Goal: Task Accomplishment & Management: Manage account settings

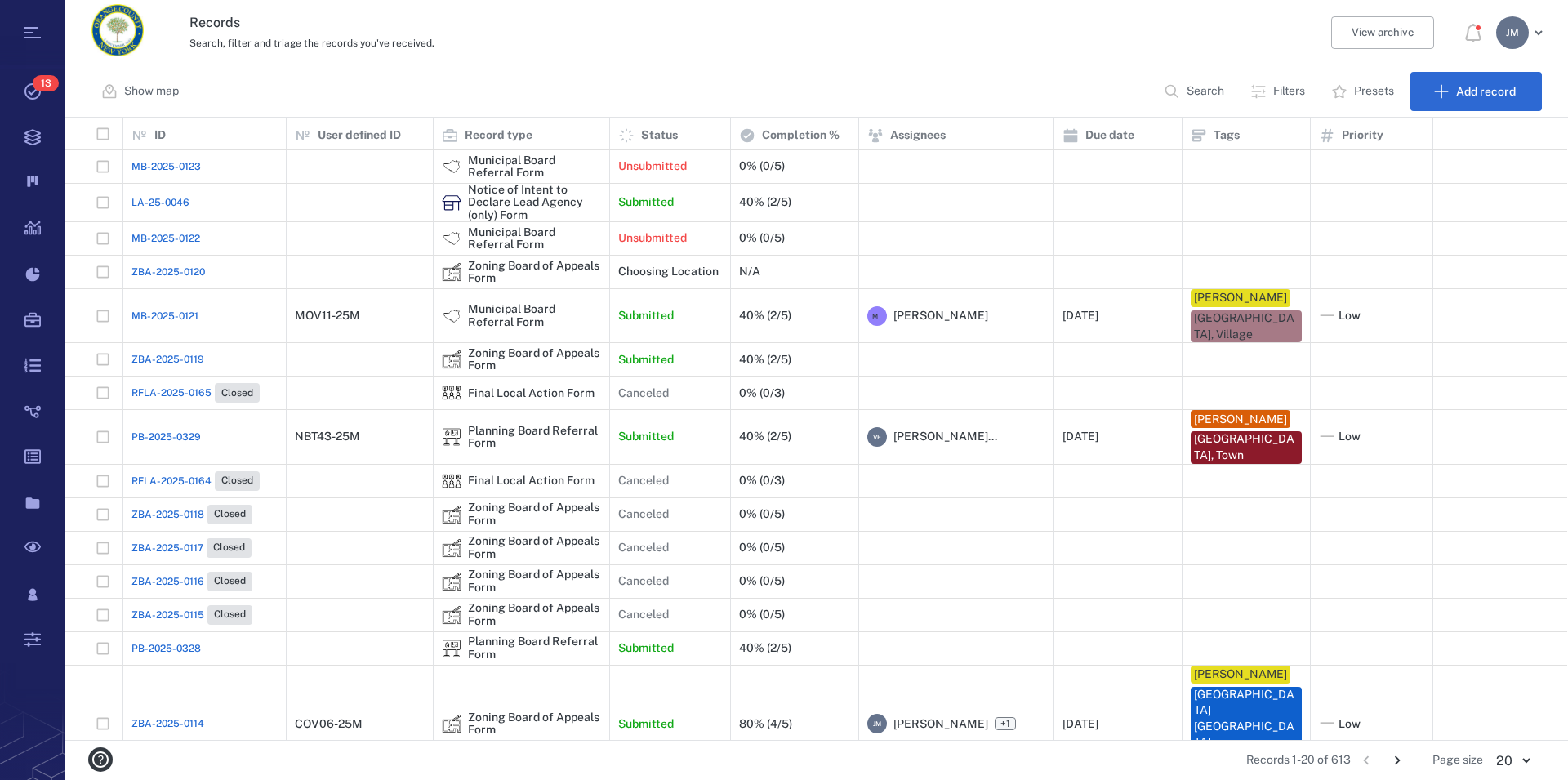
click at [1289, 95] on p "Filters" at bounding box center [1289, 91] width 32 height 16
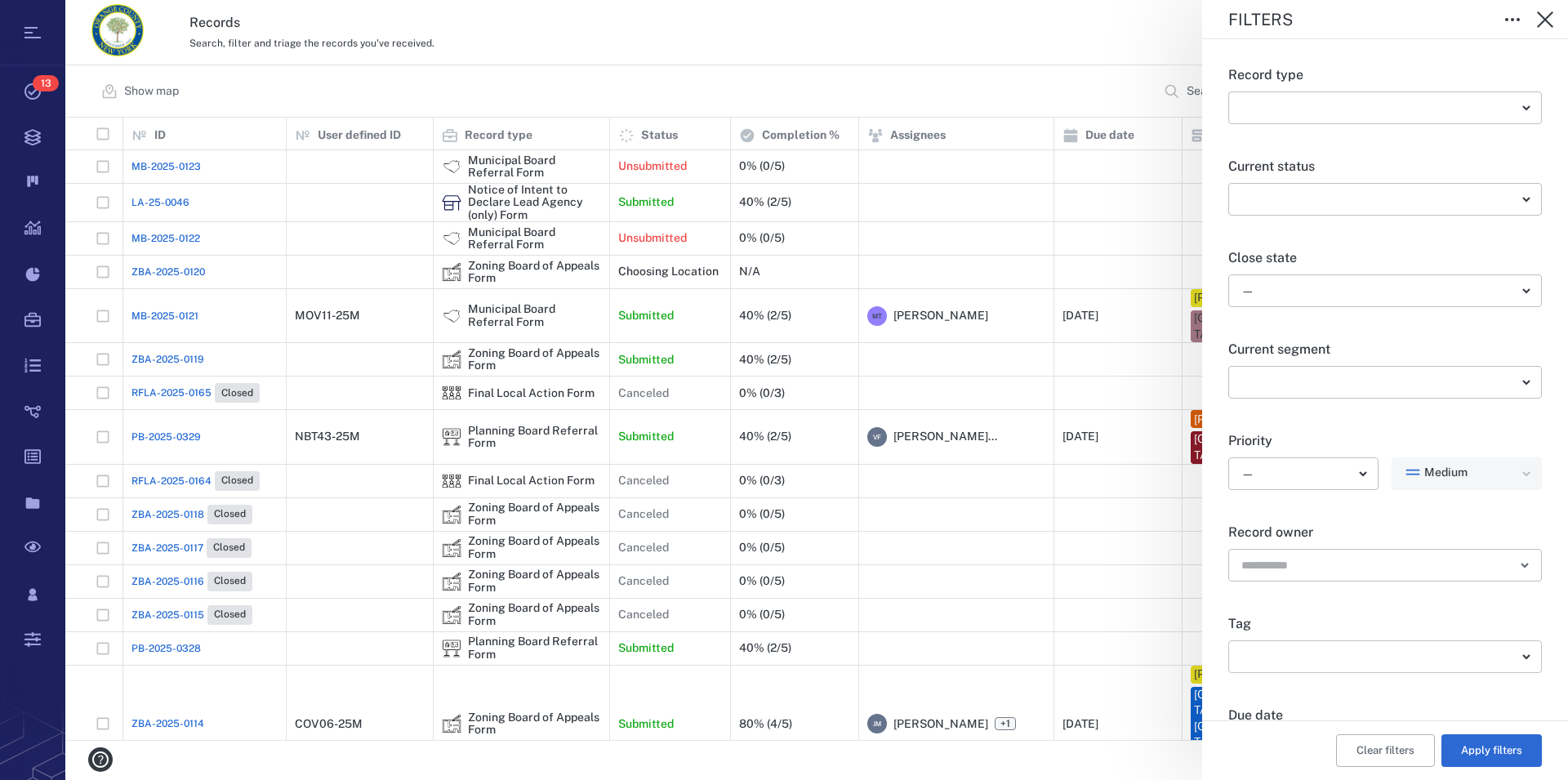
click at [1507, 659] on body "Tasks 13 Records Boards Dashboard Reports Record types Guide steps Rules Form b…" at bounding box center [784, 390] width 1568 height 780
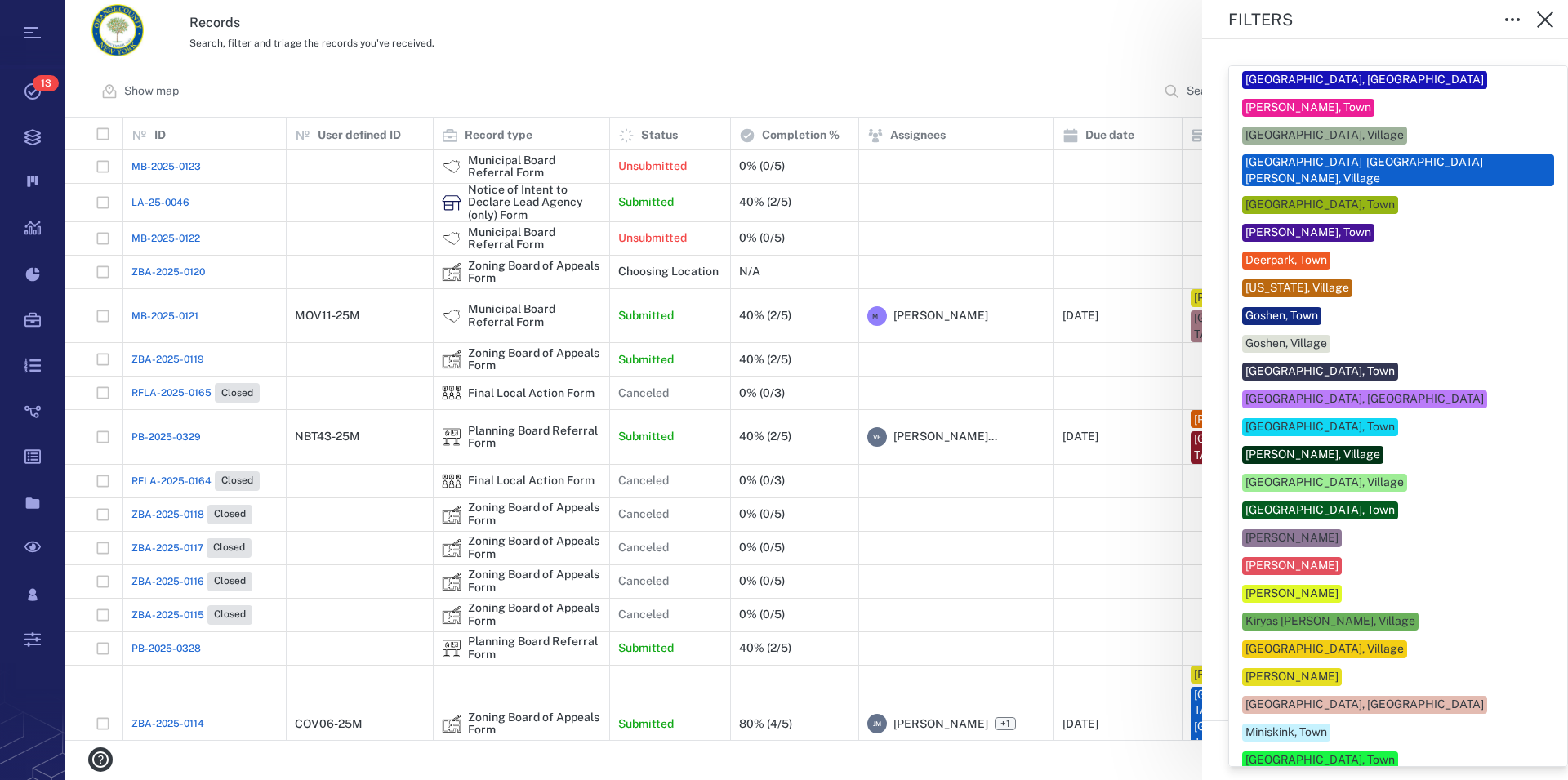
click at [1354, 164] on div "[GEOGRAPHIC_DATA]-[GEOGRAPHIC_DATA][PERSON_NAME], Village" at bounding box center [1398, 170] width 306 height 32
type input "**"
click at [1545, 412] on div at bounding box center [784, 390] width 1568 height 780
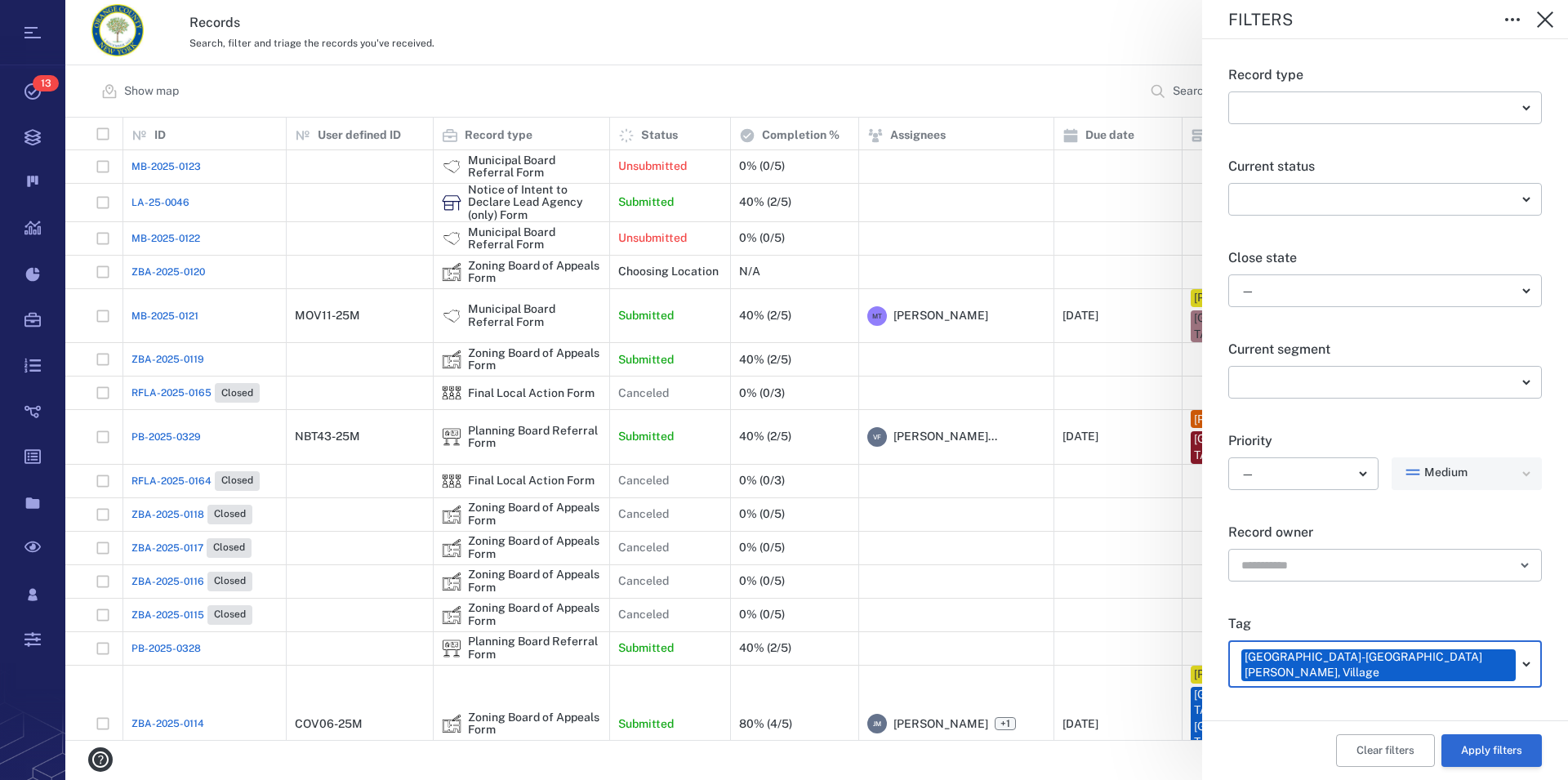
click at [1489, 757] on button "Apply filters" at bounding box center [1492, 750] width 100 height 32
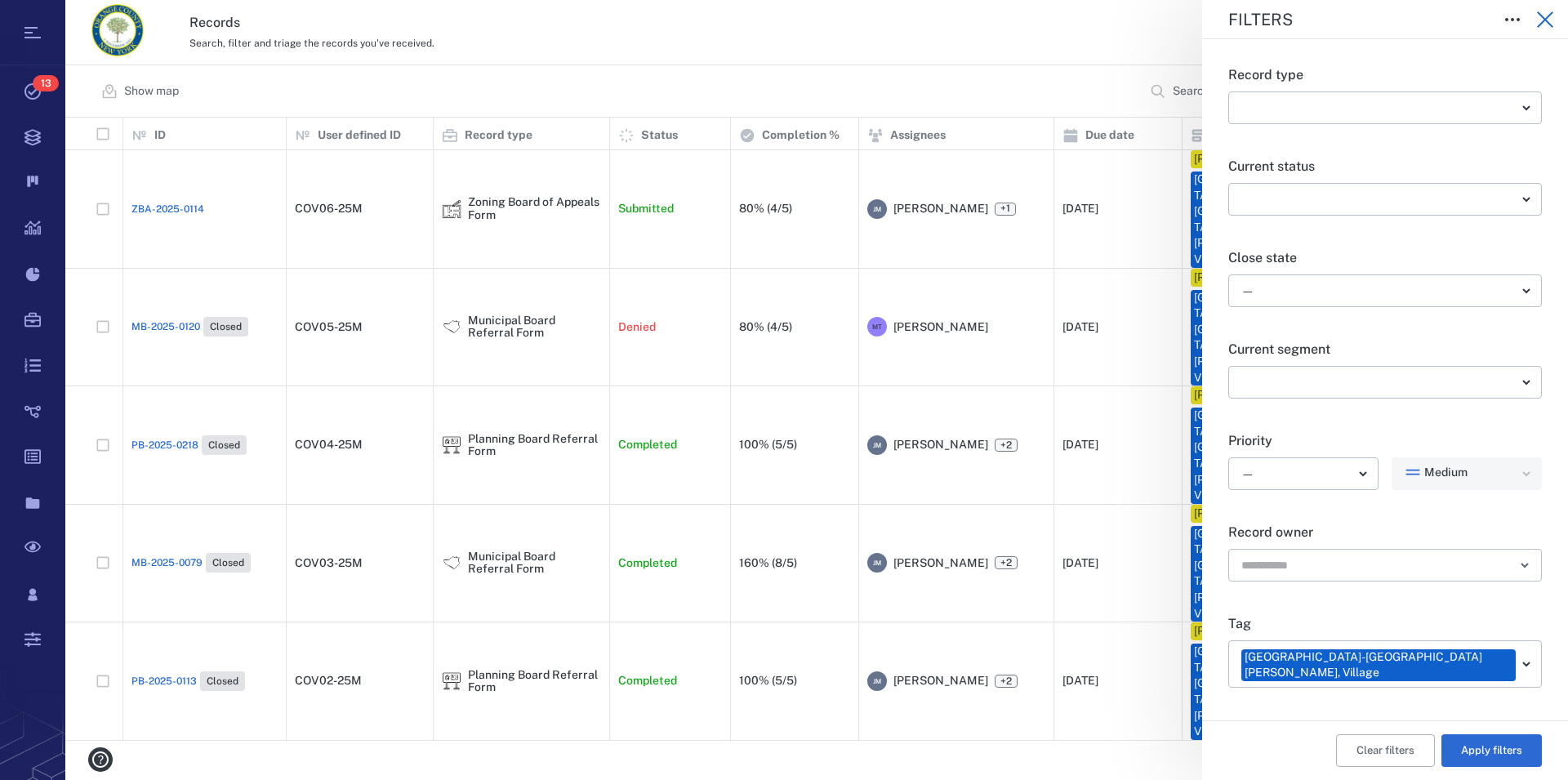
click at [1540, 13] on icon "button" at bounding box center [1545, 20] width 20 height 20
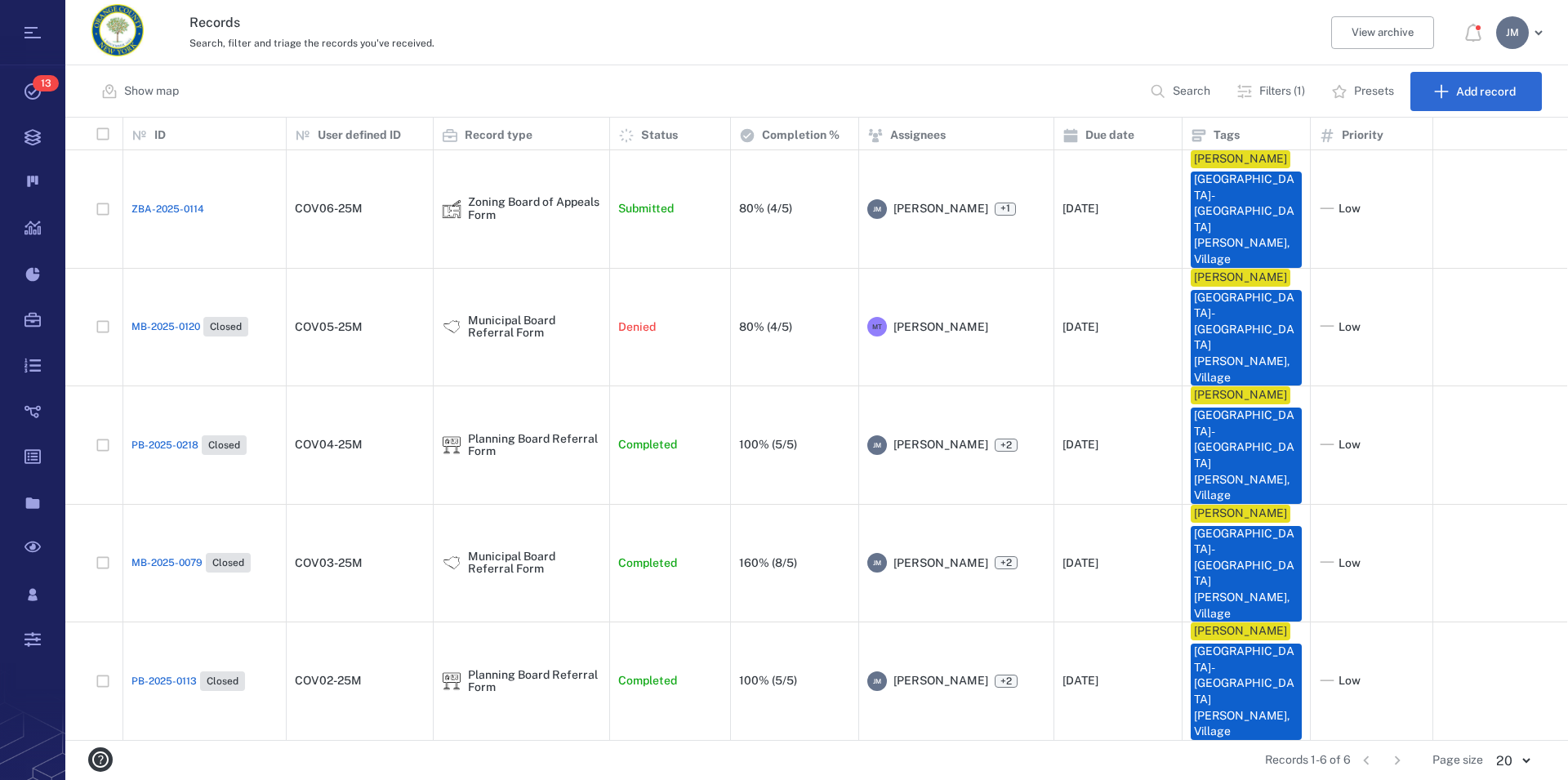
click at [1265, 89] on p "Filters (1)" at bounding box center [1281, 91] width 46 height 16
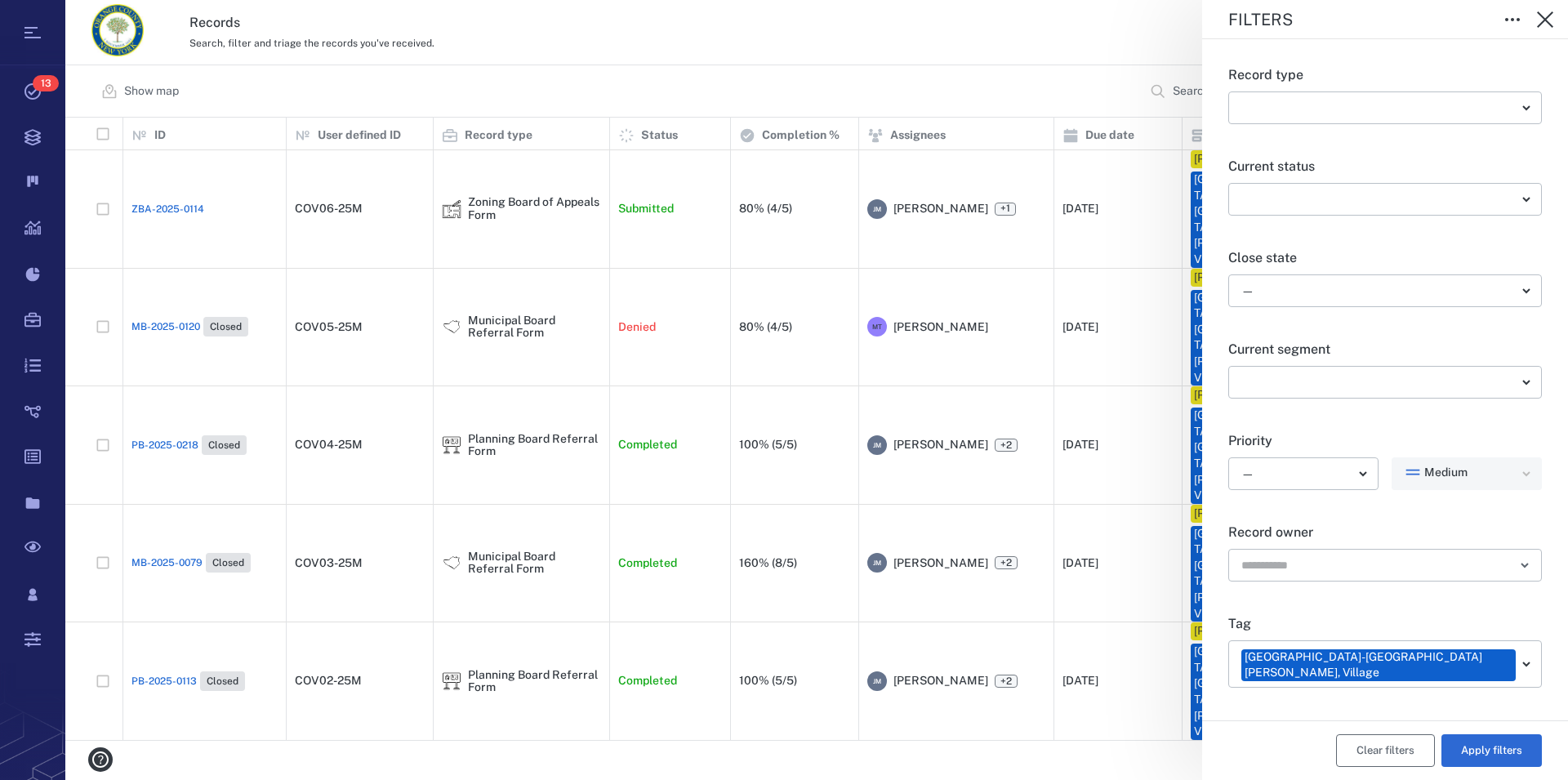
click at [1384, 750] on button "Clear filters" at bounding box center [1385, 750] width 99 height 32
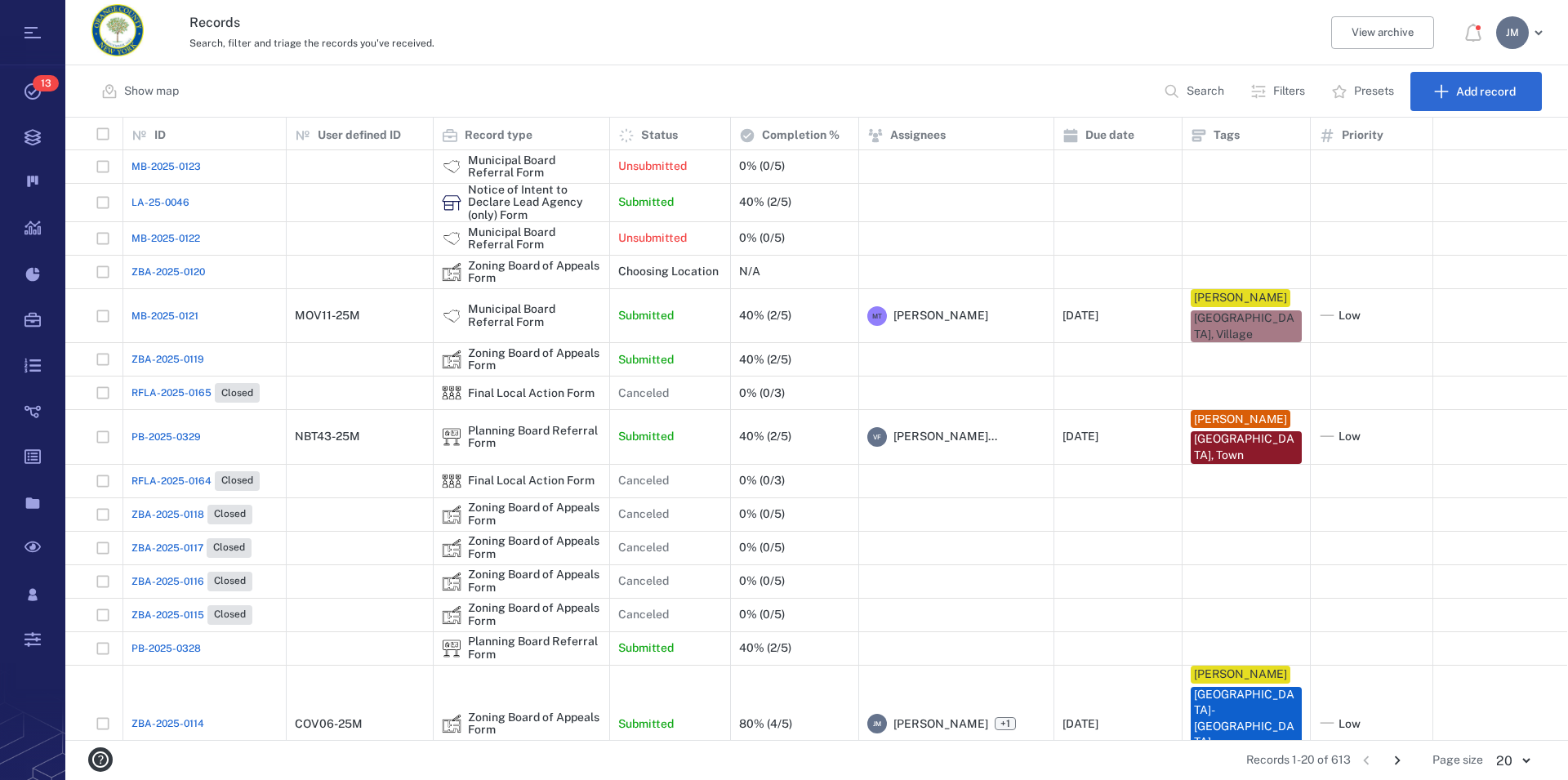
click at [1284, 93] on p "Filters" at bounding box center [1289, 91] width 32 height 16
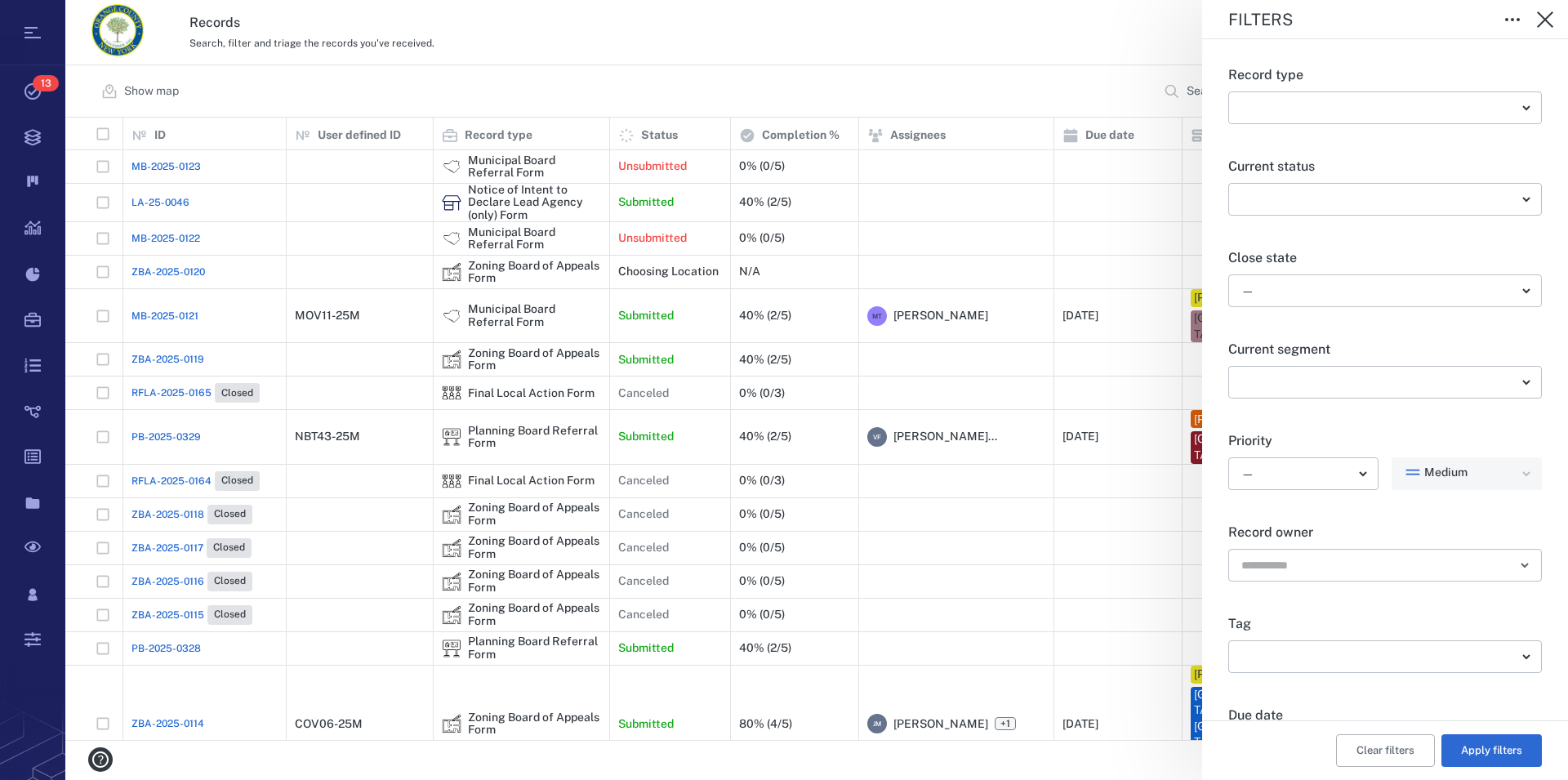
click at [1340, 279] on body "Tasks 13 Records Boards Dashboard Reports Record types Guide steps Rules Form b…" at bounding box center [784, 390] width 1568 height 780
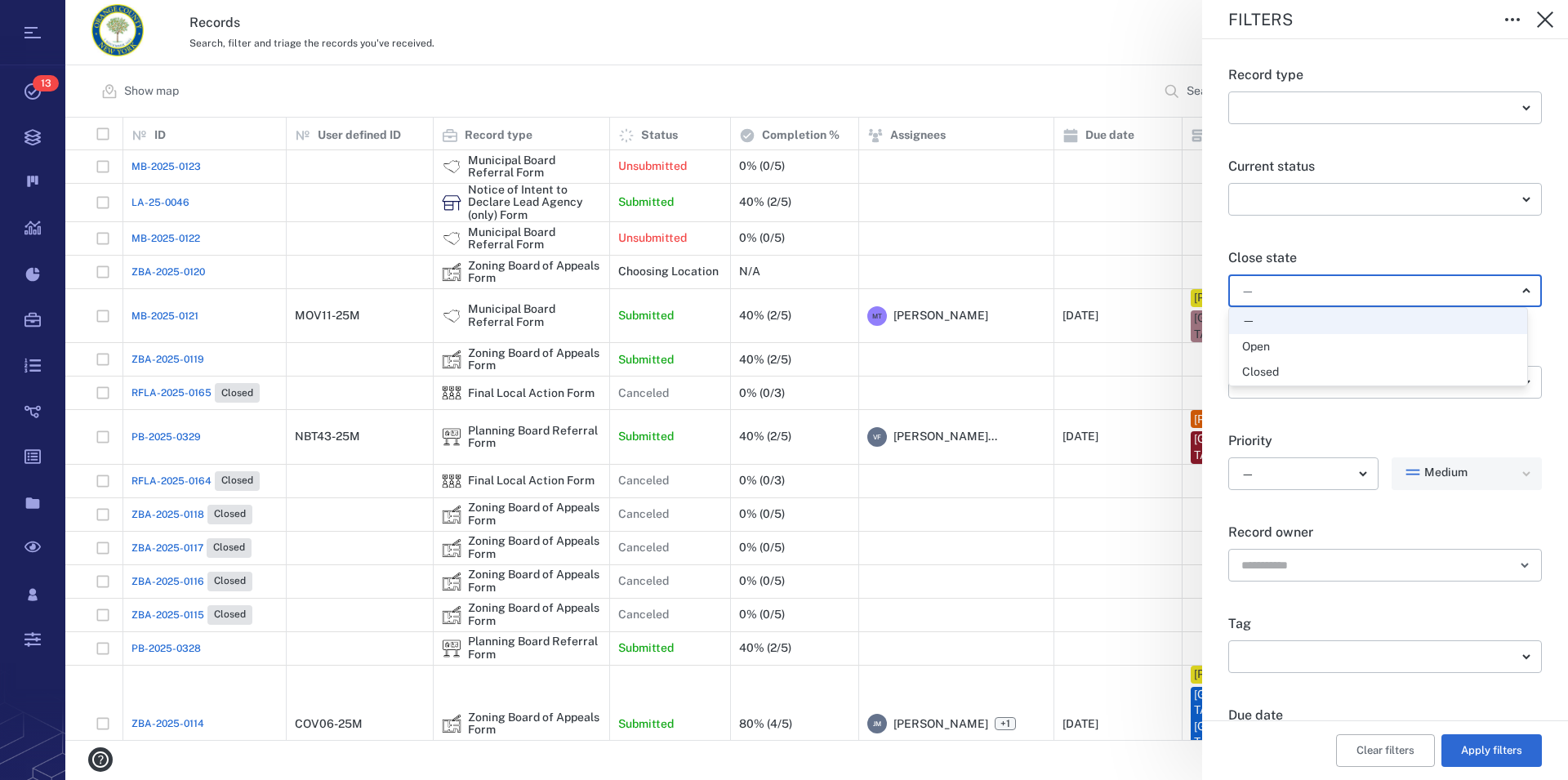
click at [1325, 345] on div "Open" at bounding box center [1377, 347] width 271 height 16
type input "*****"
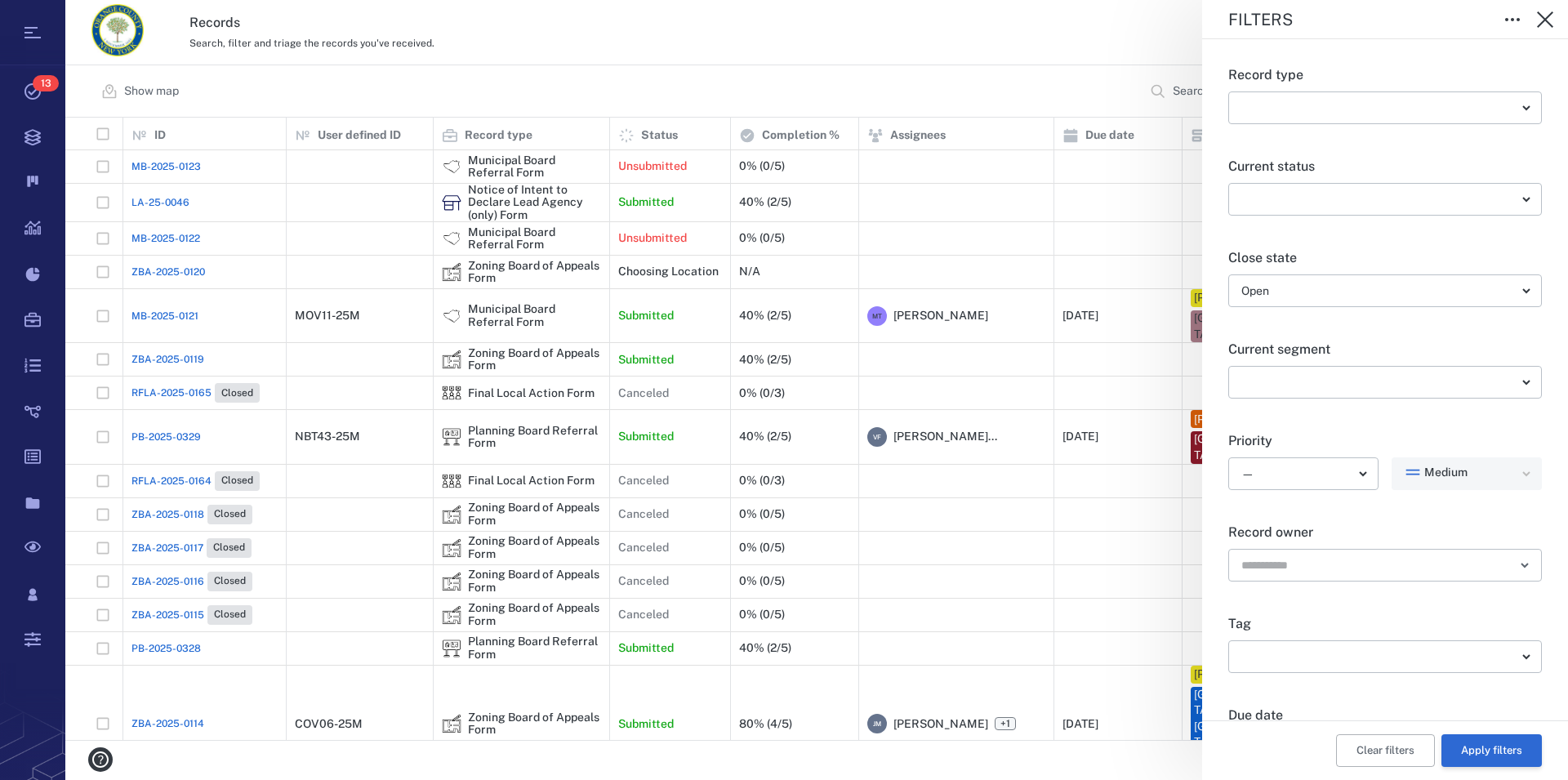
click at [1466, 754] on button "Apply filters" at bounding box center [1492, 750] width 100 height 32
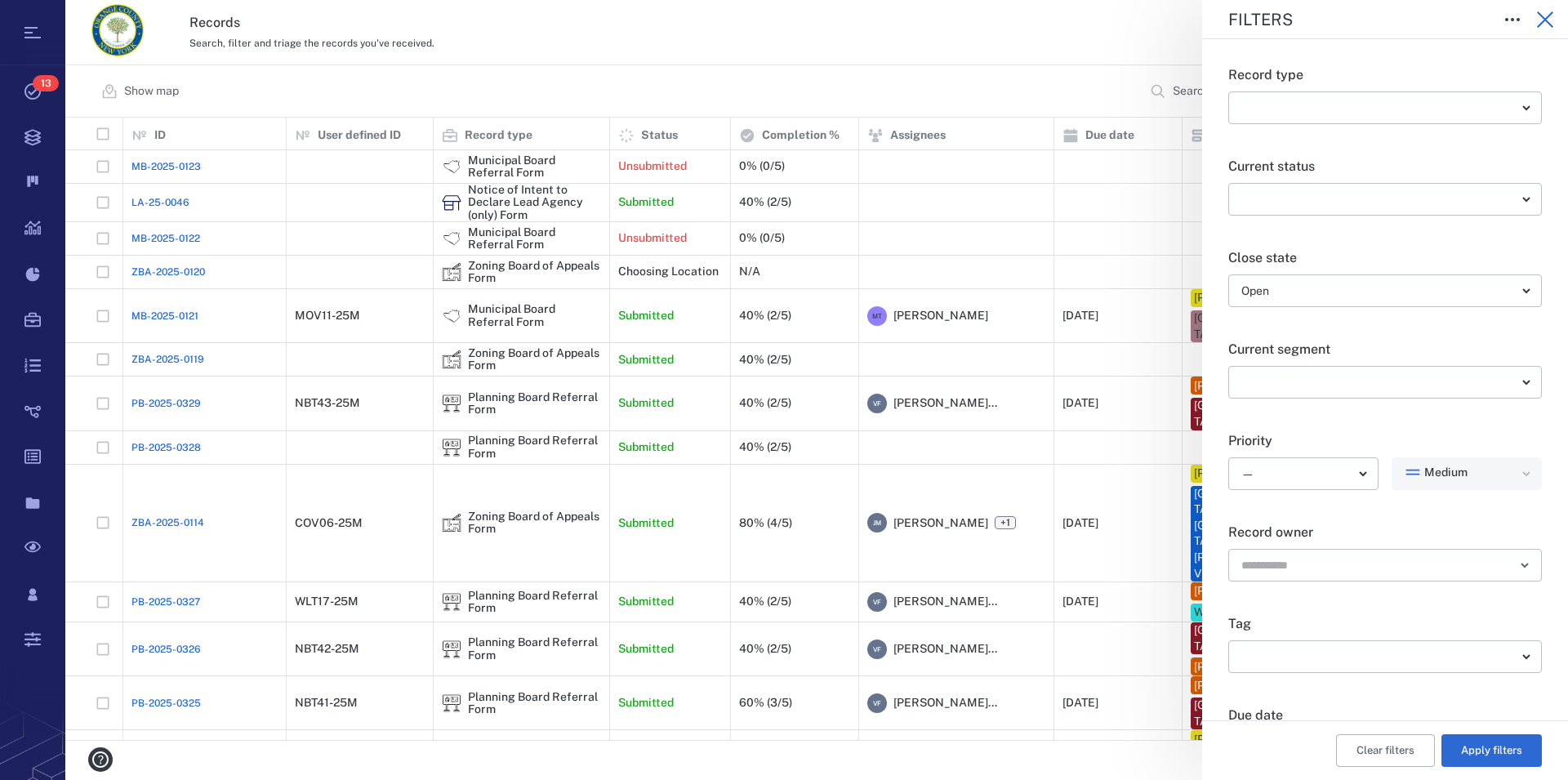
click at [1544, 22] on icon "button" at bounding box center [1545, 20] width 16 height 16
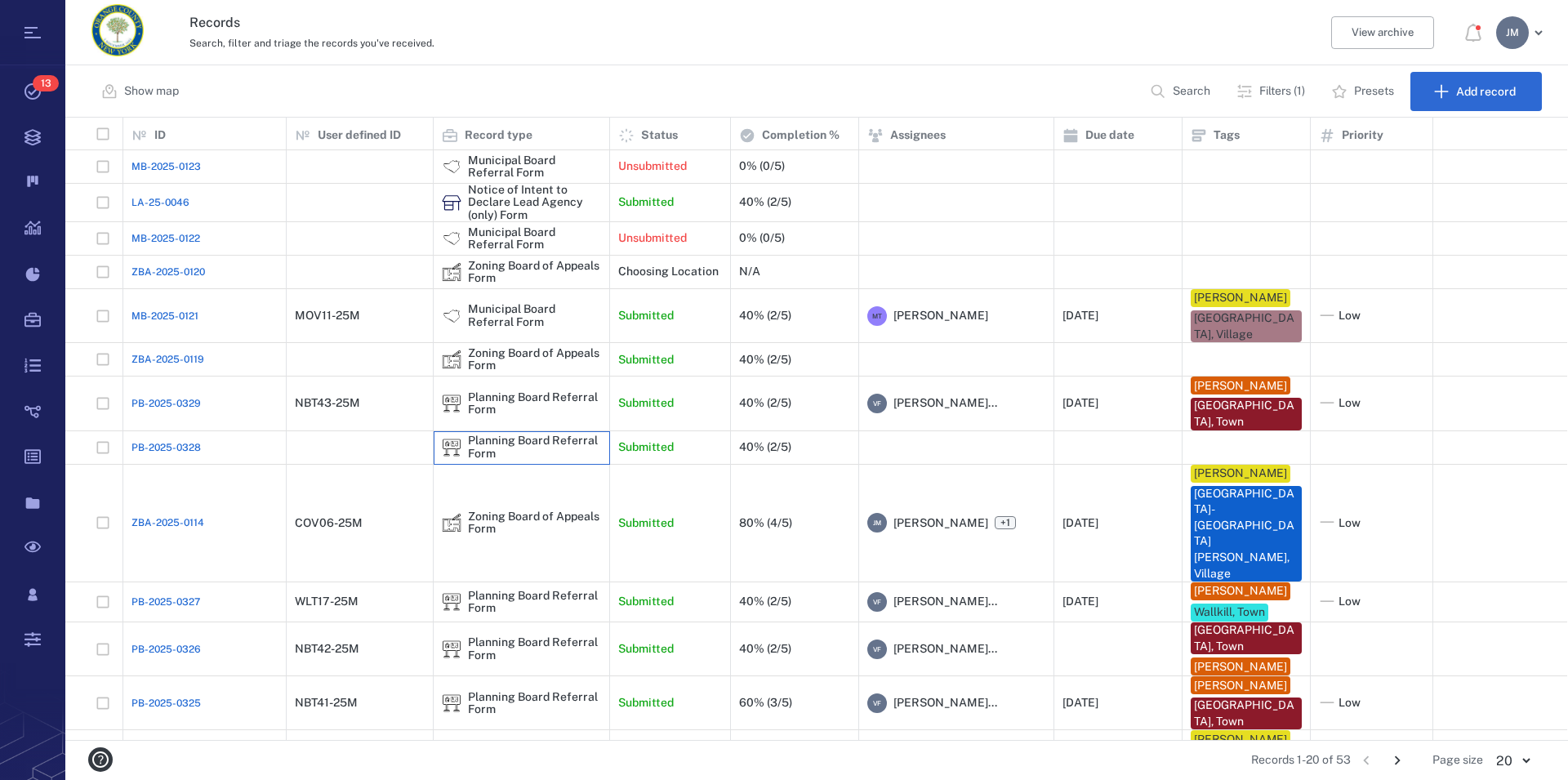
click at [481, 435] on div "Planning Board Referral Form" at bounding box center [534, 447] width 134 height 25
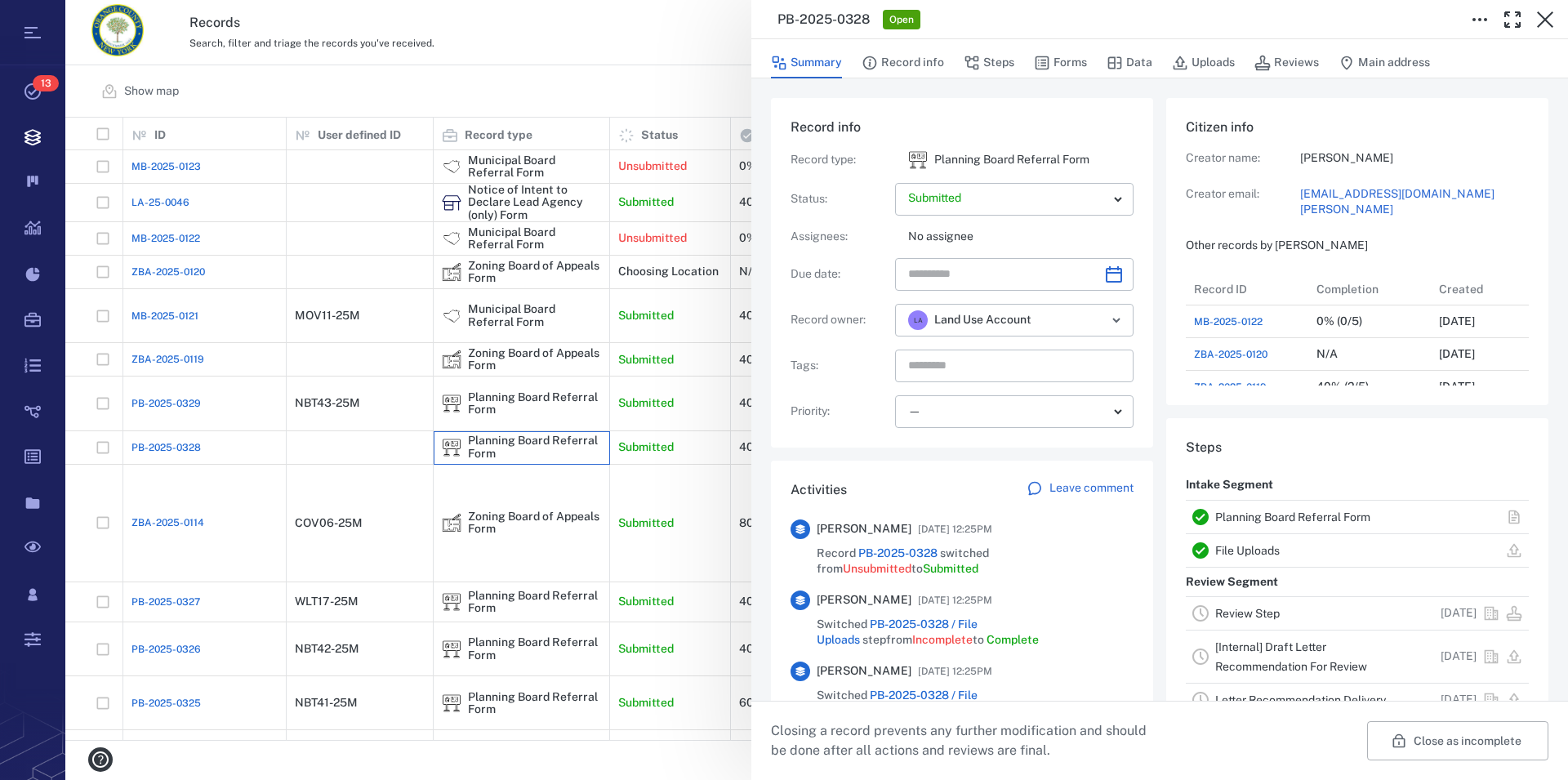
scroll to position [14, 15]
click at [1291, 518] on link "Planning Board Referral Form" at bounding box center [1292, 517] width 155 height 13
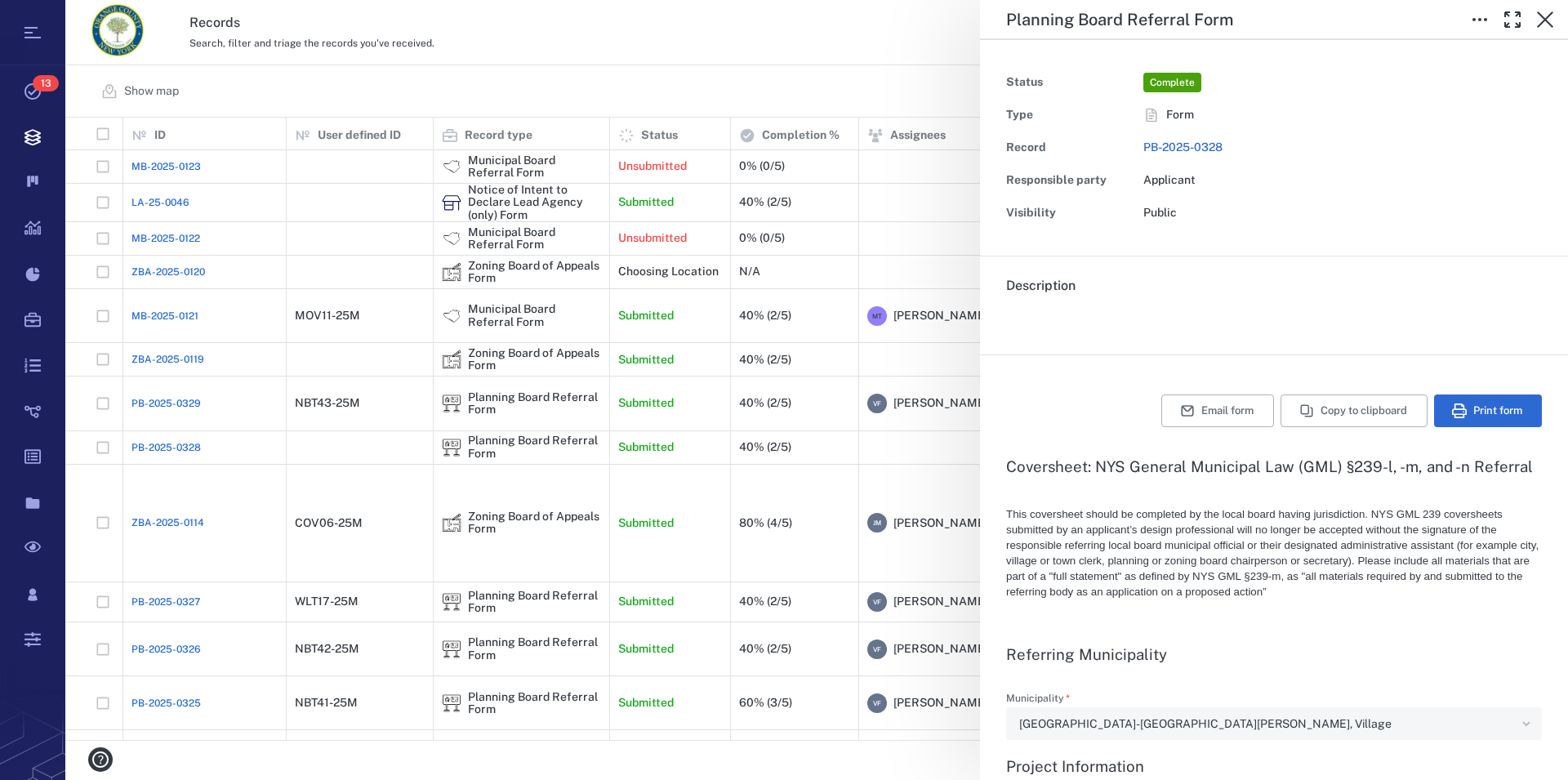
type textarea "*"
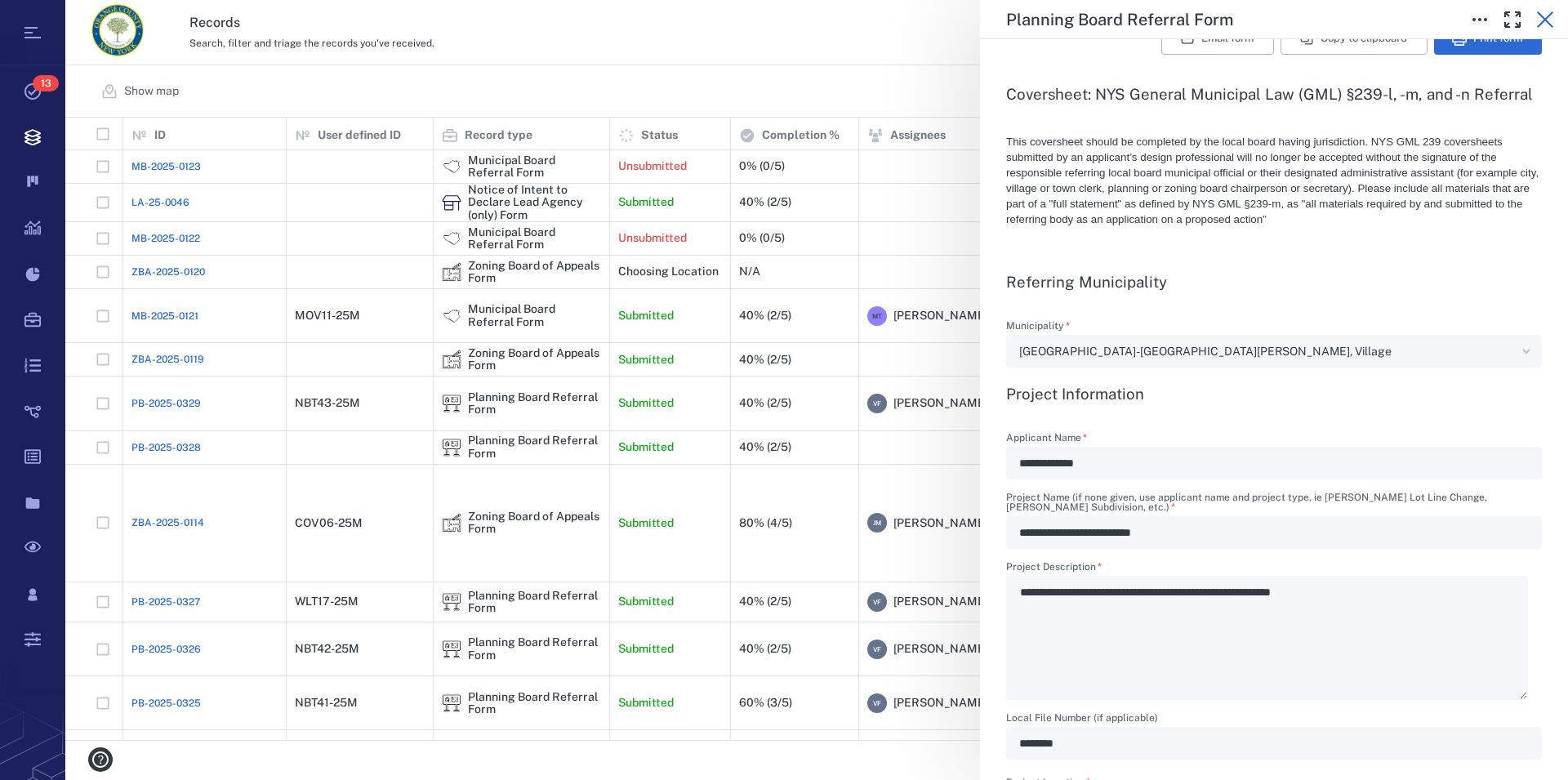
click at [1543, 12] on icon "button" at bounding box center [1545, 20] width 20 height 20
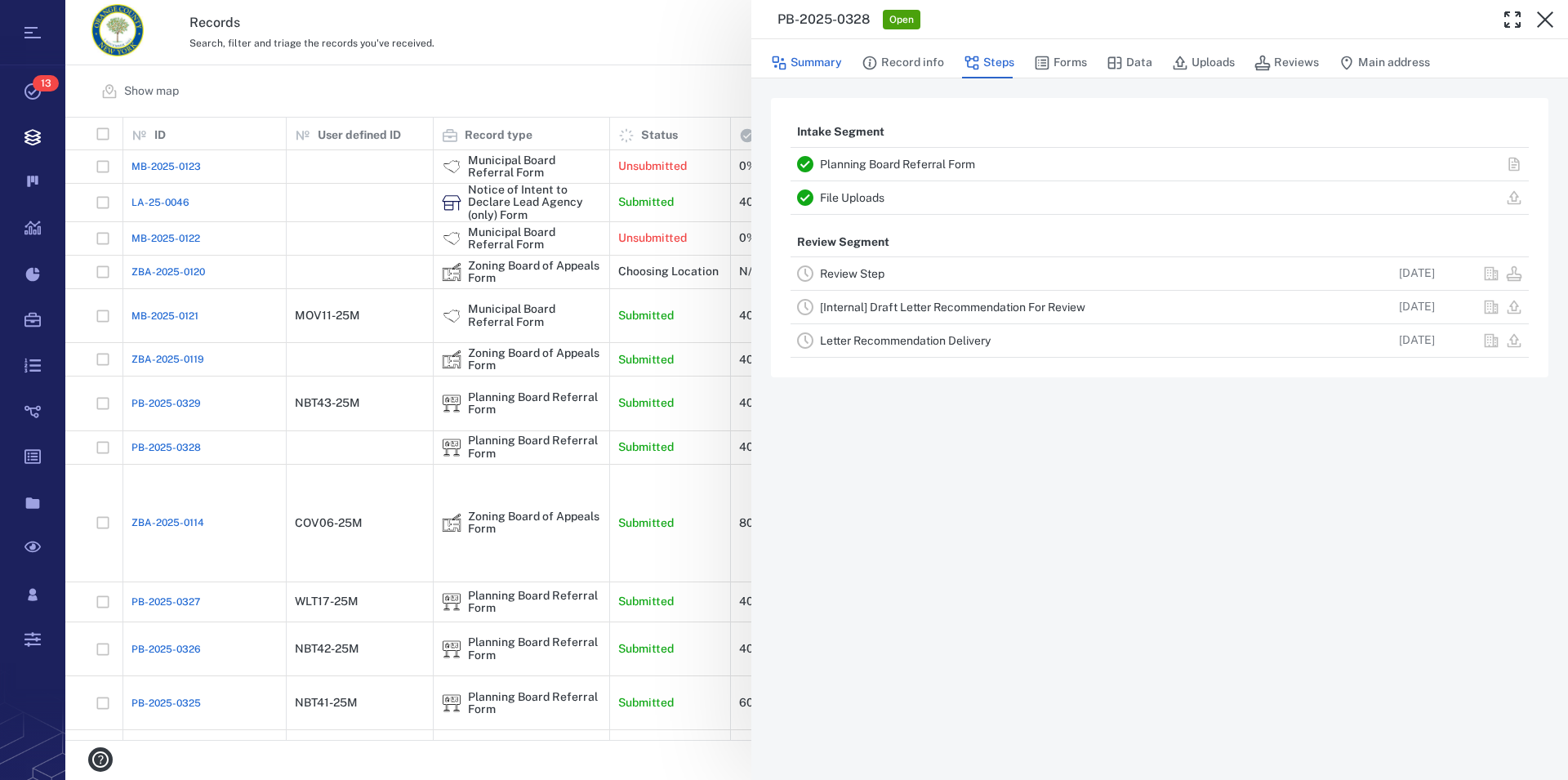
click at [808, 65] on button "Summary" at bounding box center [806, 63] width 71 height 31
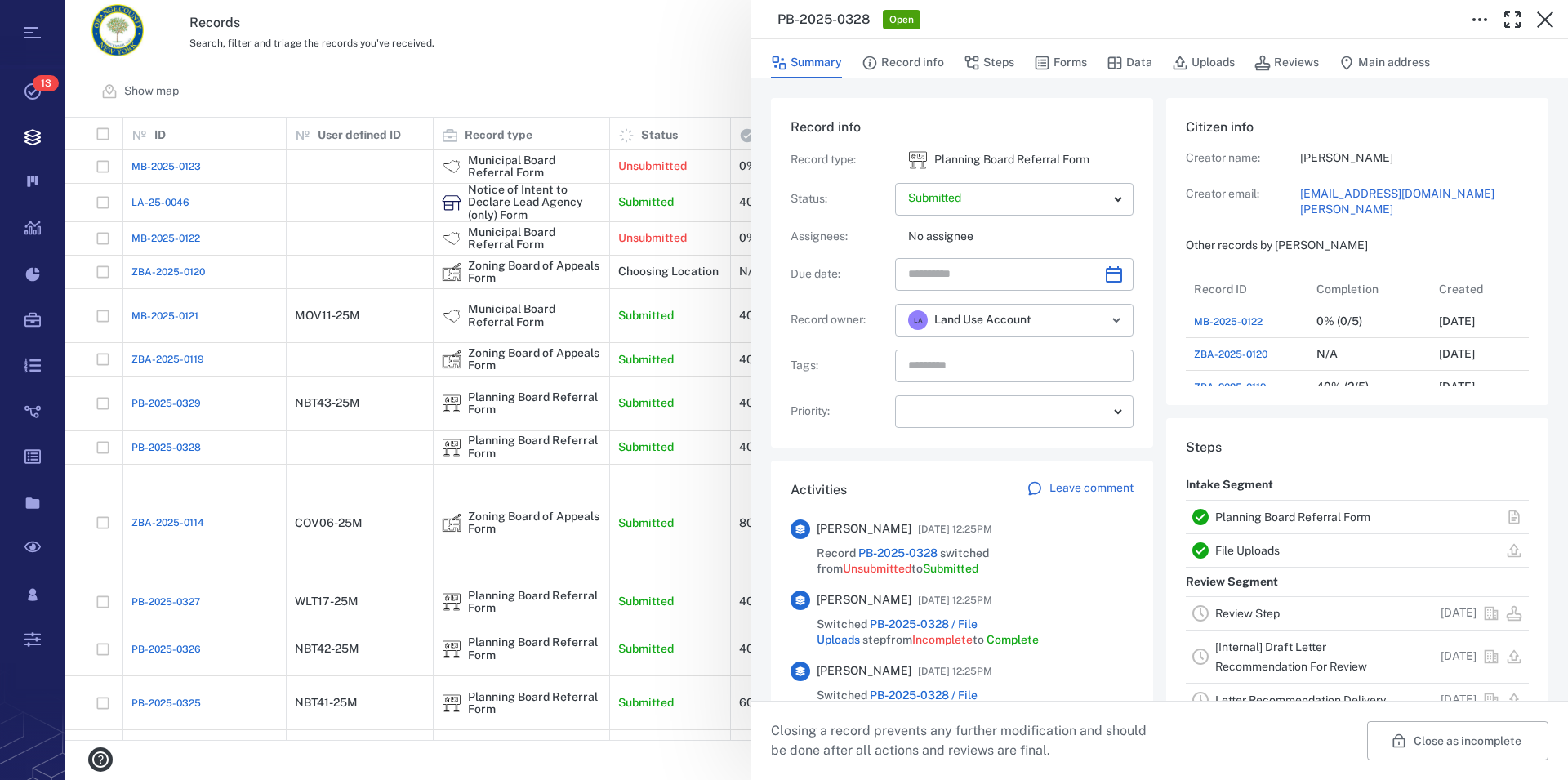
scroll to position [186, 0]
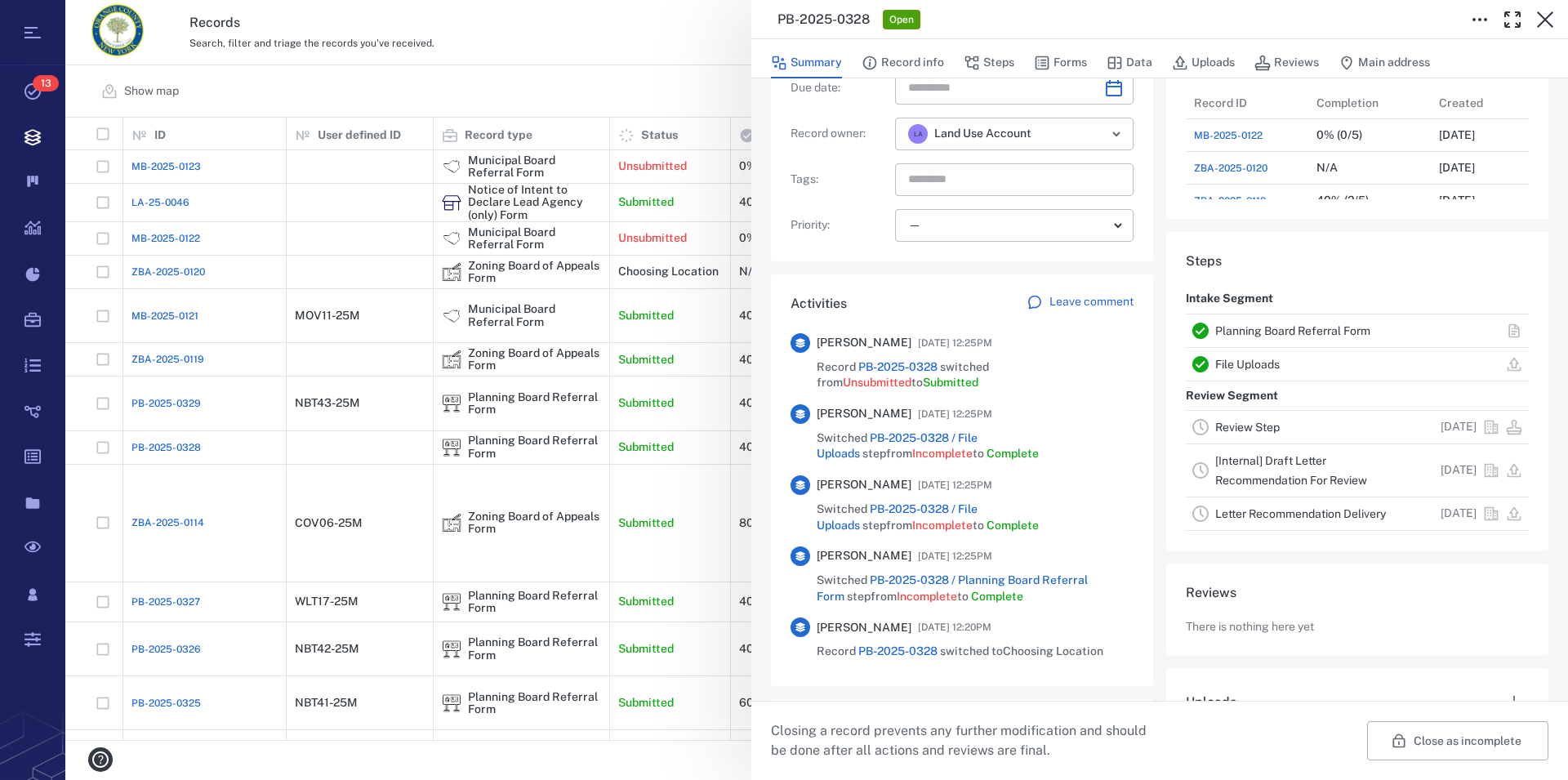
click at [1266, 326] on link "Planning Board Referral Form" at bounding box center [1292, 331] width 155 height 13
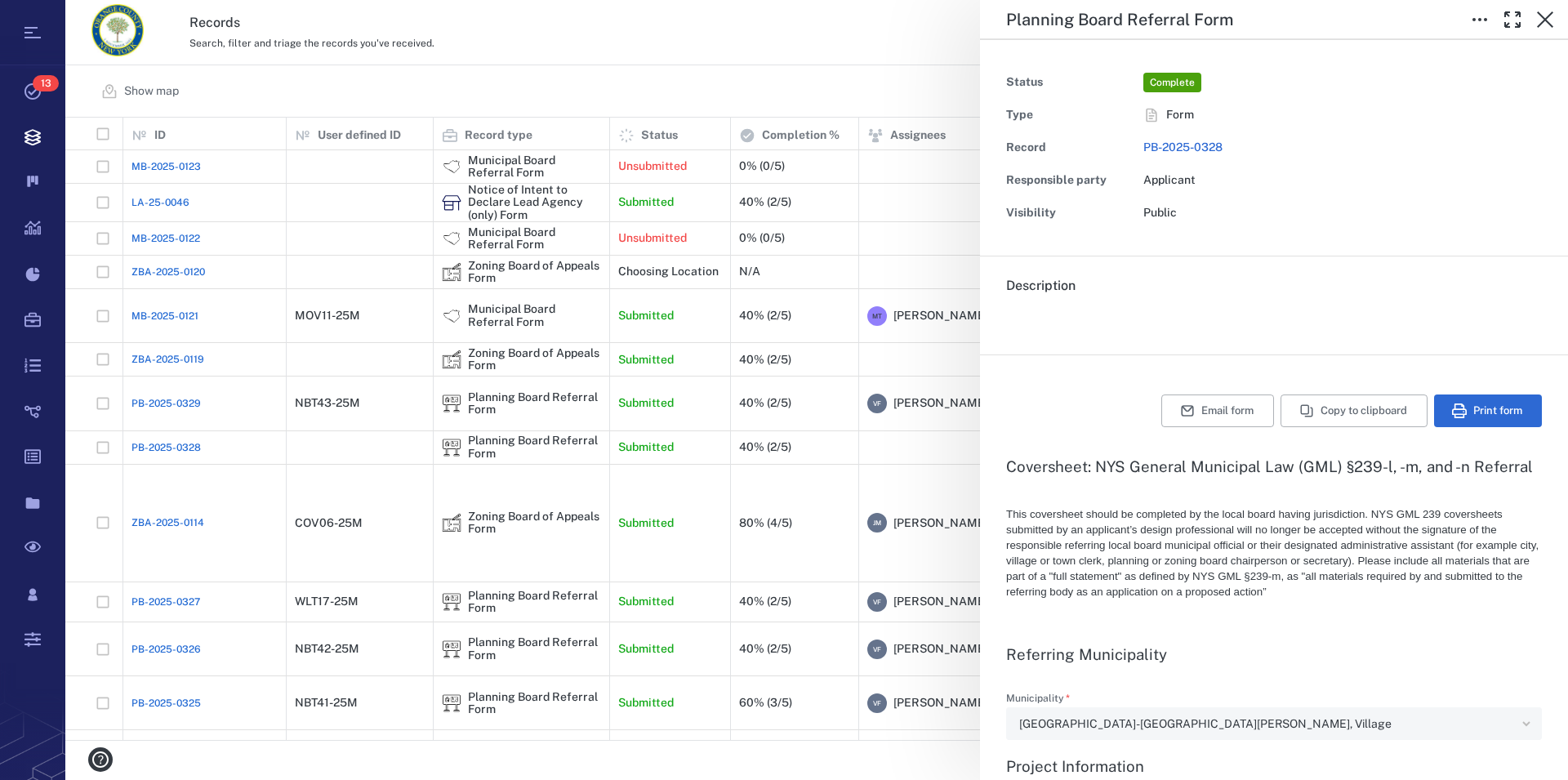
type textarea "*"
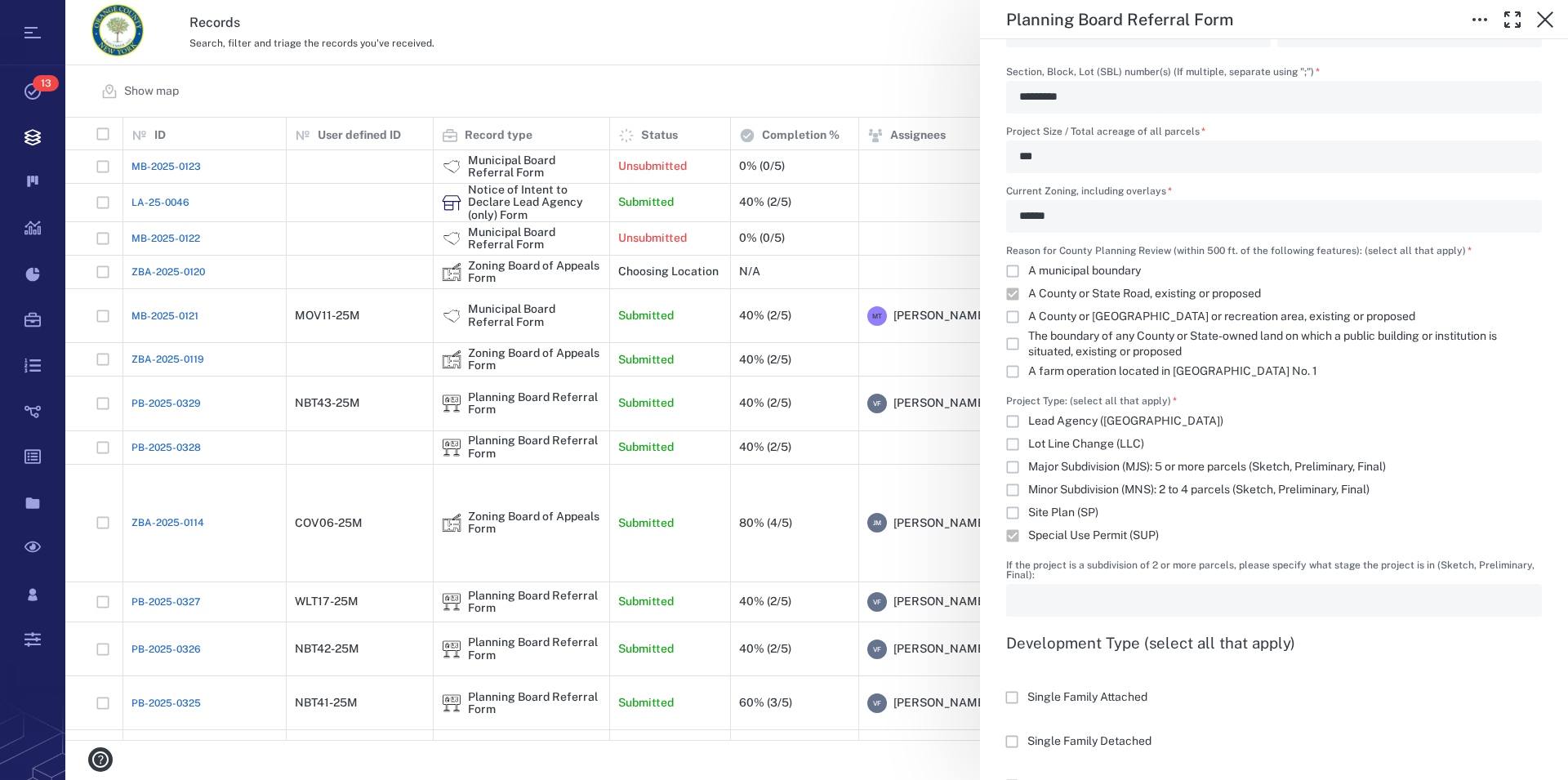
scroll to position [1304, 0]
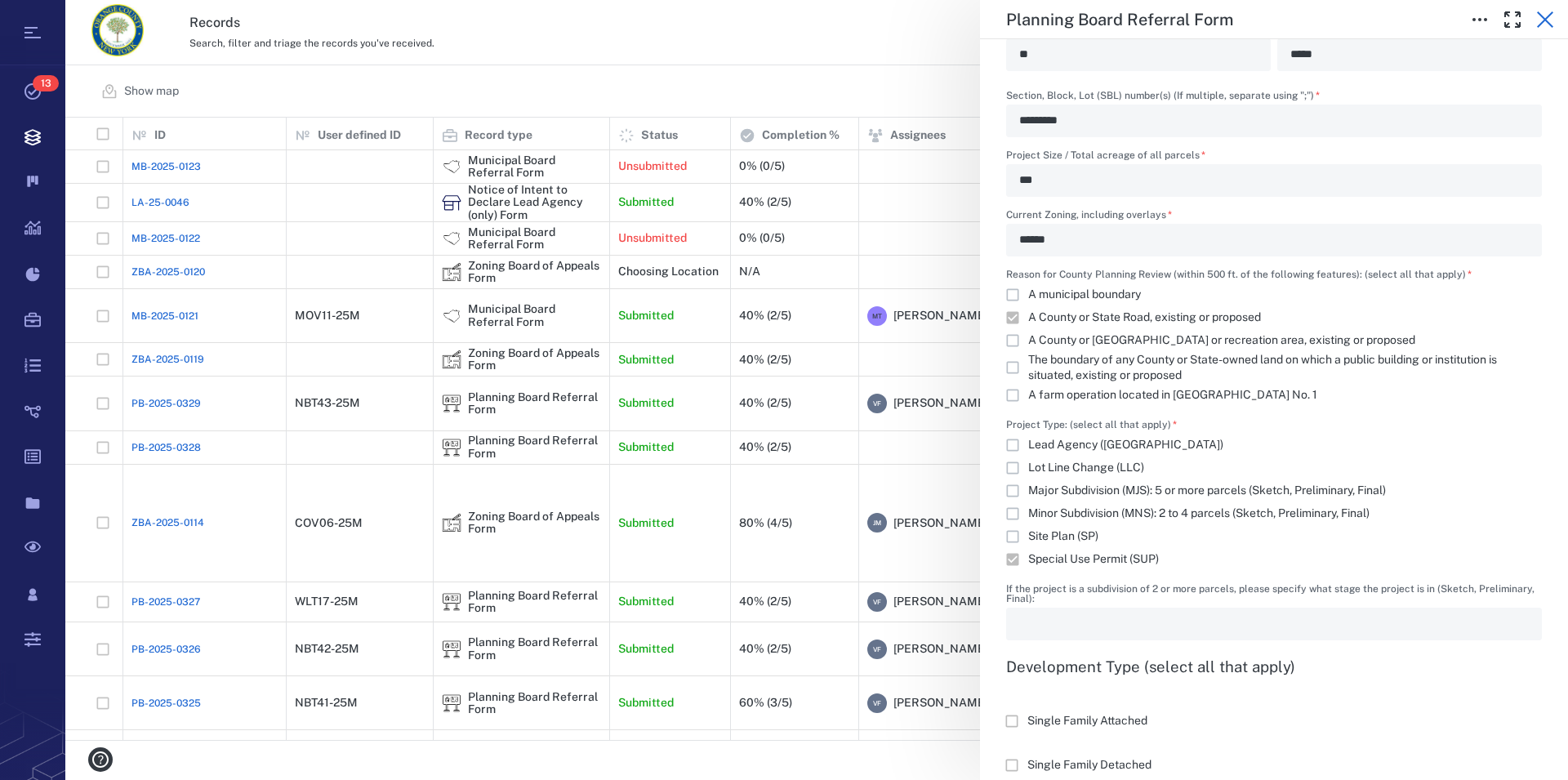
click at [1544, 30] on button "button" at bounding box center [1545, 20] width 32 height 32
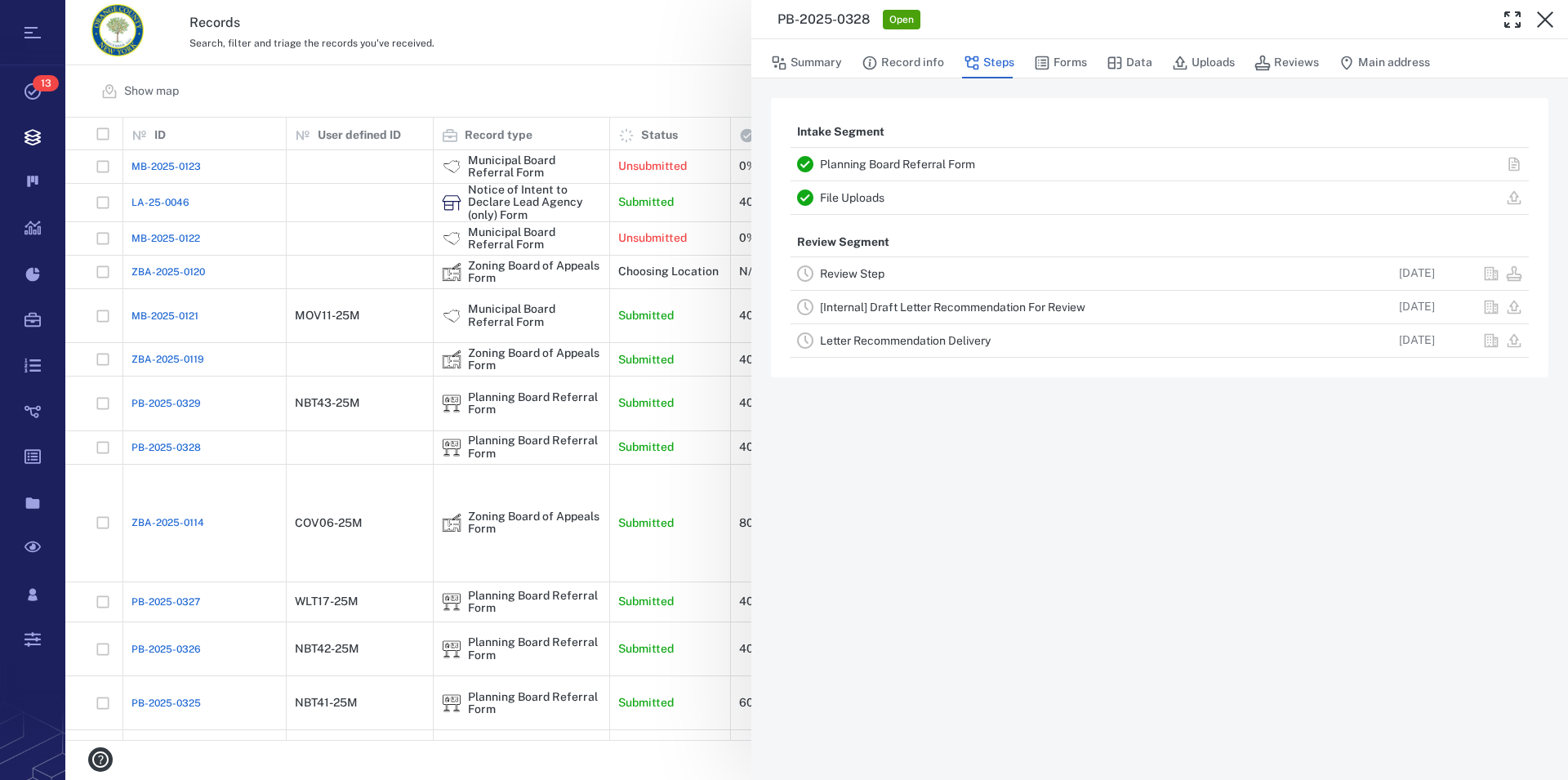
click at [868, 275] on link "Review Step" at bounding box center [852, 273] width 65 height 13
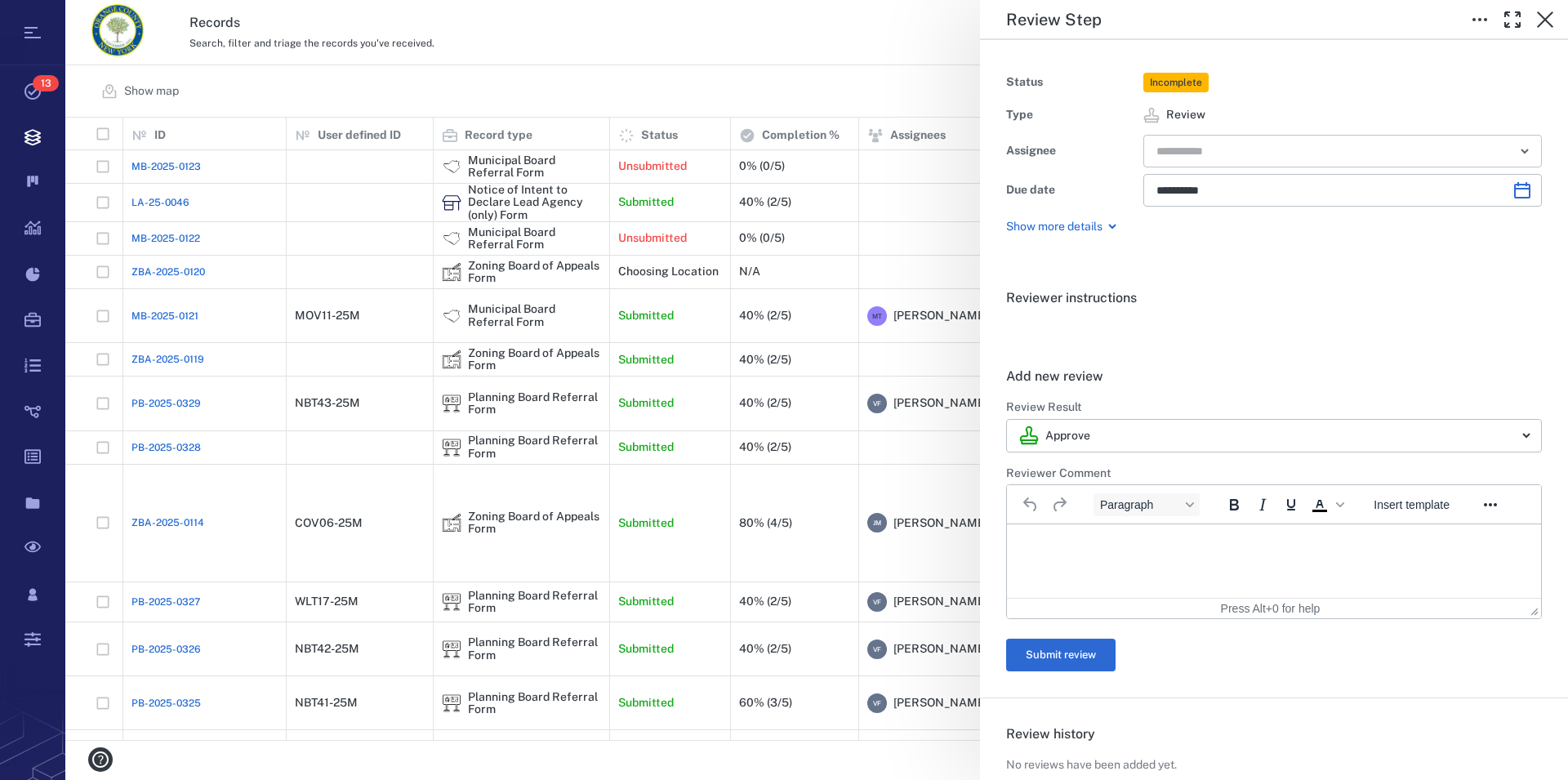
click at [1264, 160] on input "text" at bounding box center [1323, 152] width 338 height 23
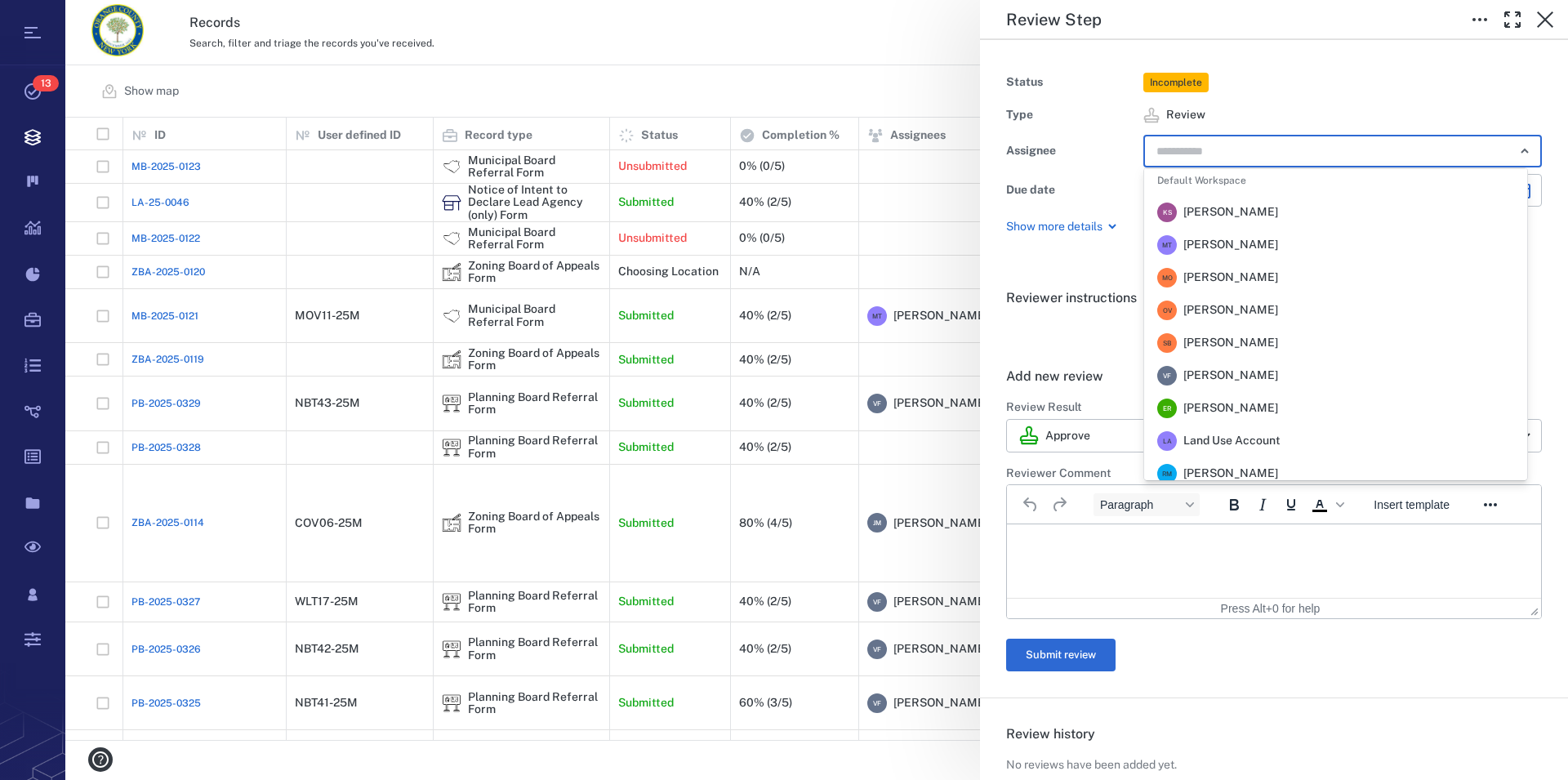
scroll to position [392, 0]
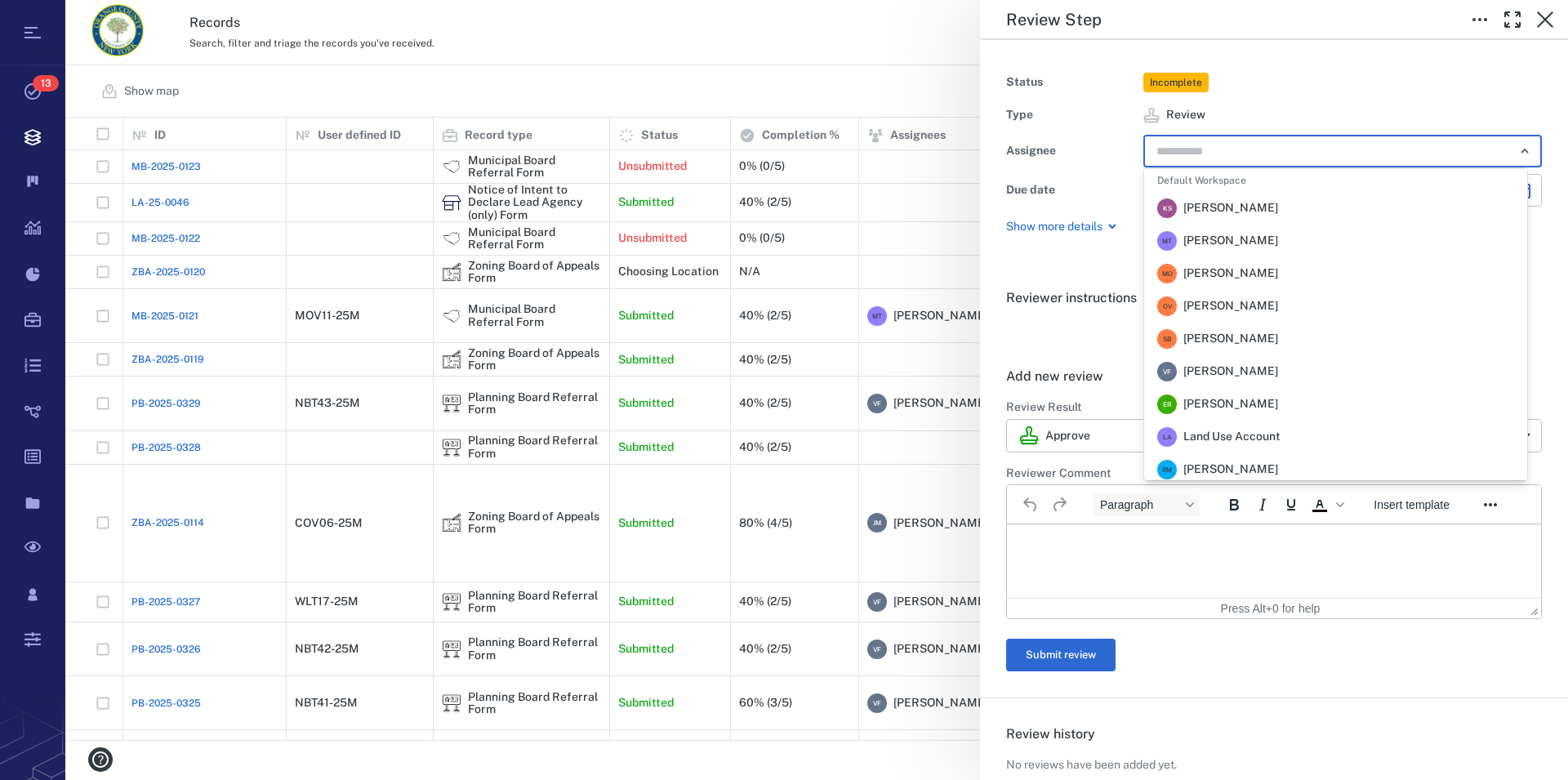
click at [1277, 236] on span "[PERSON_NAME]" at bounding box center [1231, 241] width 95 height 16
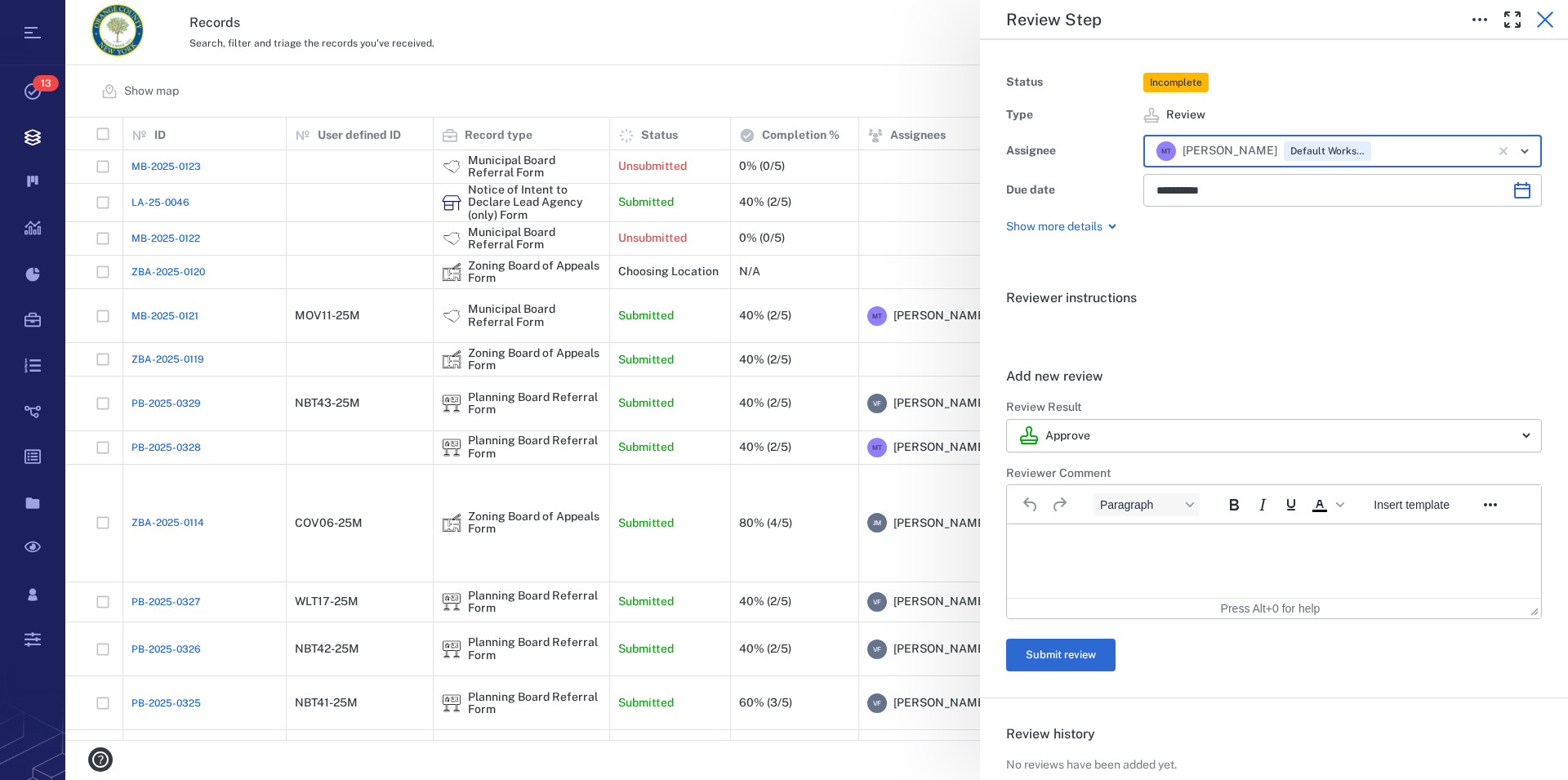
click at [1546, 18] on icon "button" at bounding box center [1545, 20] width 16 height 16
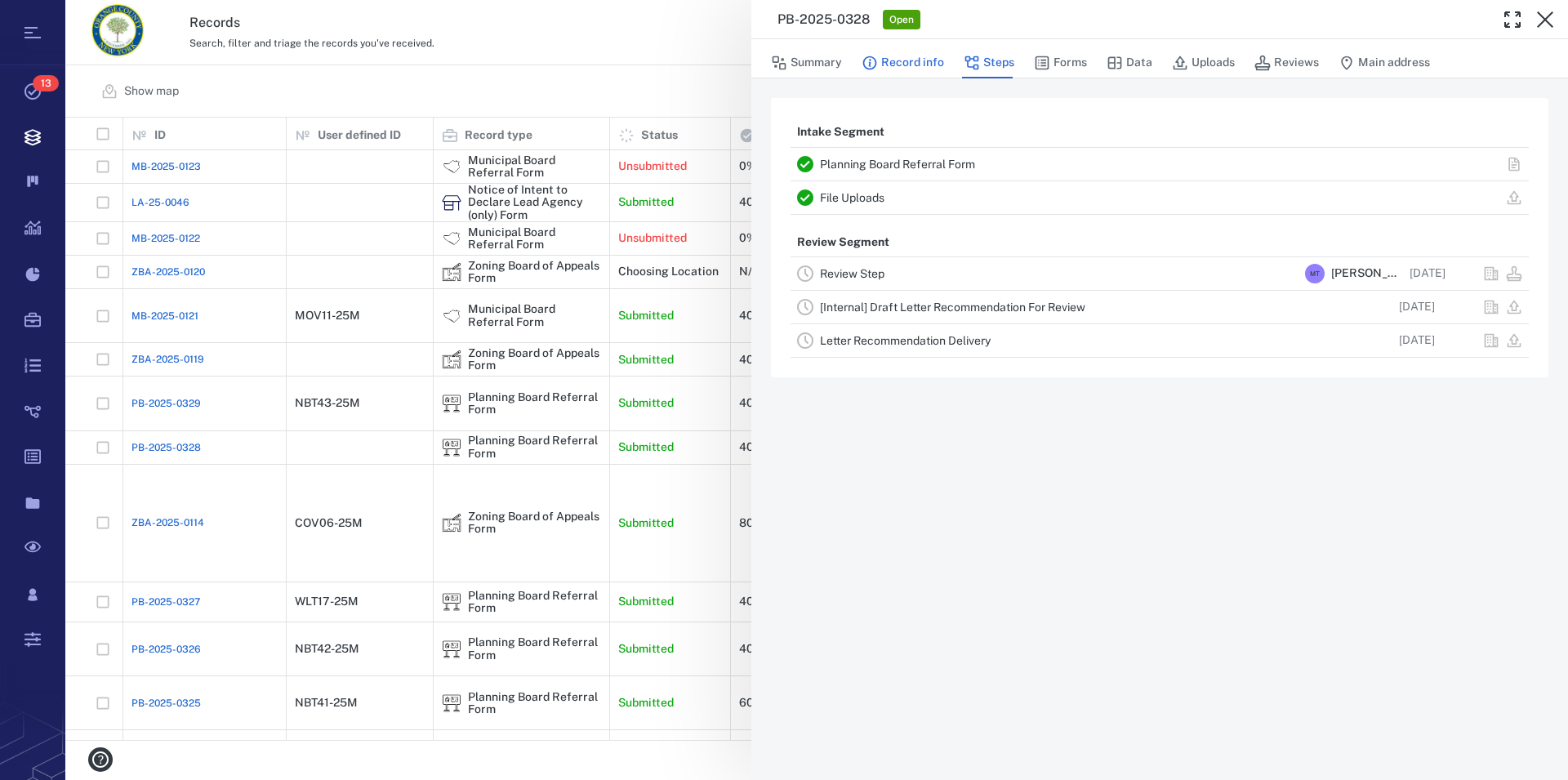
click at [901, 60] on button "Record info" at bounding box center [903, 63] width 82 height 31
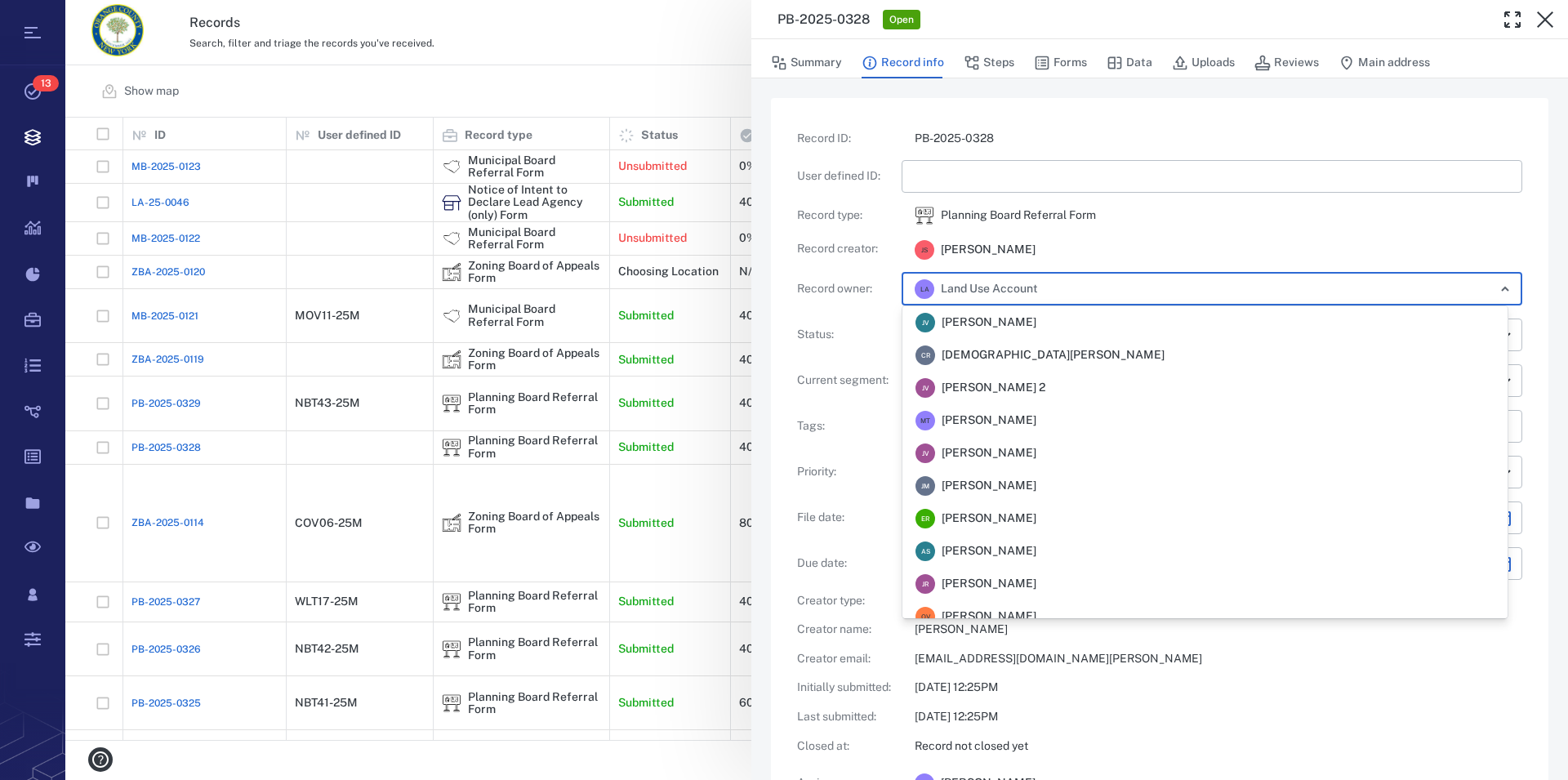
click at [1056, 289] on input "text" at bounding box center [1262, 290] width 422 height 23
click at [1059, 420] on li "M T Megan Tennermann" at bounding box center [1204, 420] width 605 height 32
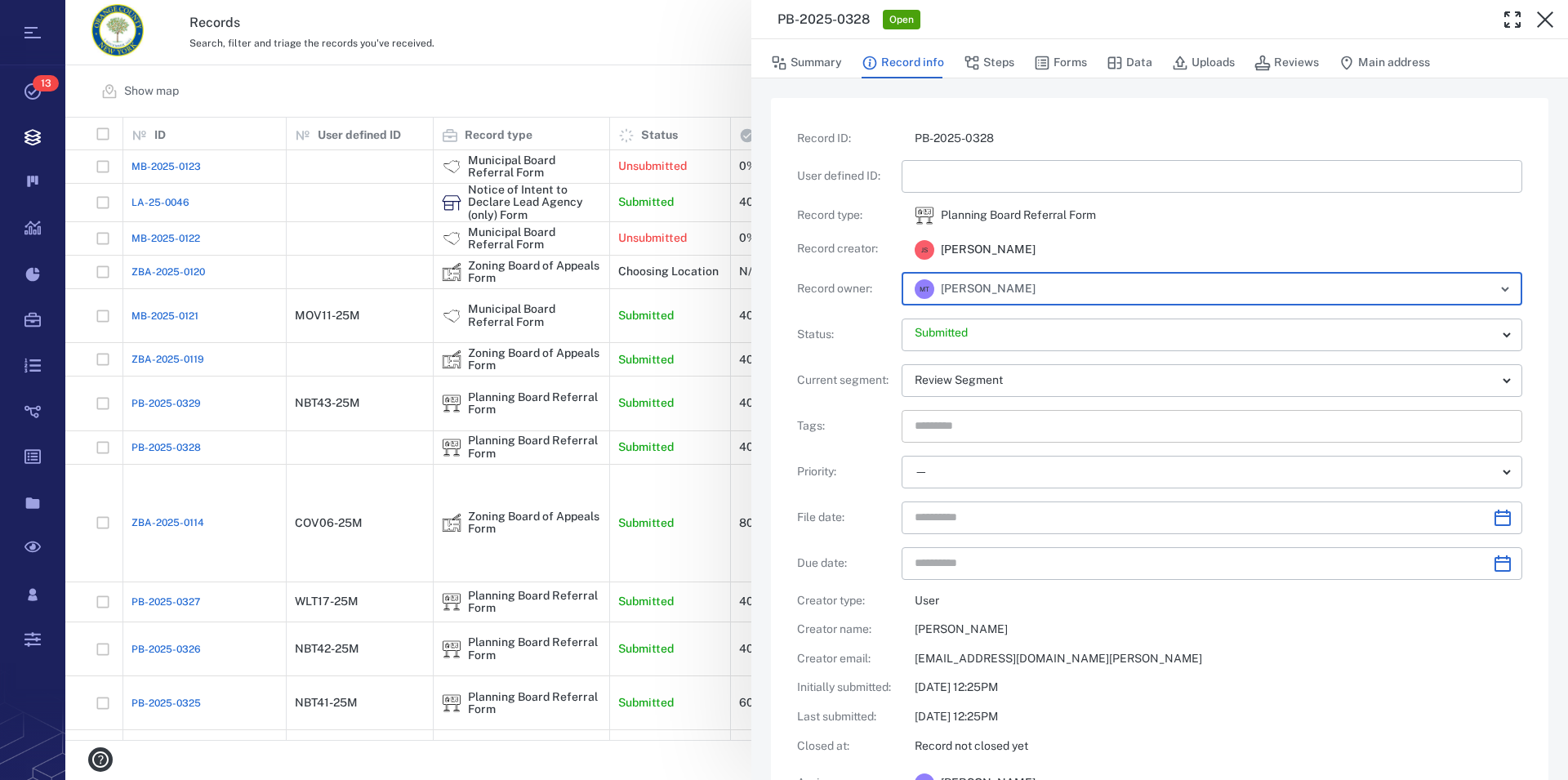
click at [1030, 429] on input "text" at bounding box center [1193, 427] width 560 height 23
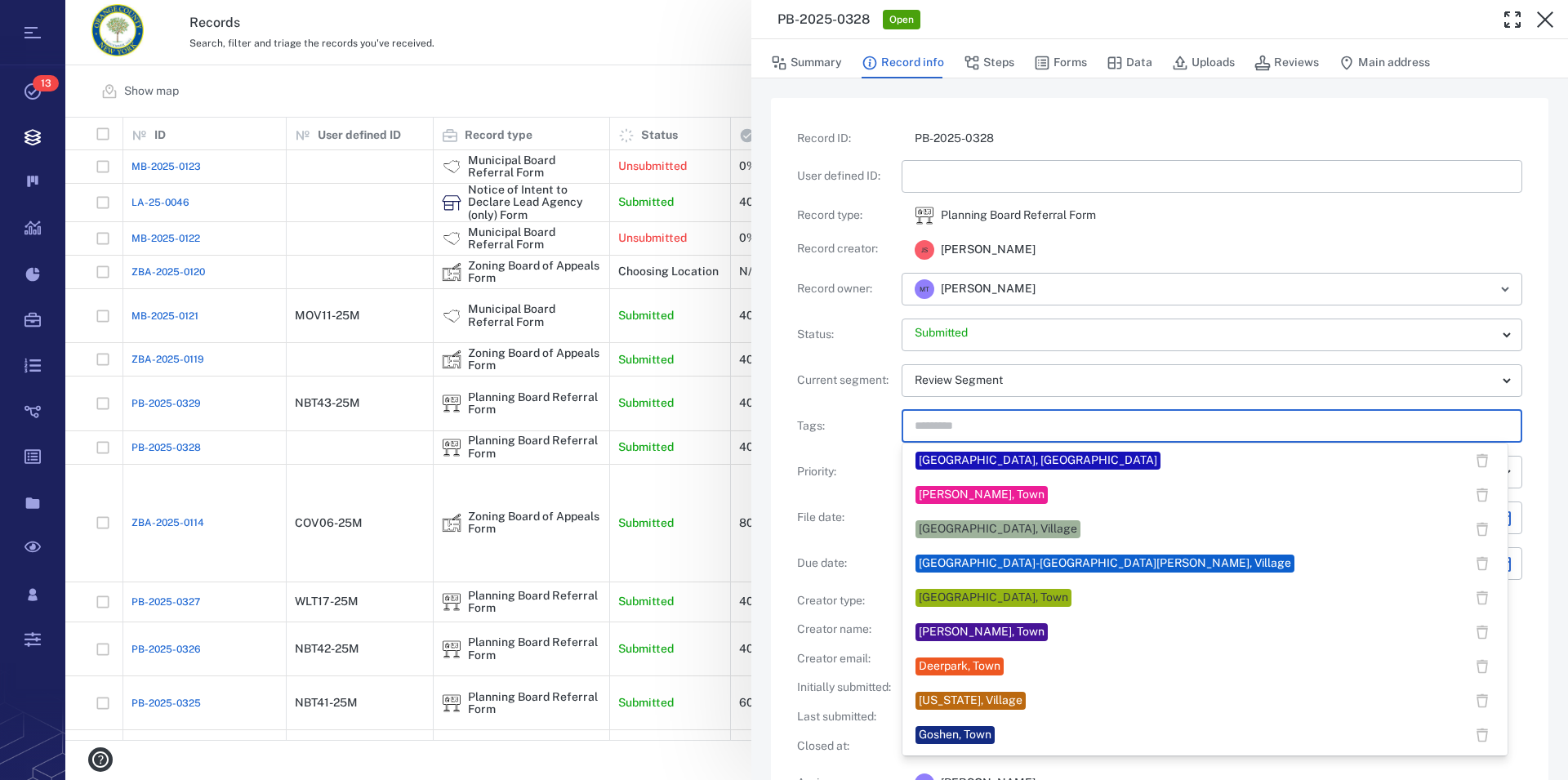
click at [1059, 560] on div "[GEOGRAPHIC_DATA]-[GEOGRAPHIC_DATA][PERSON_NAME], Village" at bounding box center [1105, 564] width 373 height 16
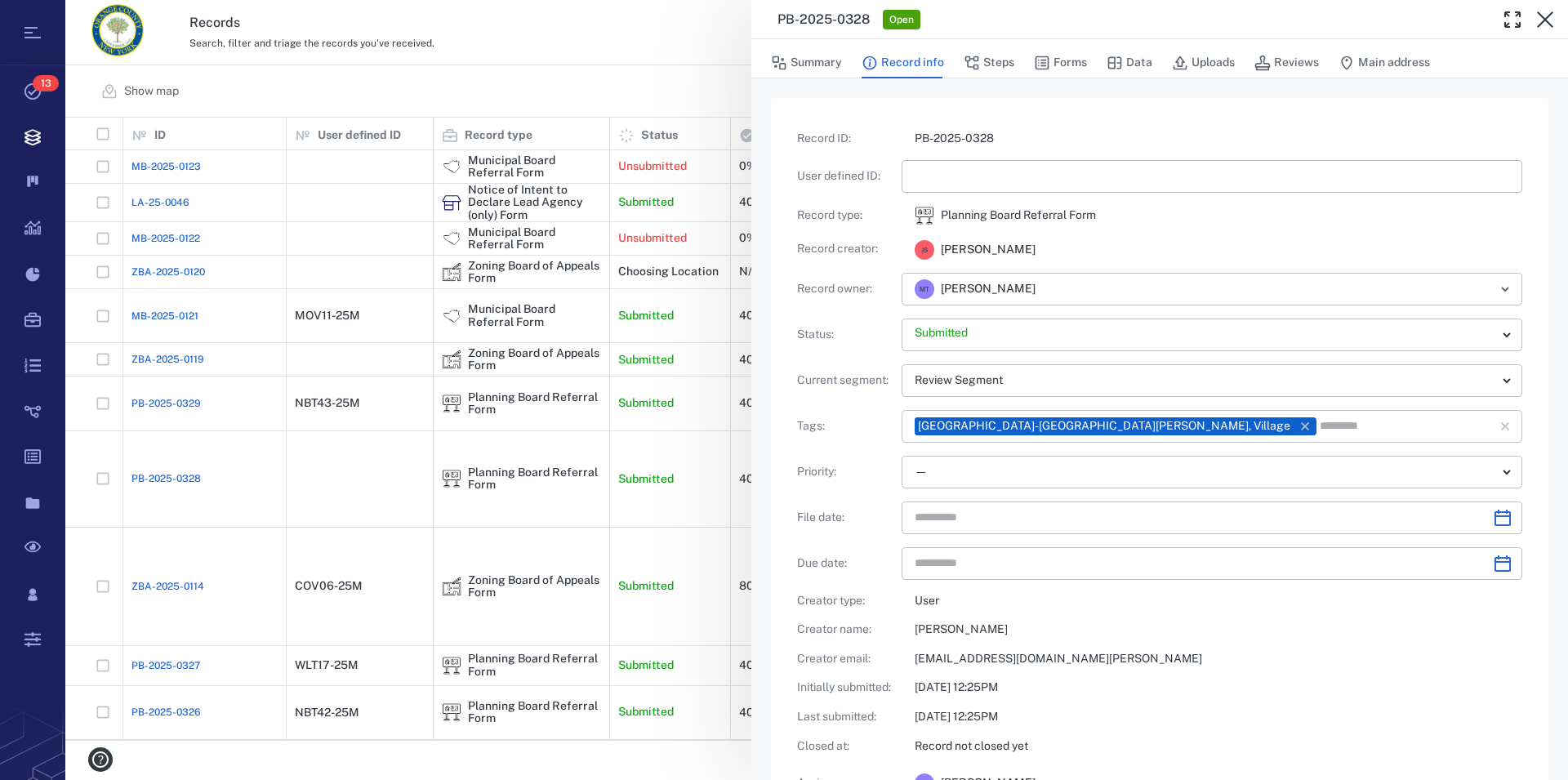
click at [1318, 425] on input "text" at bounding box center [1395, 427] width 155 height 23
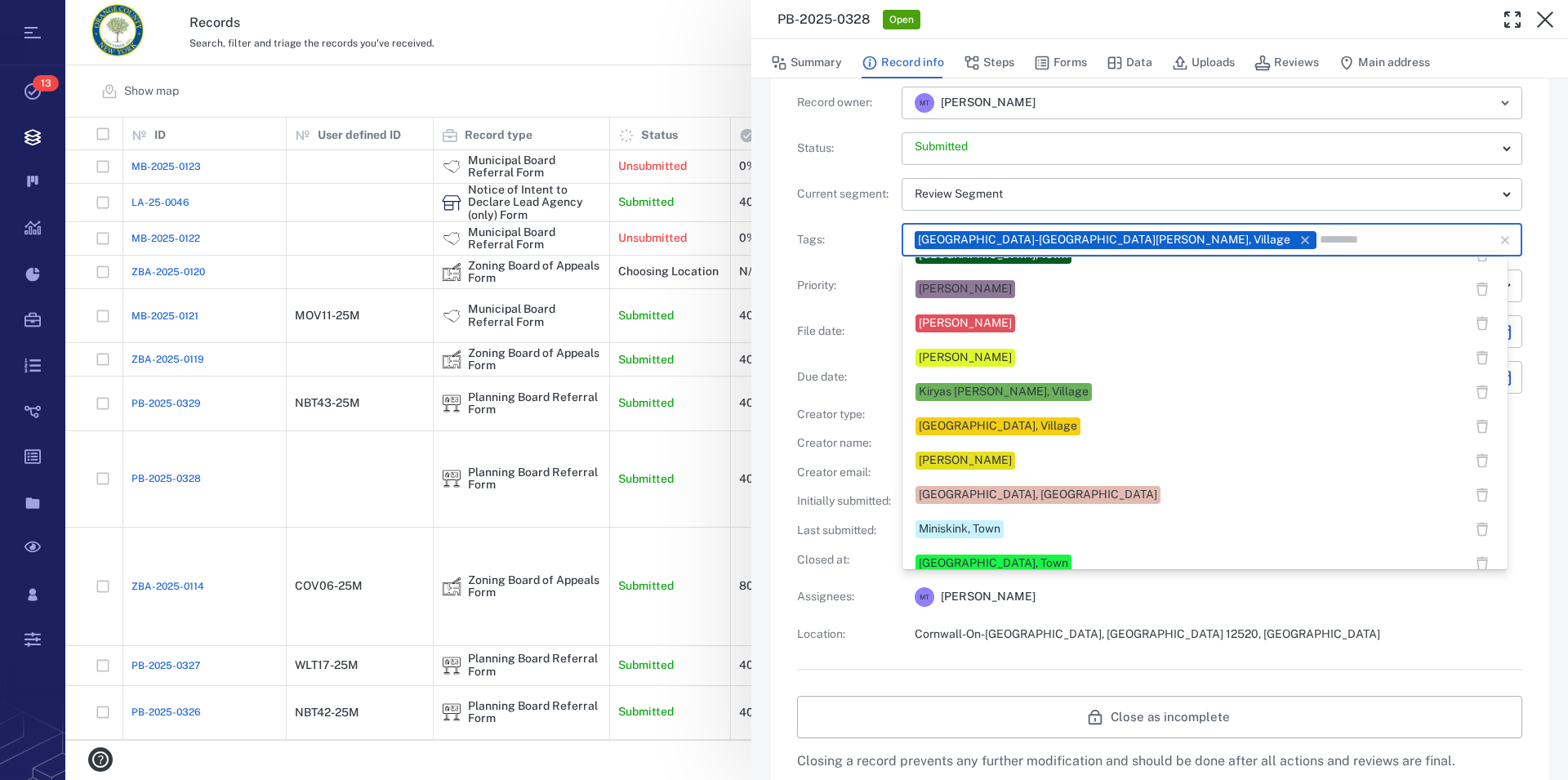
scroll to position [549, 0]
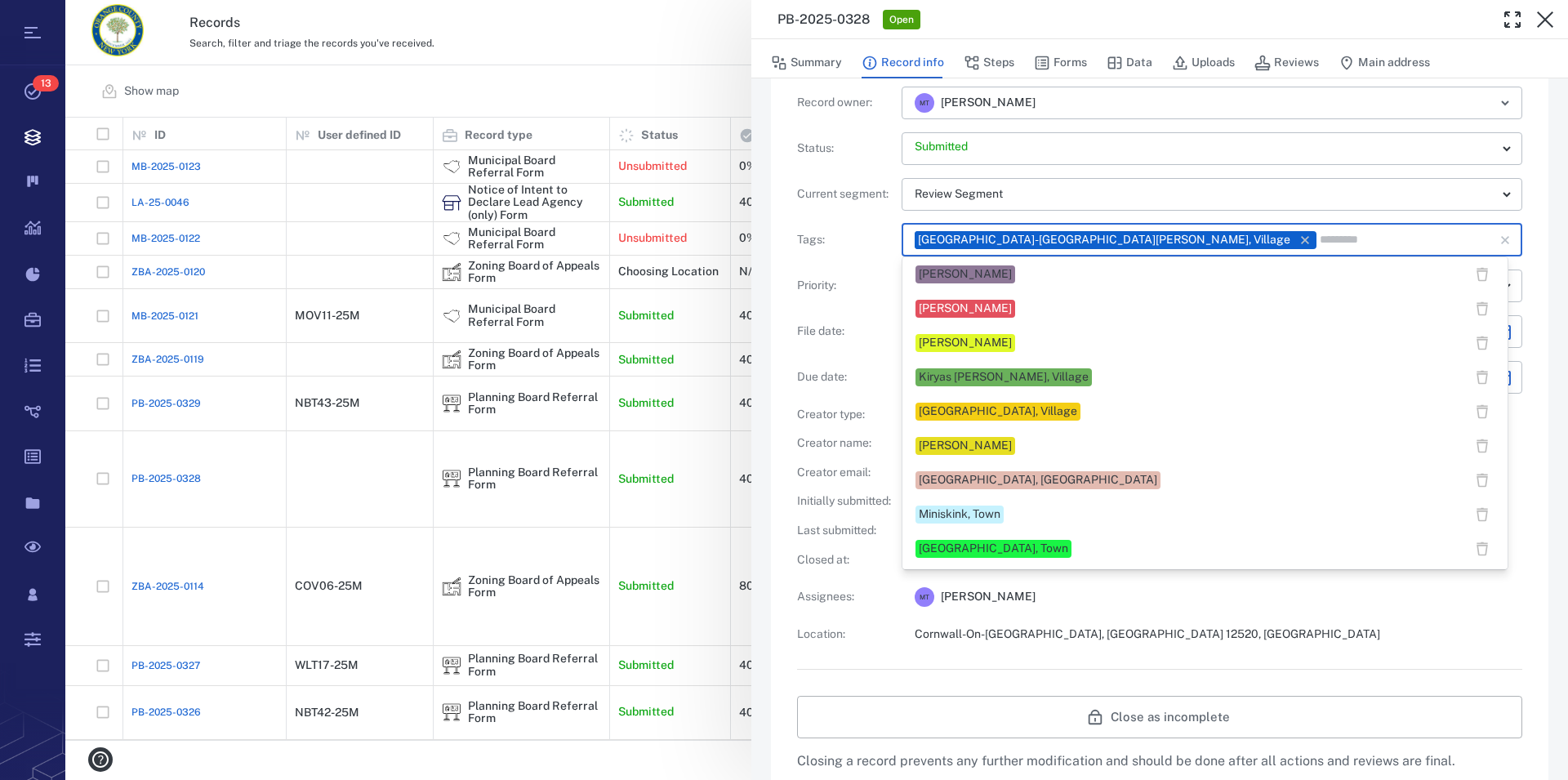
click at [1004, 447] on div "[PERSON_NAME]" at bounding box center [965, 446] width 93 height 16
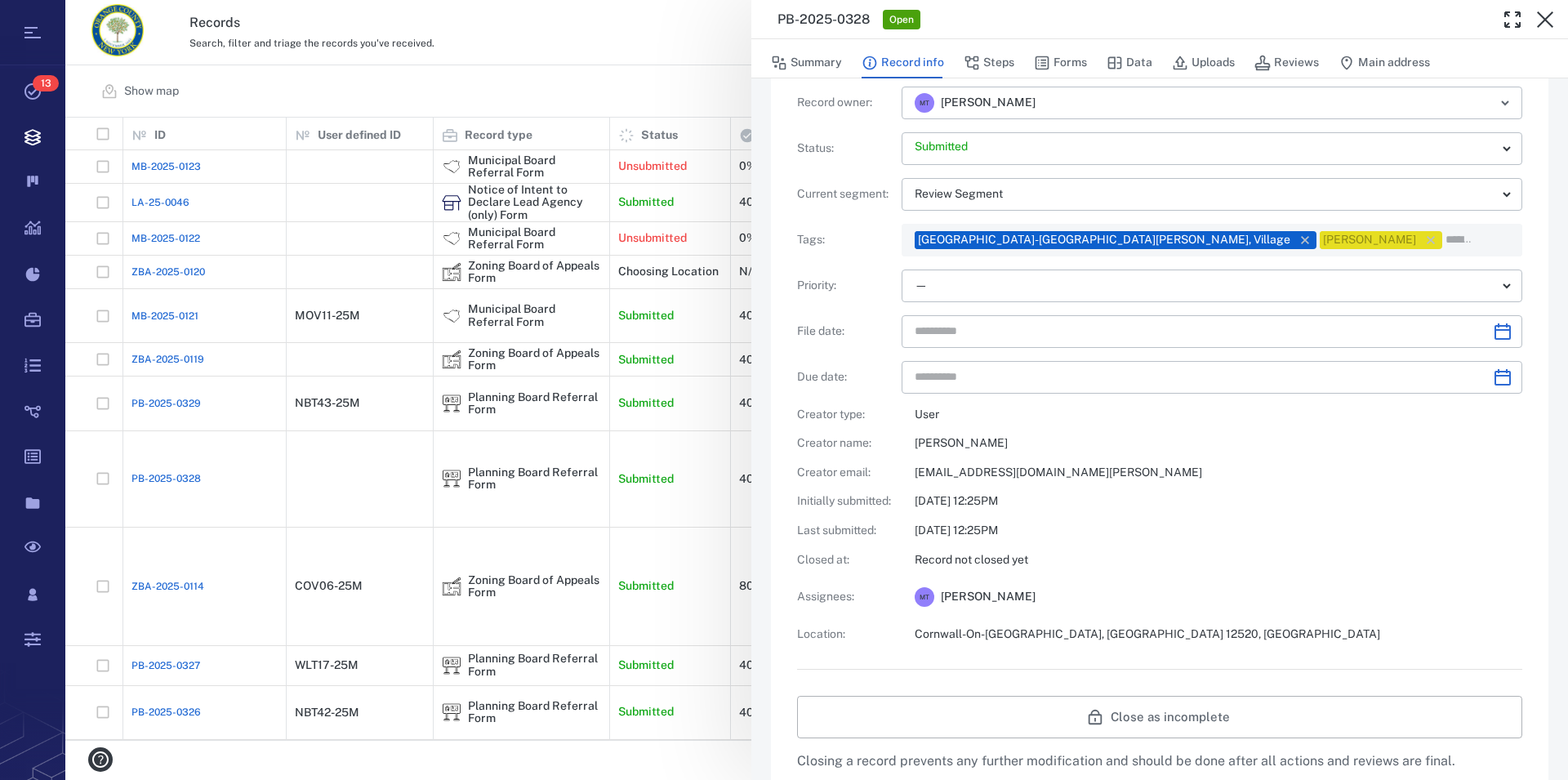
scroll to position [0, 0]
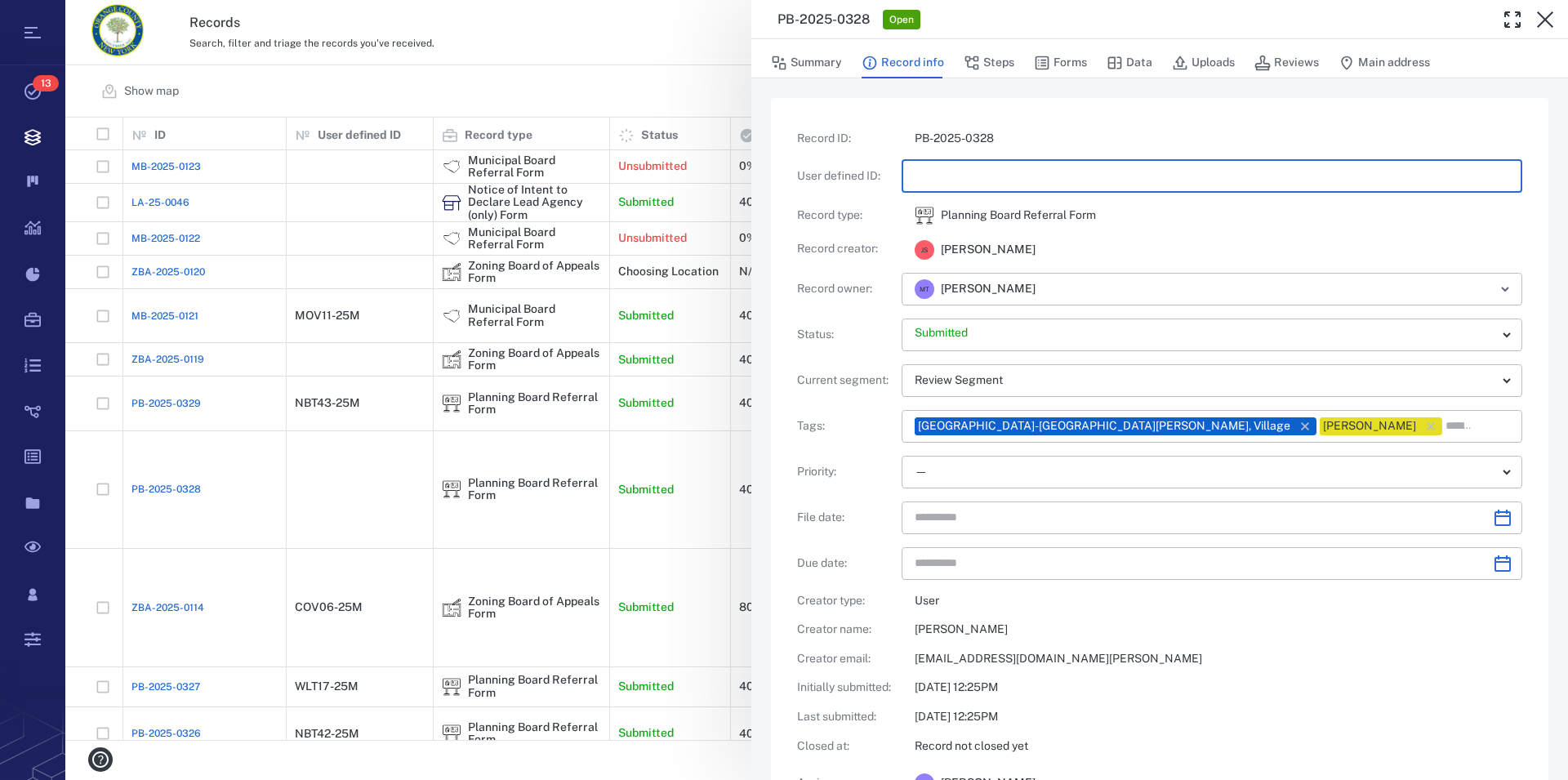
click at [956, 174] on input "text" at bounding box center [1211, 177] width 594 height 32
type input "*********"
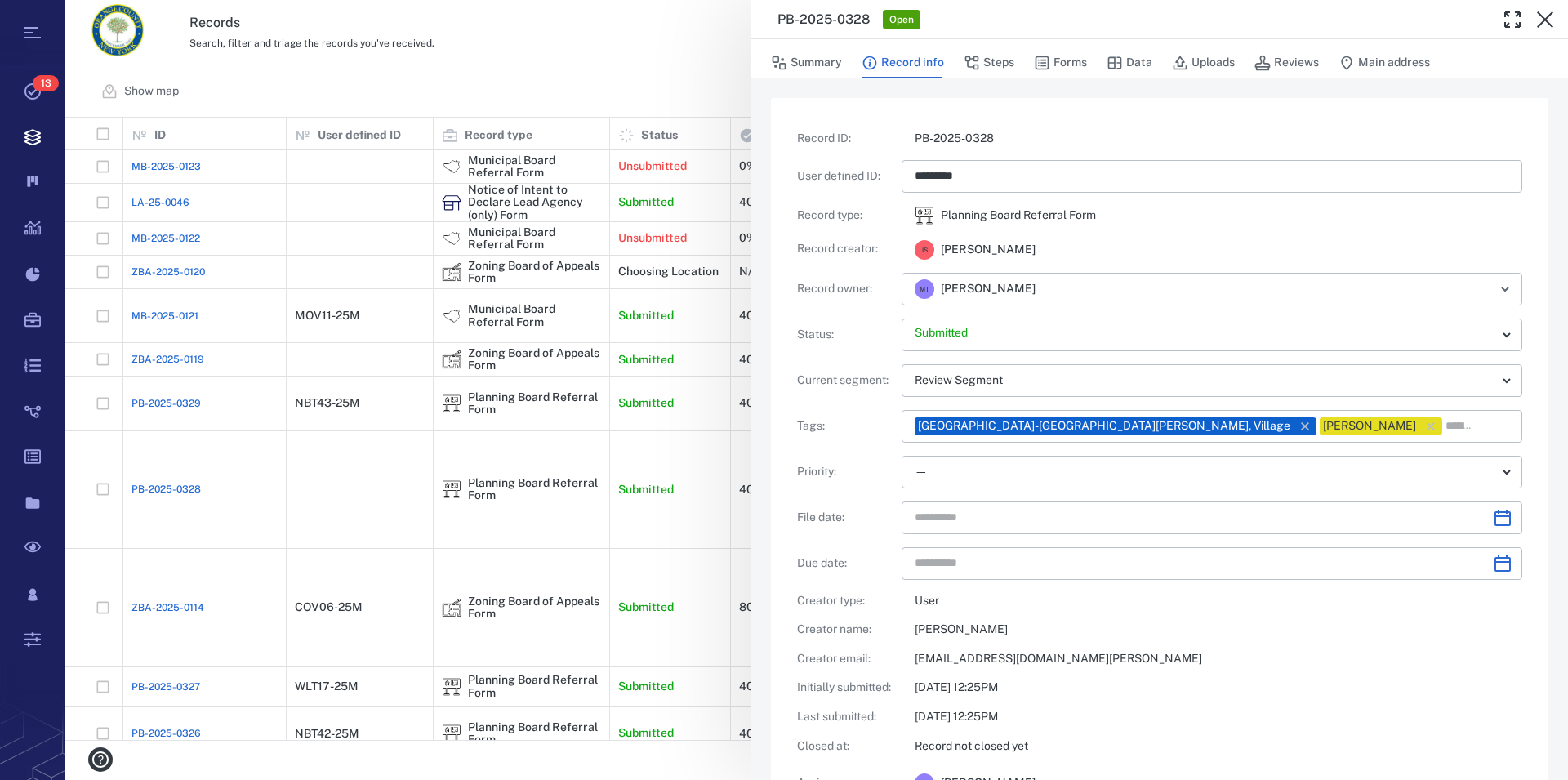
click at [1151, 221] on div "Planning Board Referral Form" at bounding box center [1219, 216] width 607 height 20
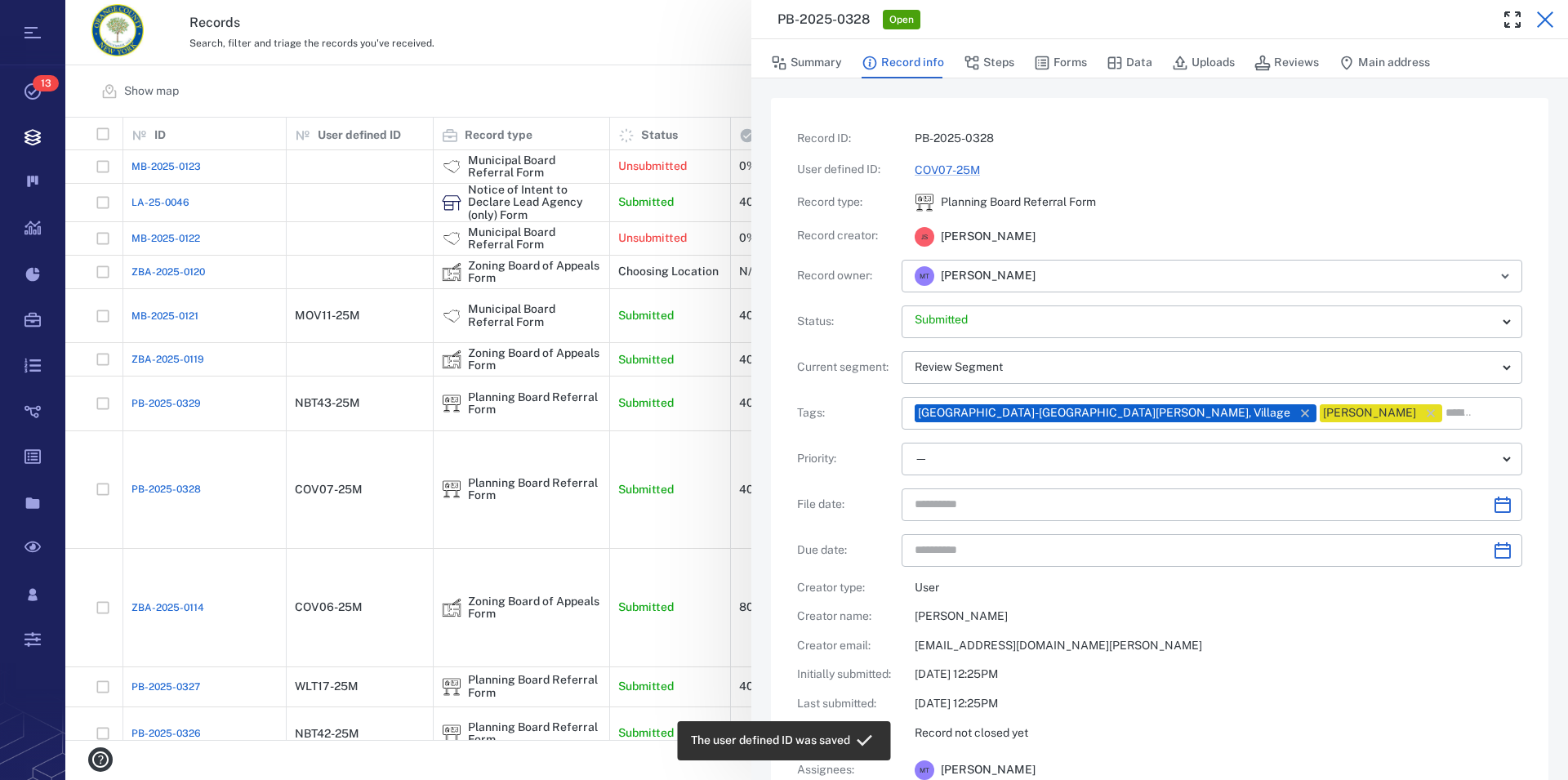
click at [1543, 14] on icon "button" at bounding box center [1545, 20] width 20 height 20
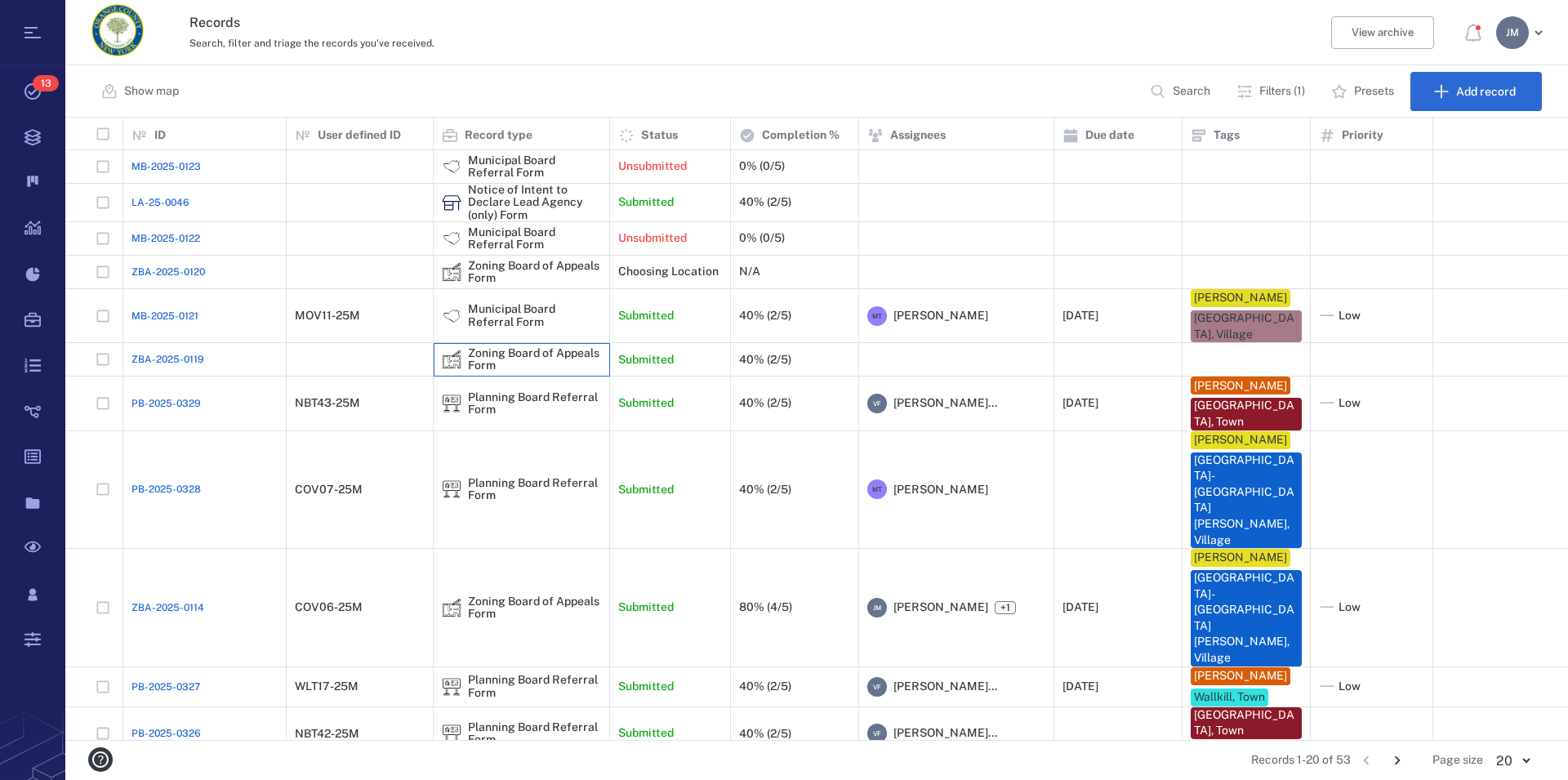
click at [552, 353] on div "Zoning Board of Appeals Form" at bounding box center [534, 360] width 134 height 25
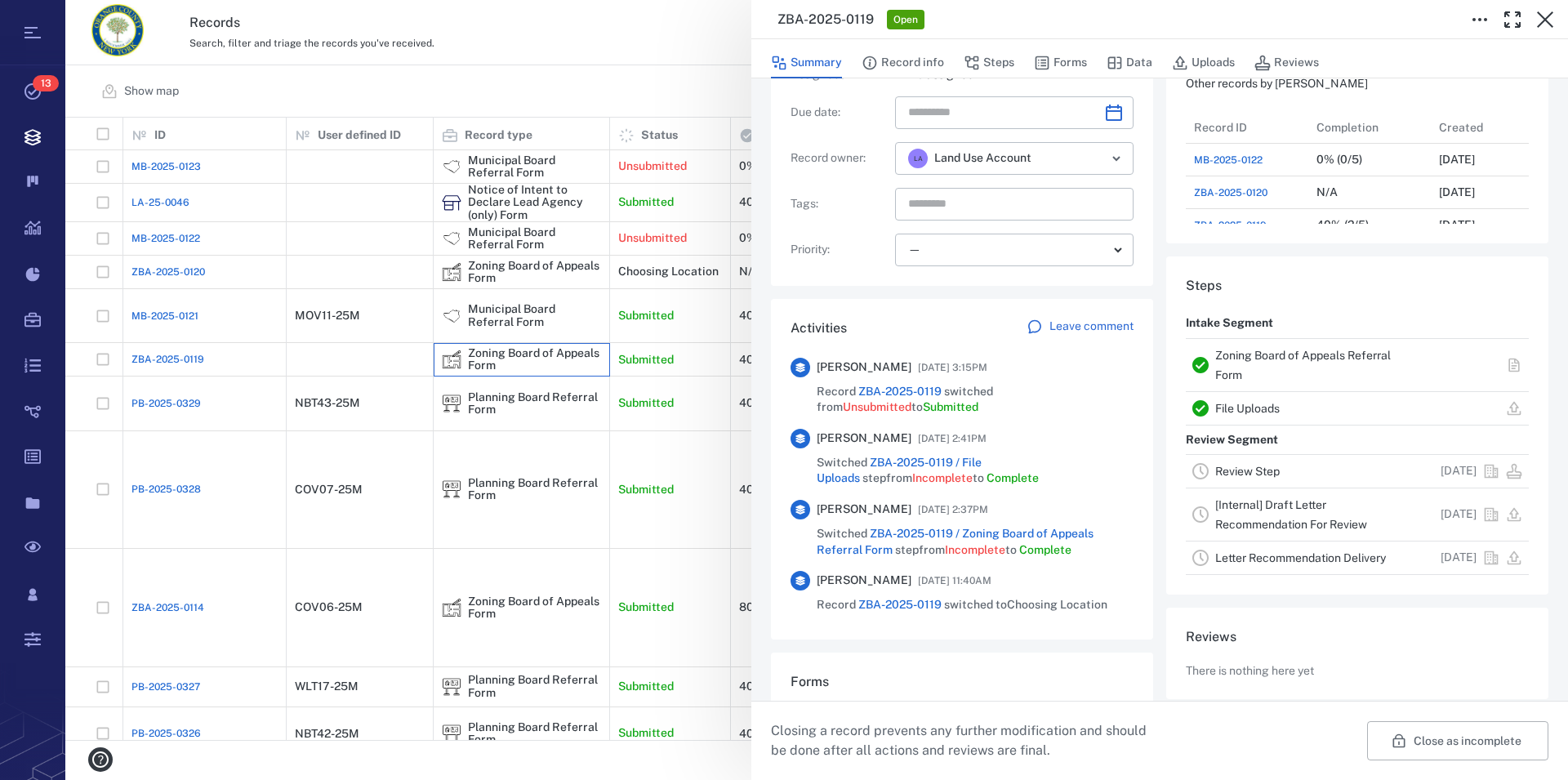
scroll to position [186, 0]
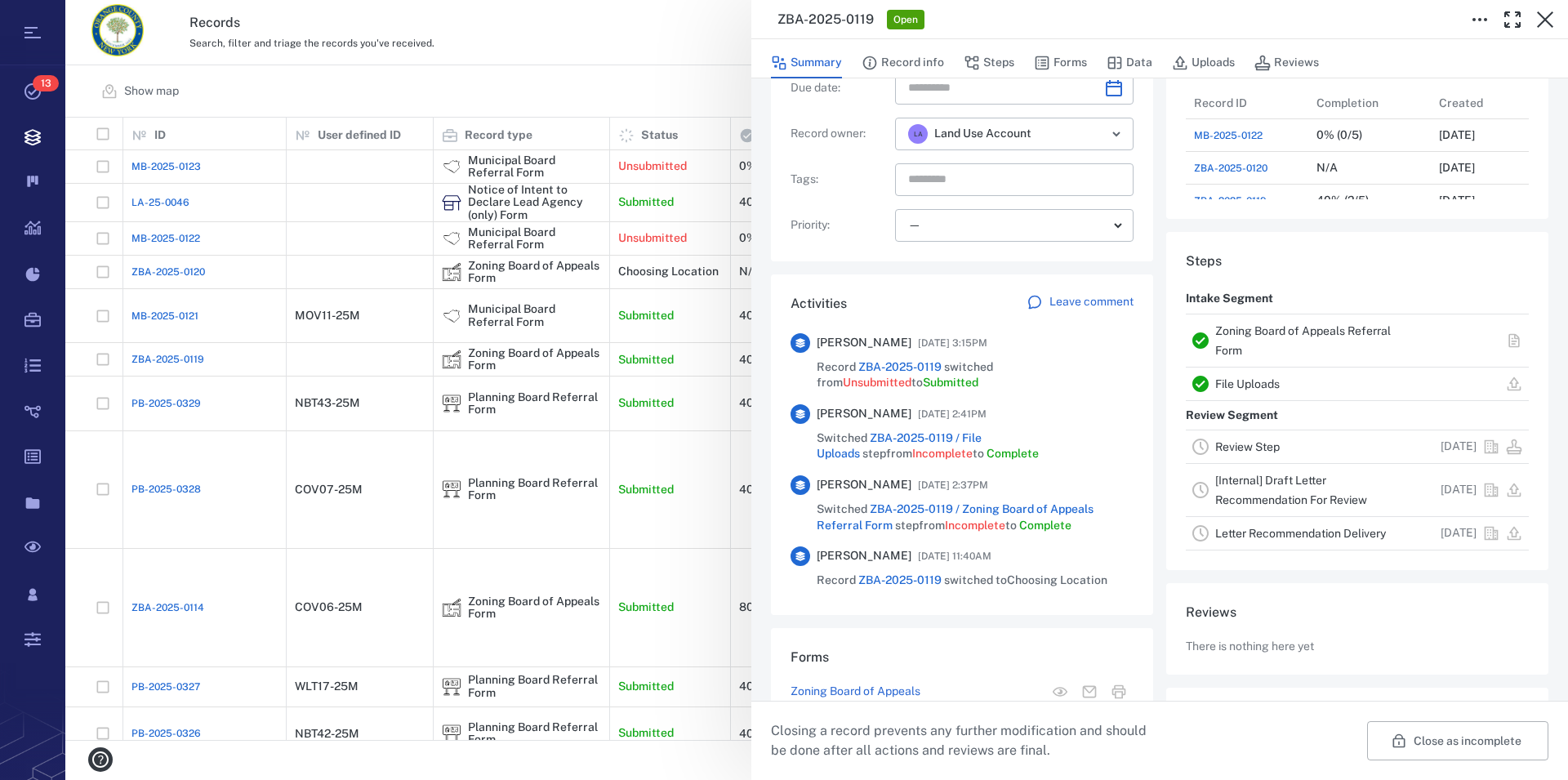
click at [1252, 325] on div "Zoning Board of Appeals Referral Form" at bounding box center [1315, 341] width 202 height 39
click at [1254, 335] on link "Zoning Board of Appeals Referral Form" at bounding box center [1303, 341] width 176 height 32
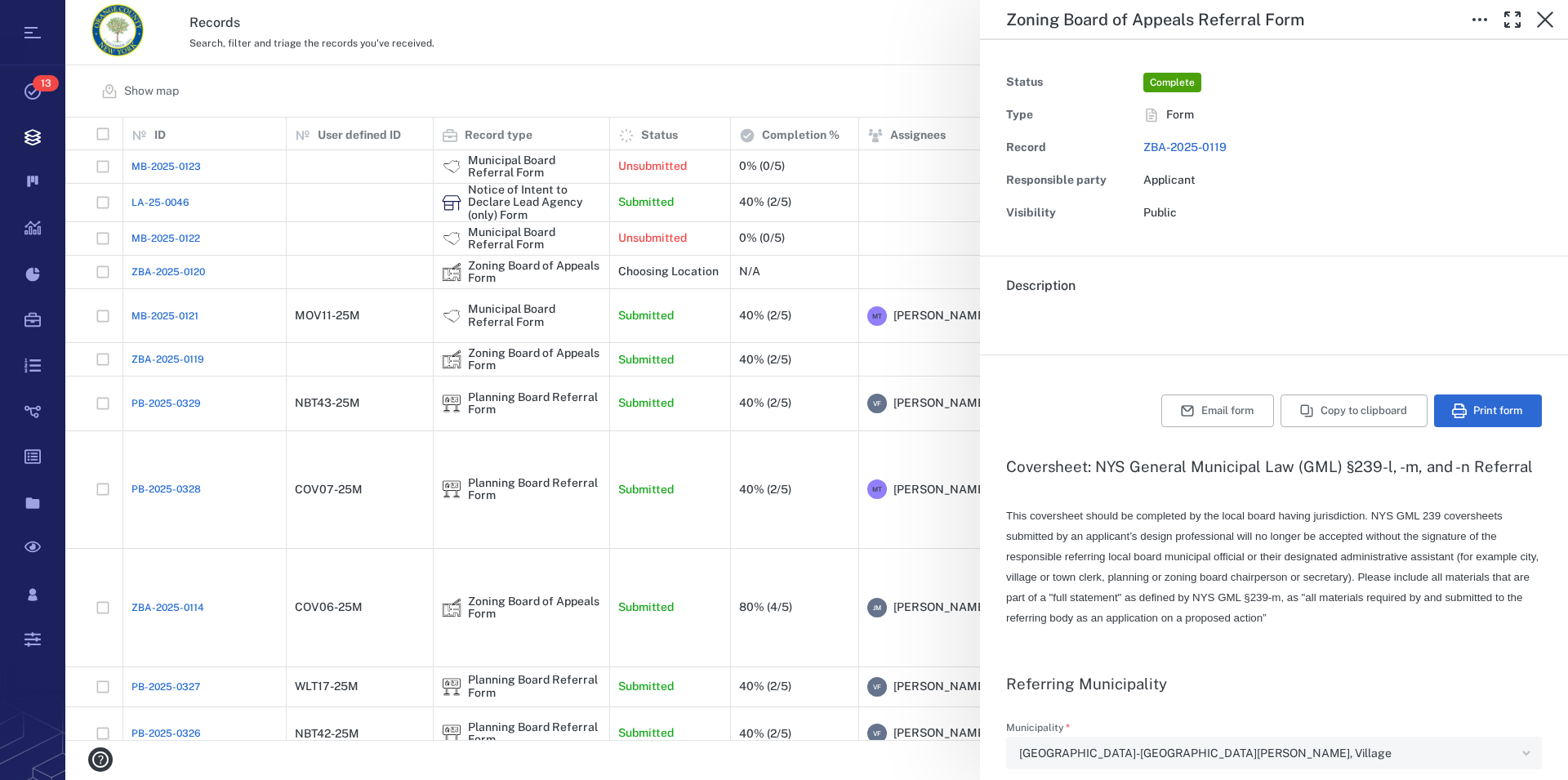
type textarea "*"
type input "**********"
click at [1536, 18] on icon "button" at bounding box center [1545, 20] width 20 height 20
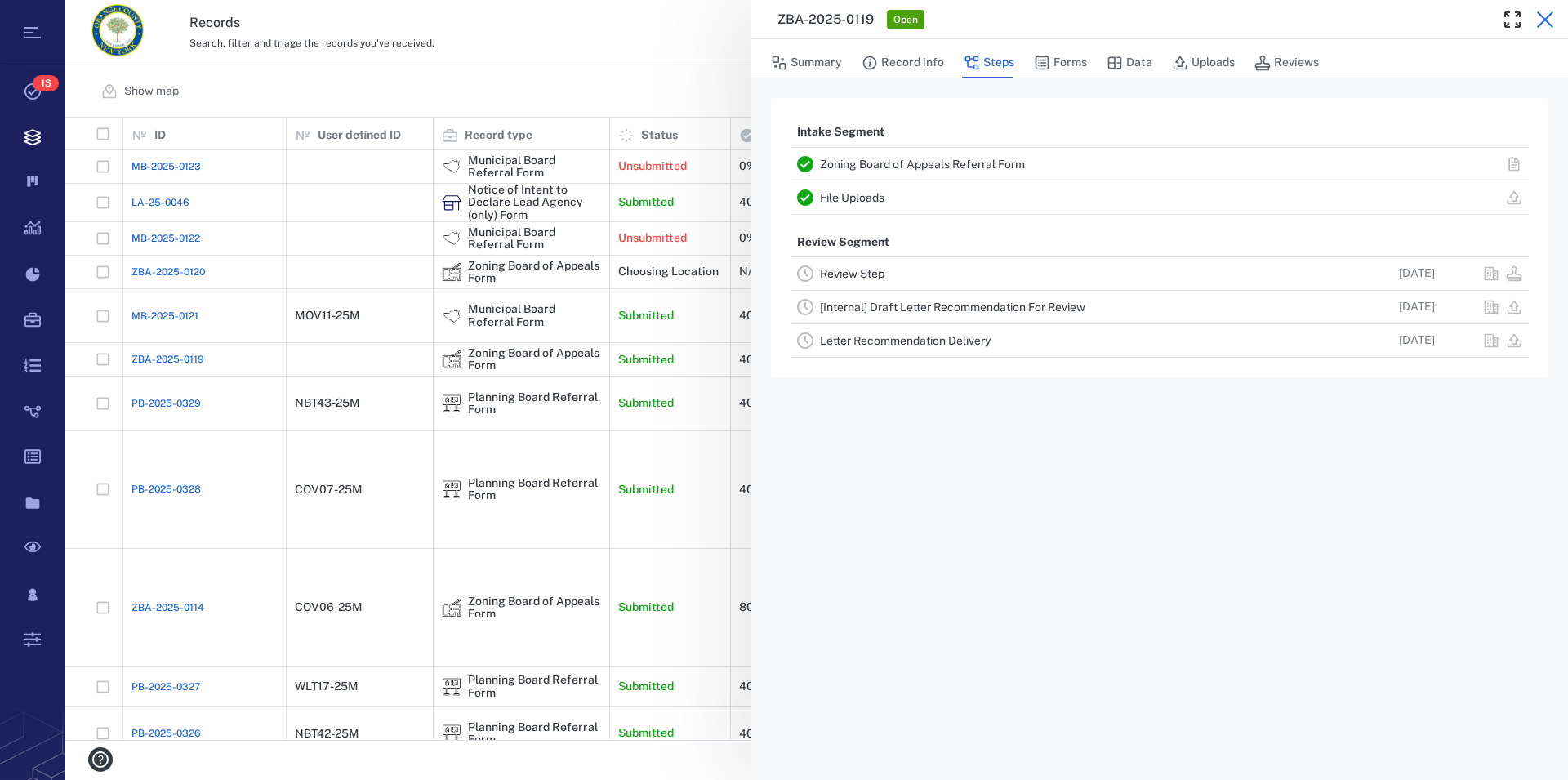
click at [1545, 14] on icon "button" at bounding box center [1545, 20] width 20 height 20
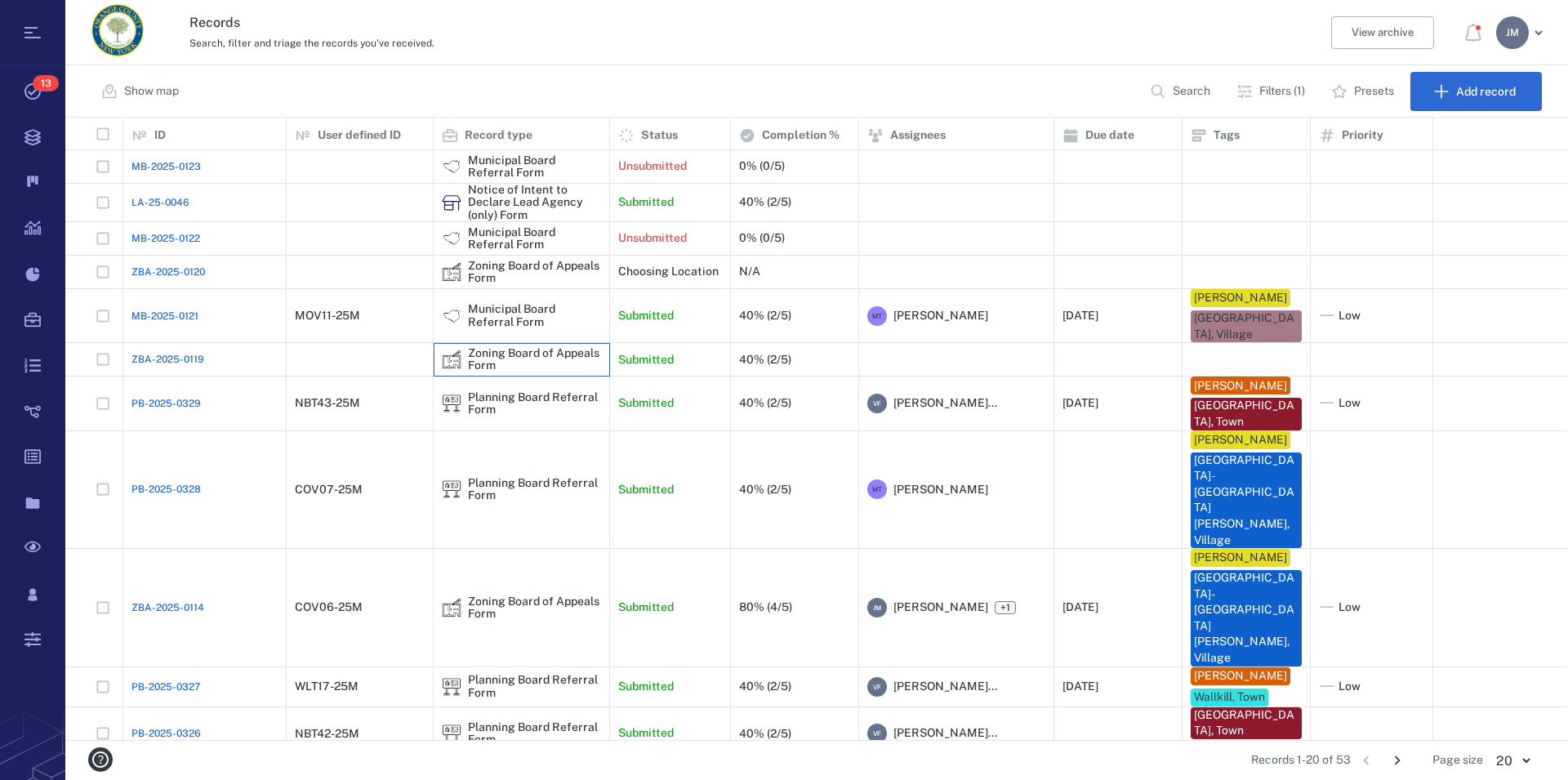
click at [489, 356] on div "Zoning Board of Appeals Form" at bounding box center [534, 360] width 134 height 25
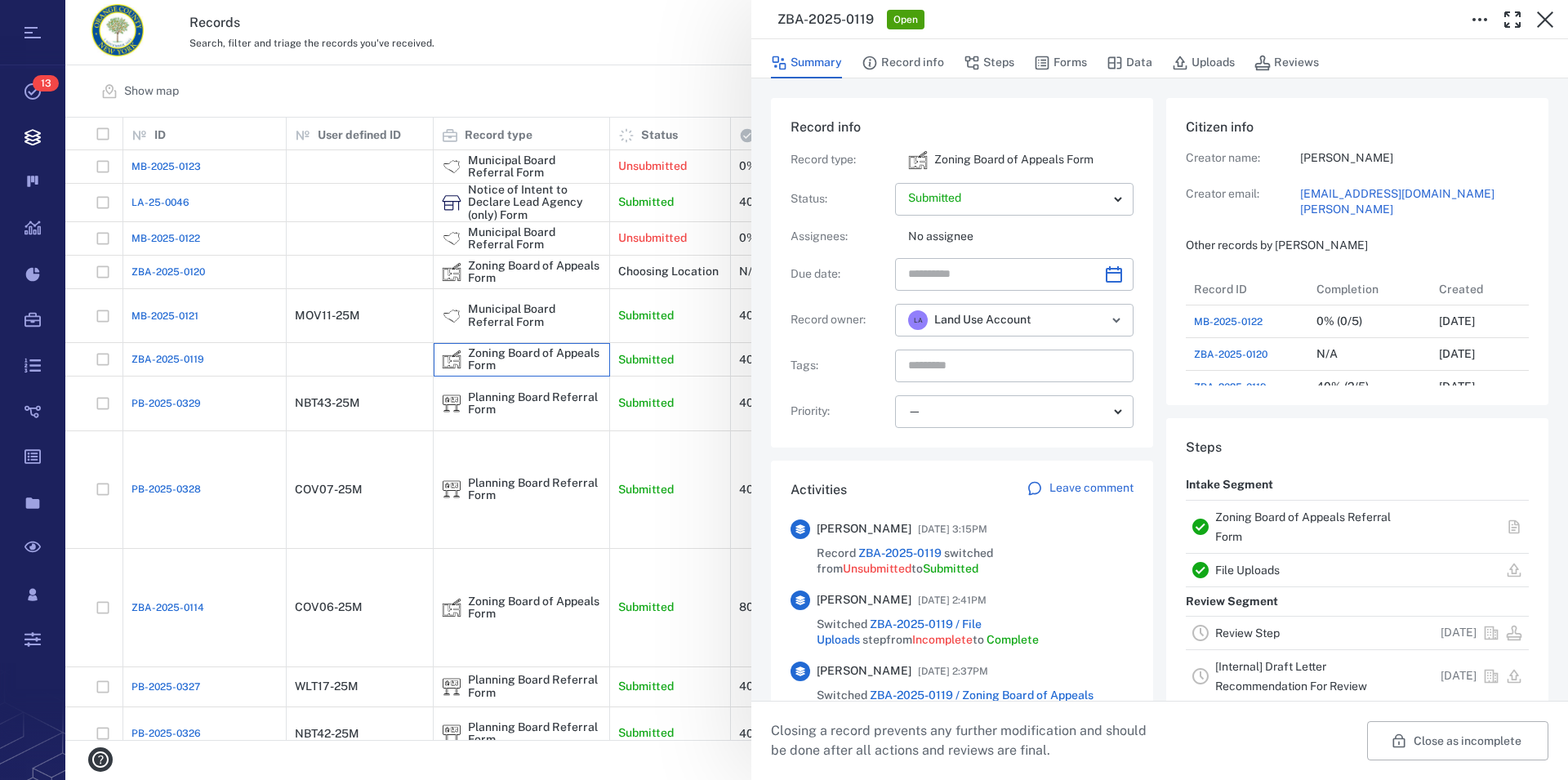
scroll to position [719, 309]
click at [1334, 516] on link "Zoning Board of Appeals Referral Form" at bounding box center [1303, 527] width 176 height 32
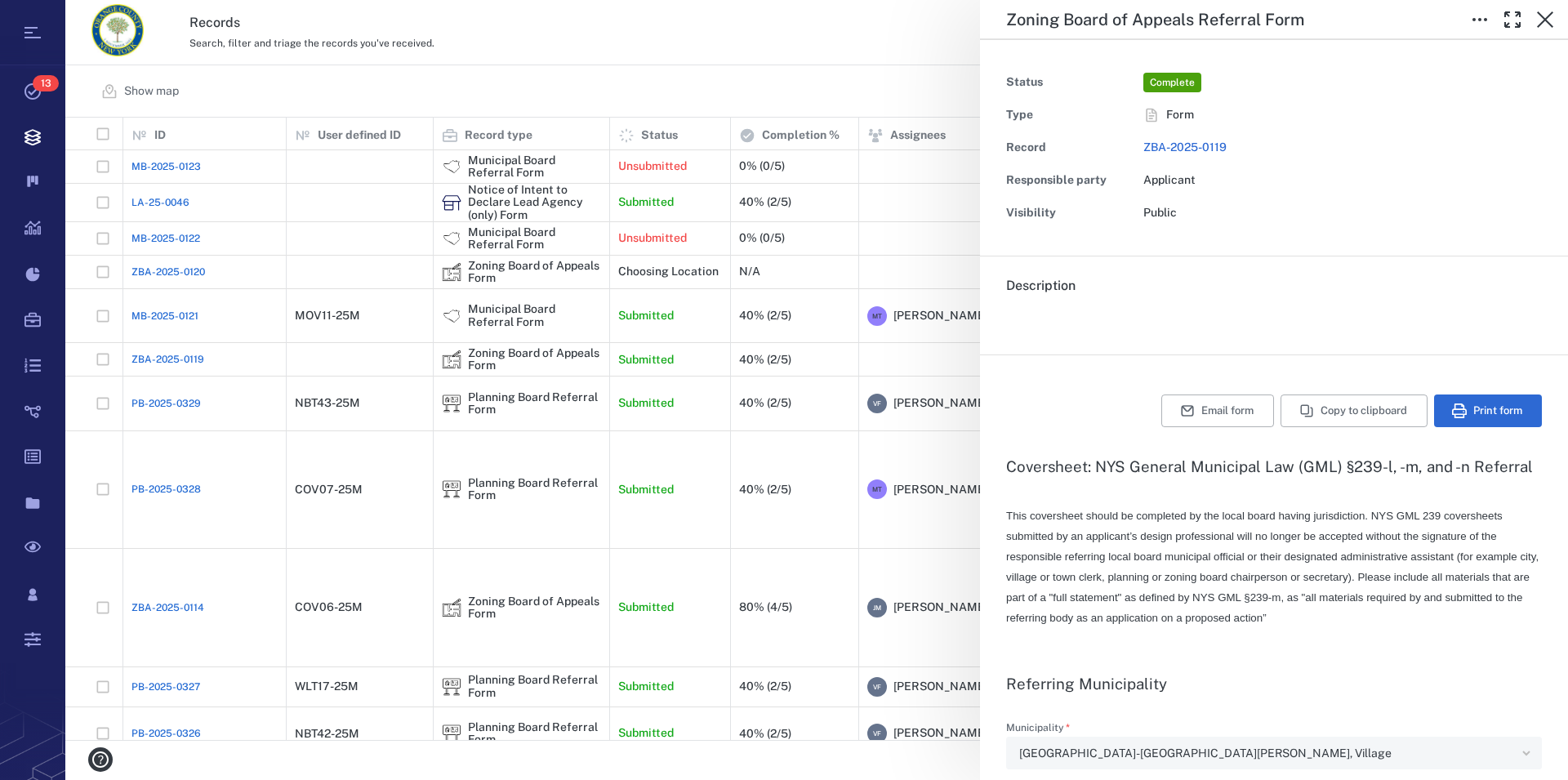
type textarea "*"
type input "**********"
type textarea "*"
click at [1548, 18] on icon "button" at bounding box center [1545, 20] width 20 height 20
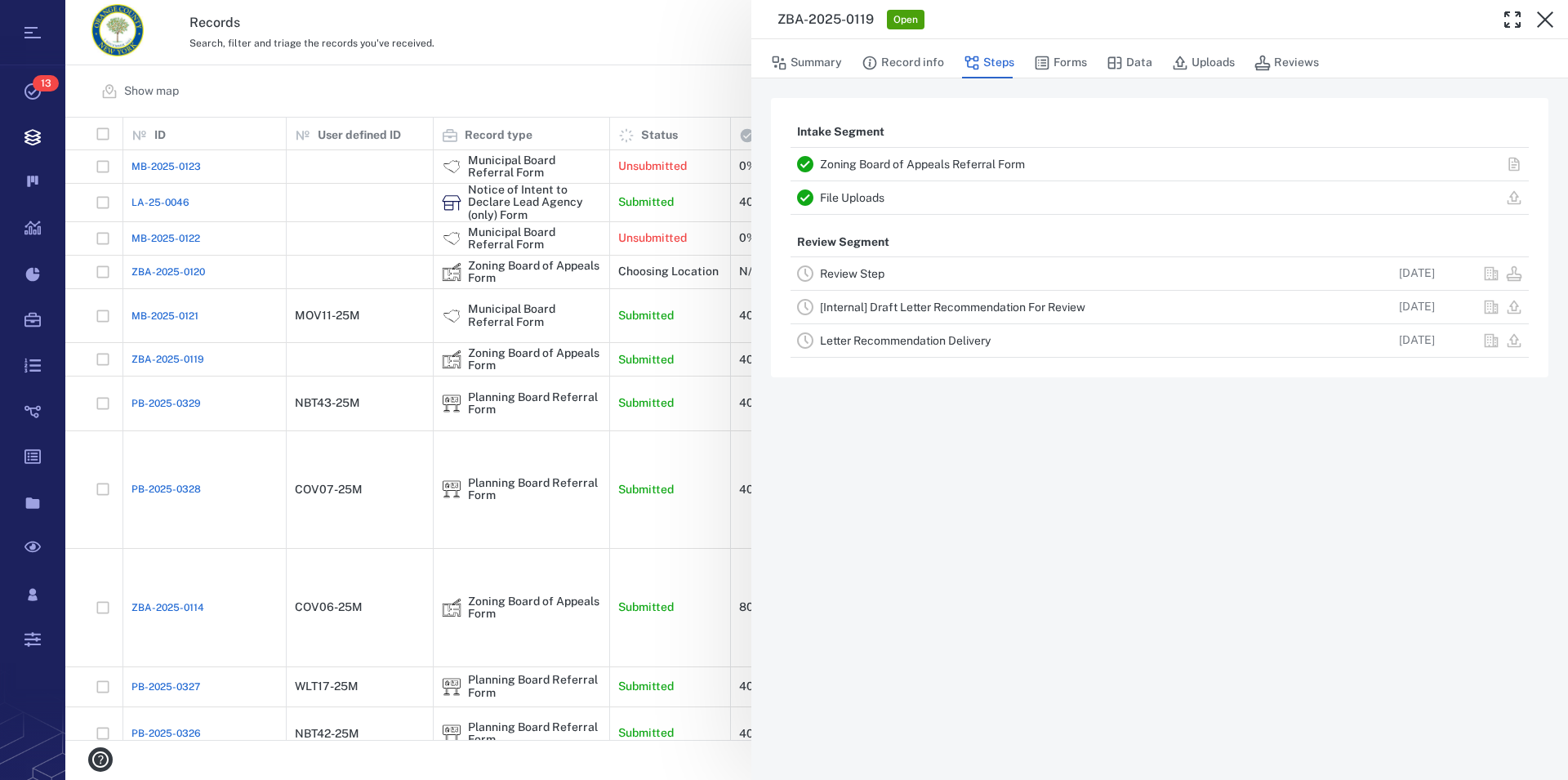
click at [854, 276] on link "Review Step" at bounding box center [852, 273] width 65 height 13
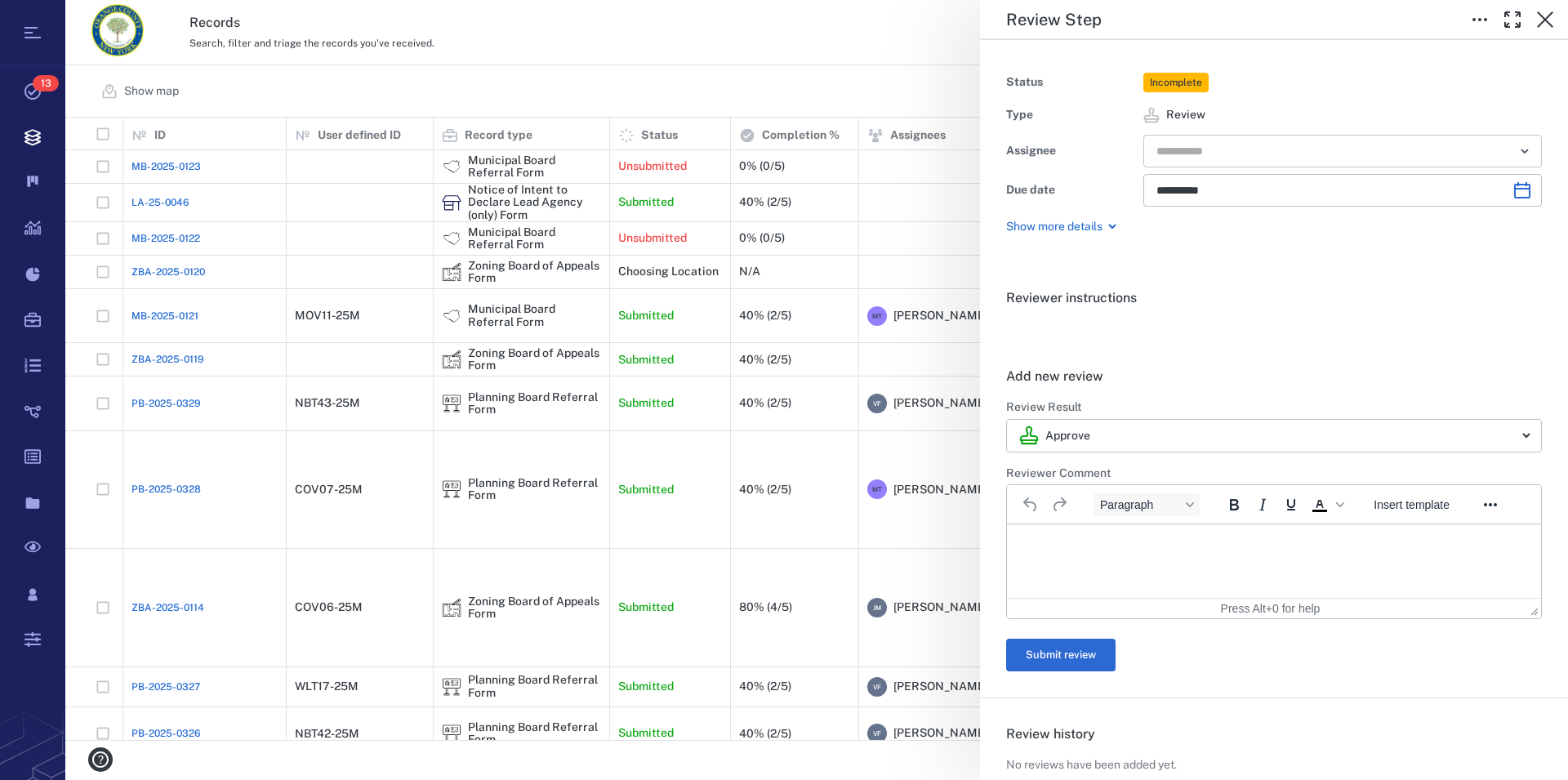
click at [1328, 149] on input "text" at bounding box center [1323, 152] width 338 height 23
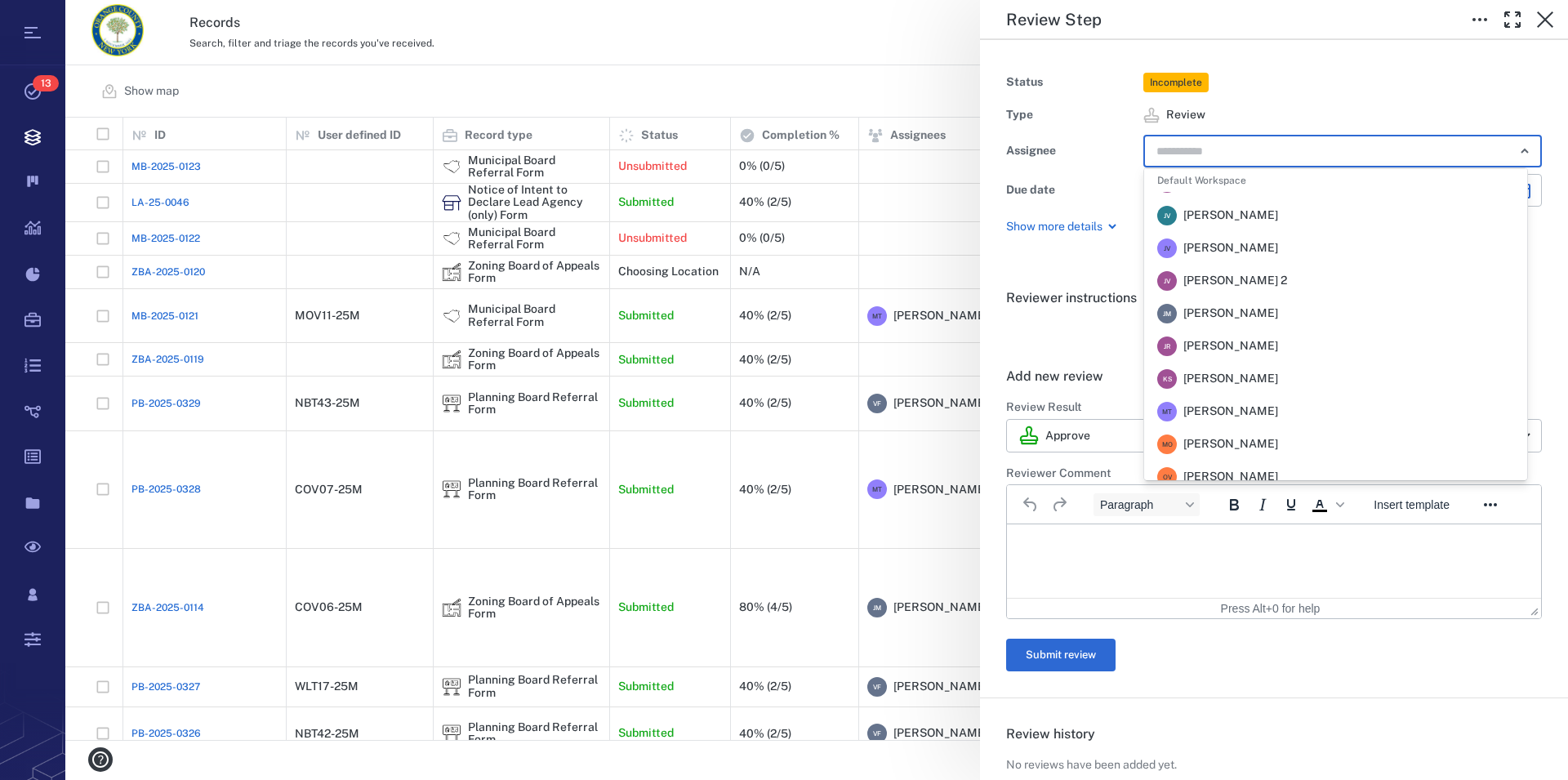
scroll to position [235, 0]
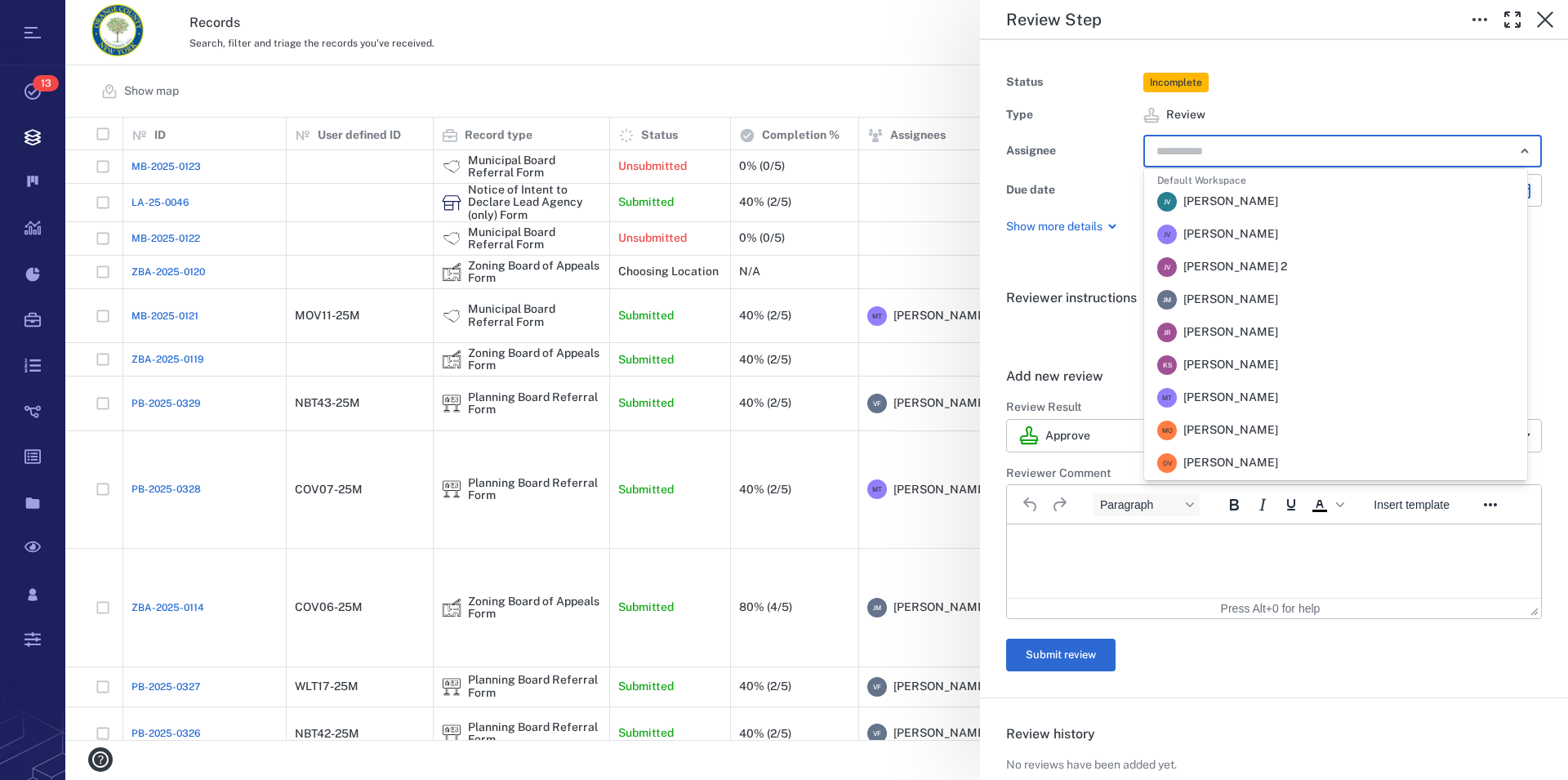
click at [1292, 401] on li "M T Megan Tennermann" at bounding box center [1335, 398] width 383 height 32
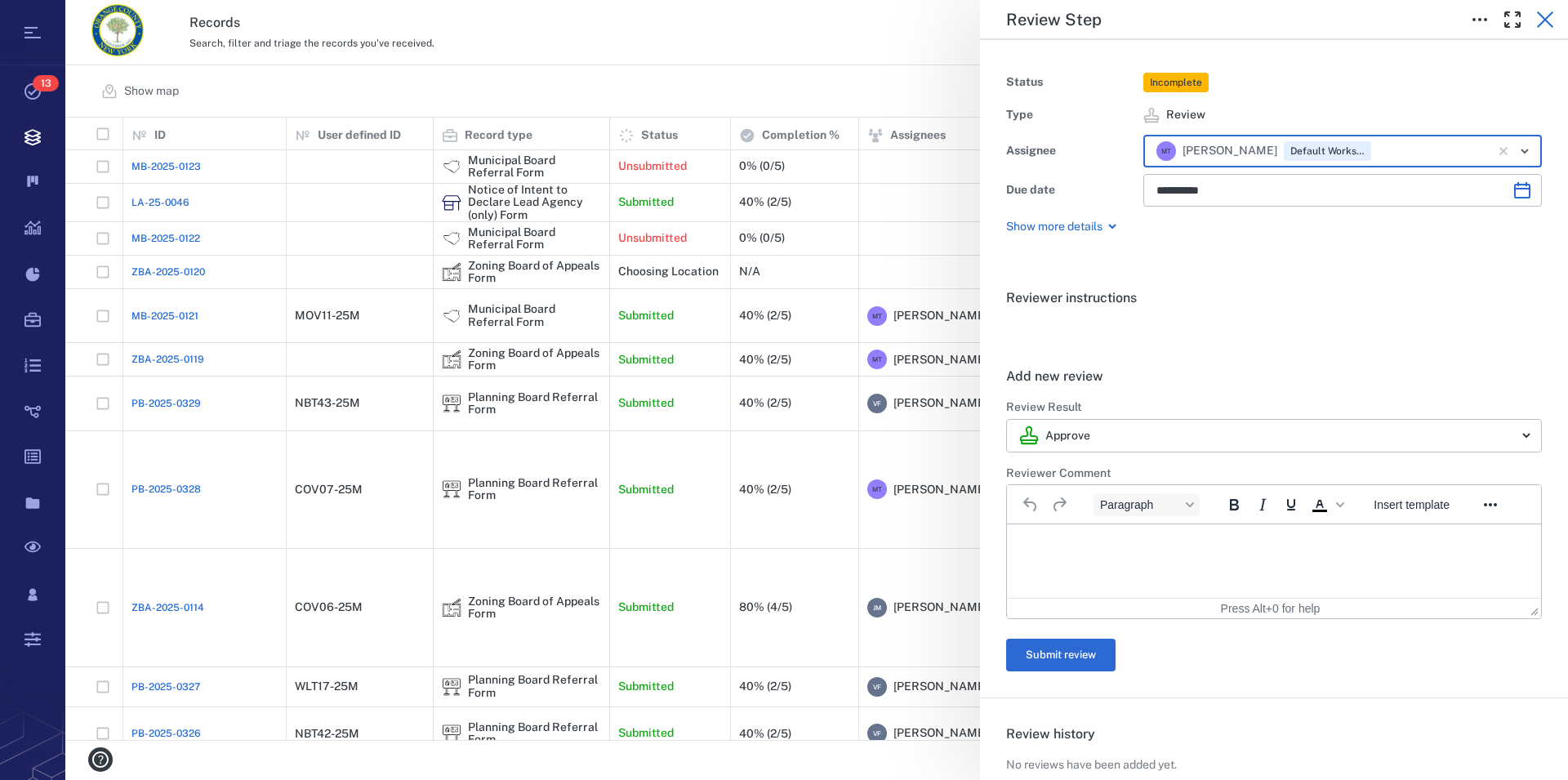
click at [1544, 18] on icon "button" at bounding box center [1545, 20] width 16 height 16
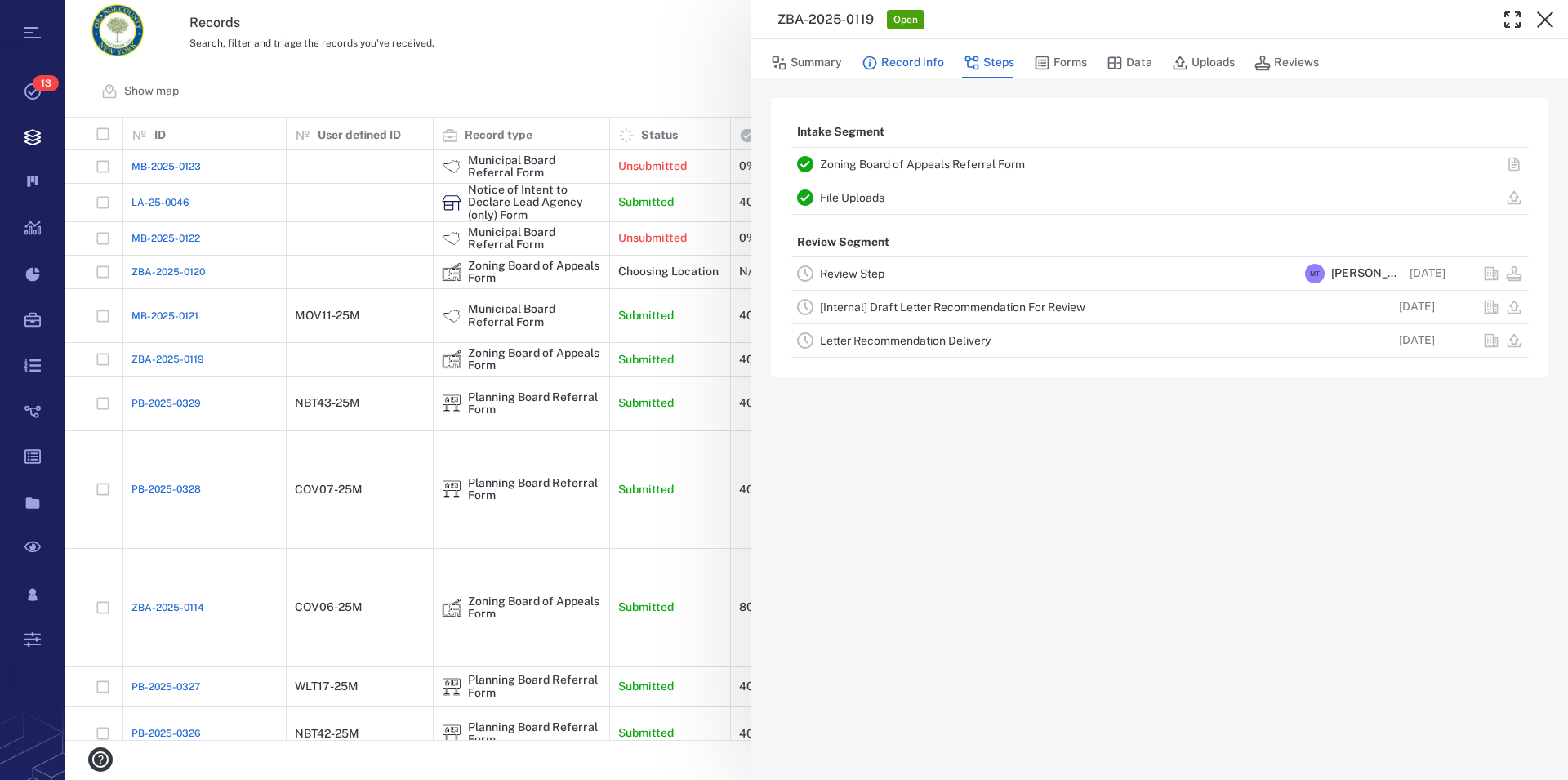
click at [900, 65] on button "Record info" at bounding box center [903, 63] width 82 height 31
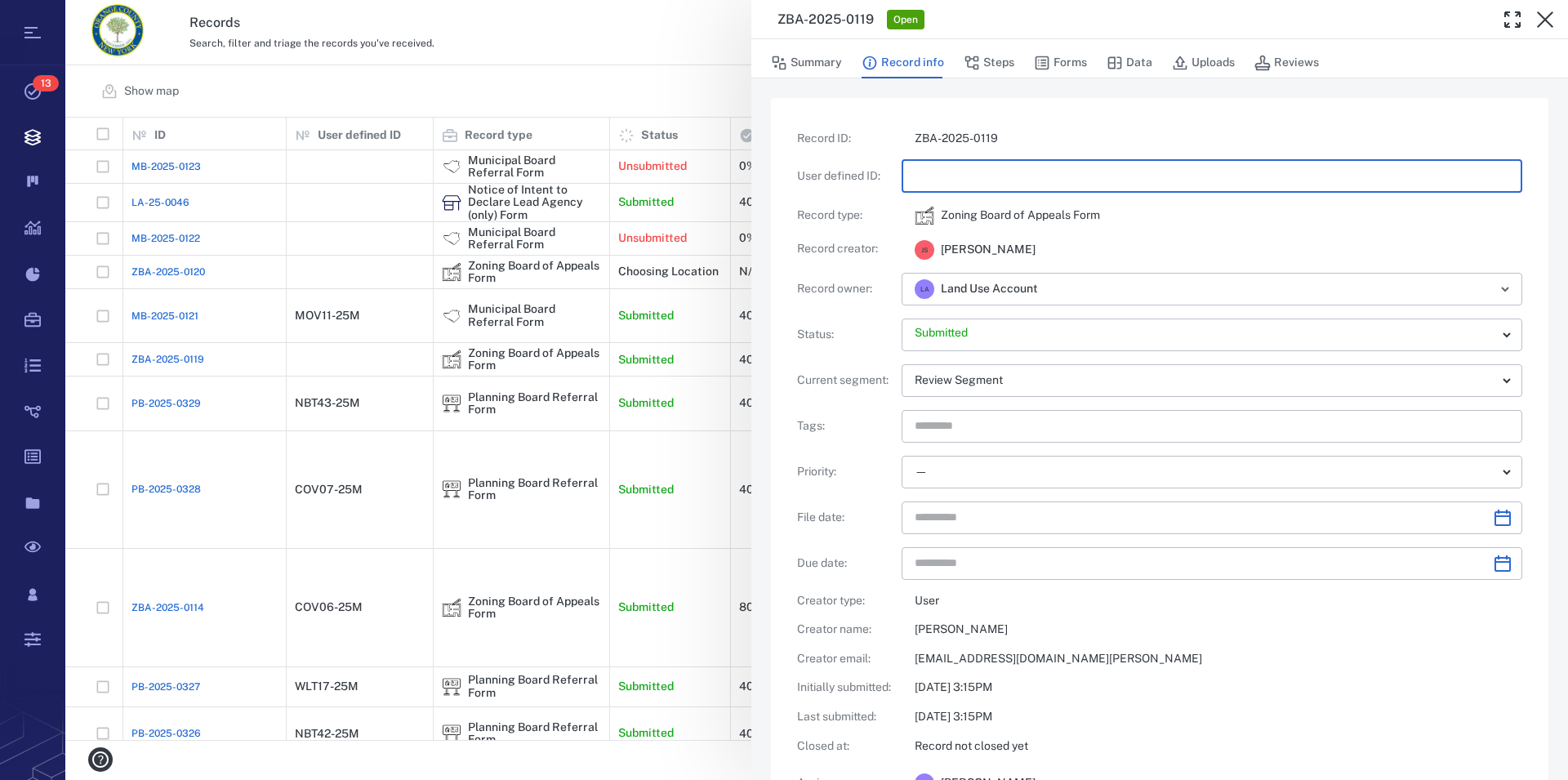
click at [1052, 177] on input "text" at bounding box center [1211, 177] width 594 height 32
type input "*********"
click at [1077, 287] on input "text" at bounding box center [1262, 290] width 422 height 23
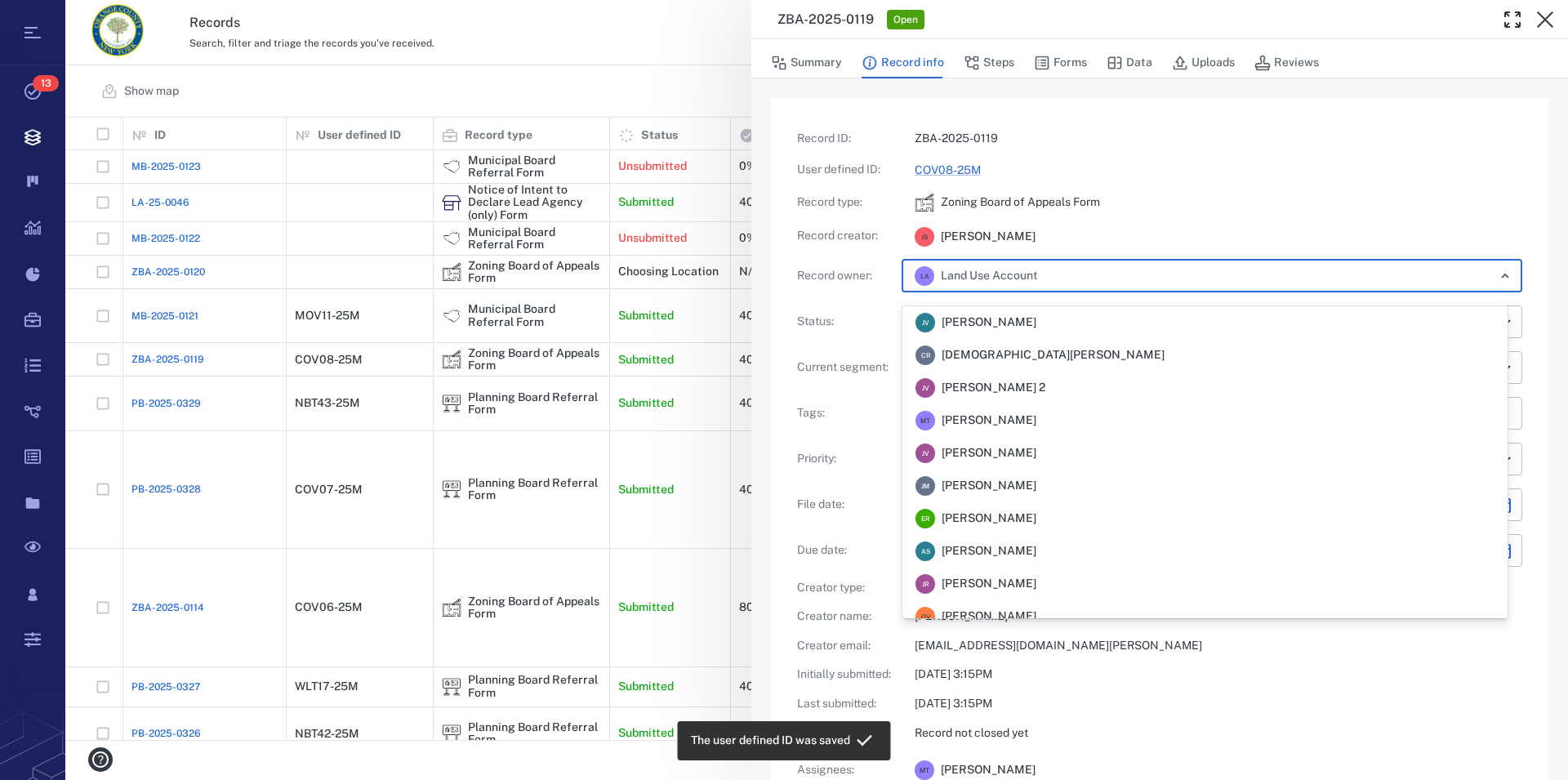
click at [1018, 420] on span "[PERSON_NAME]" at bounding box center [989, 420] width 95 height 16
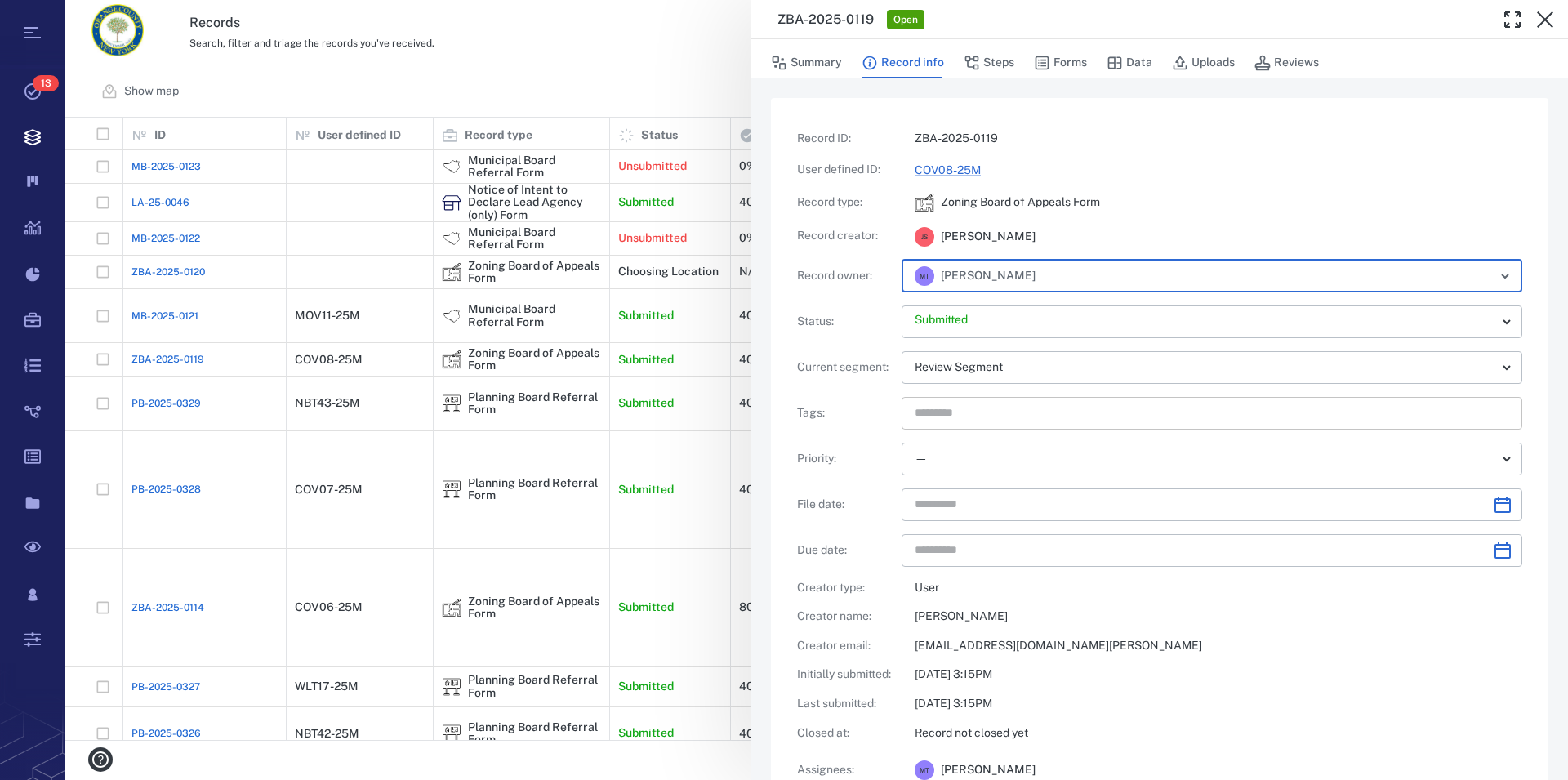
click at [978, 414] on input "text" at bounding box center [1193, 413] width 560 height 23
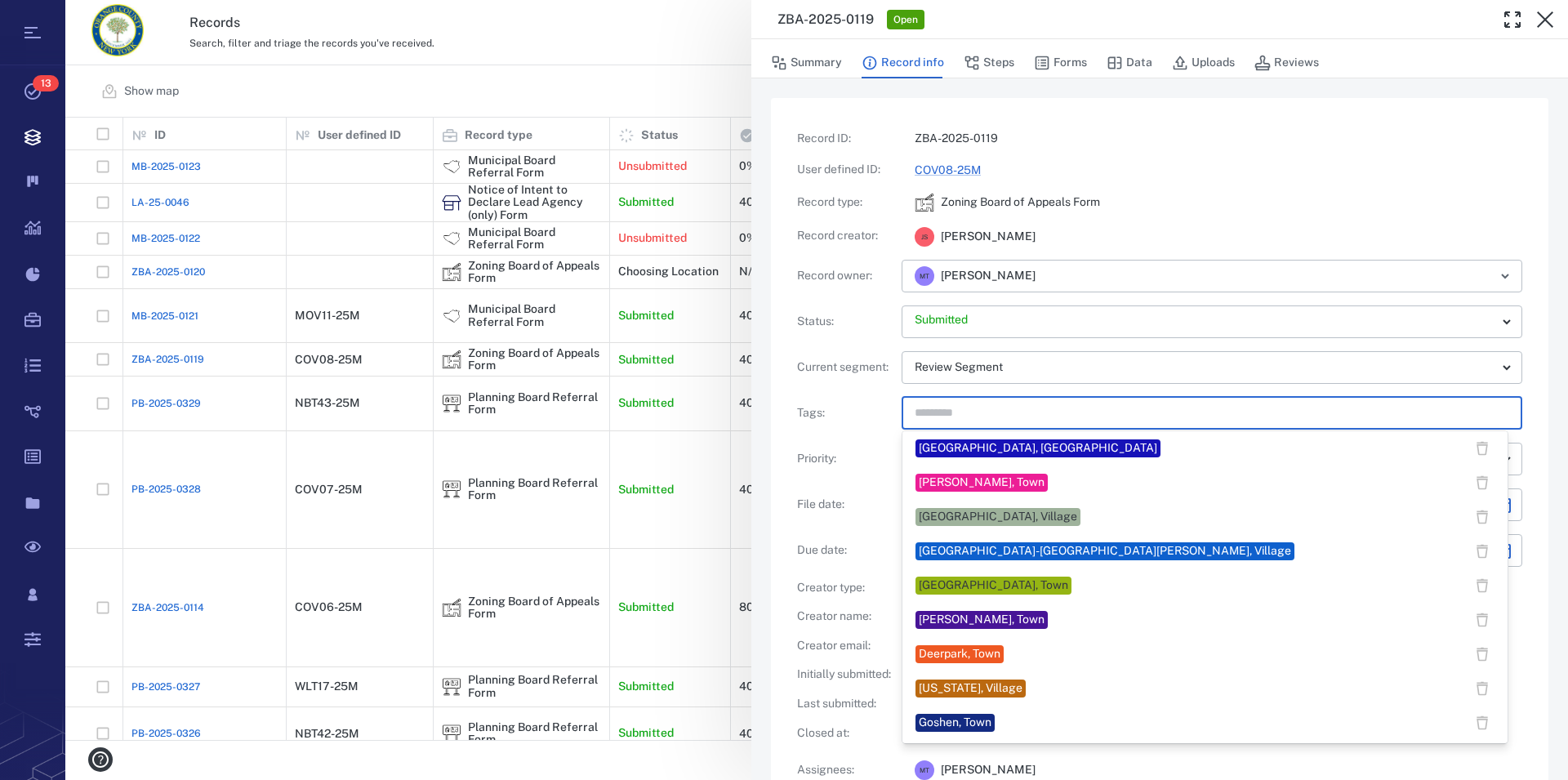
click at [1026, 550] on div "[GEOGRAPHIC_DATA]-[GEOGRAPHIC_DATA][PERSON_NAME], Village" at bounding box center [1105, 551] width 373 height 16
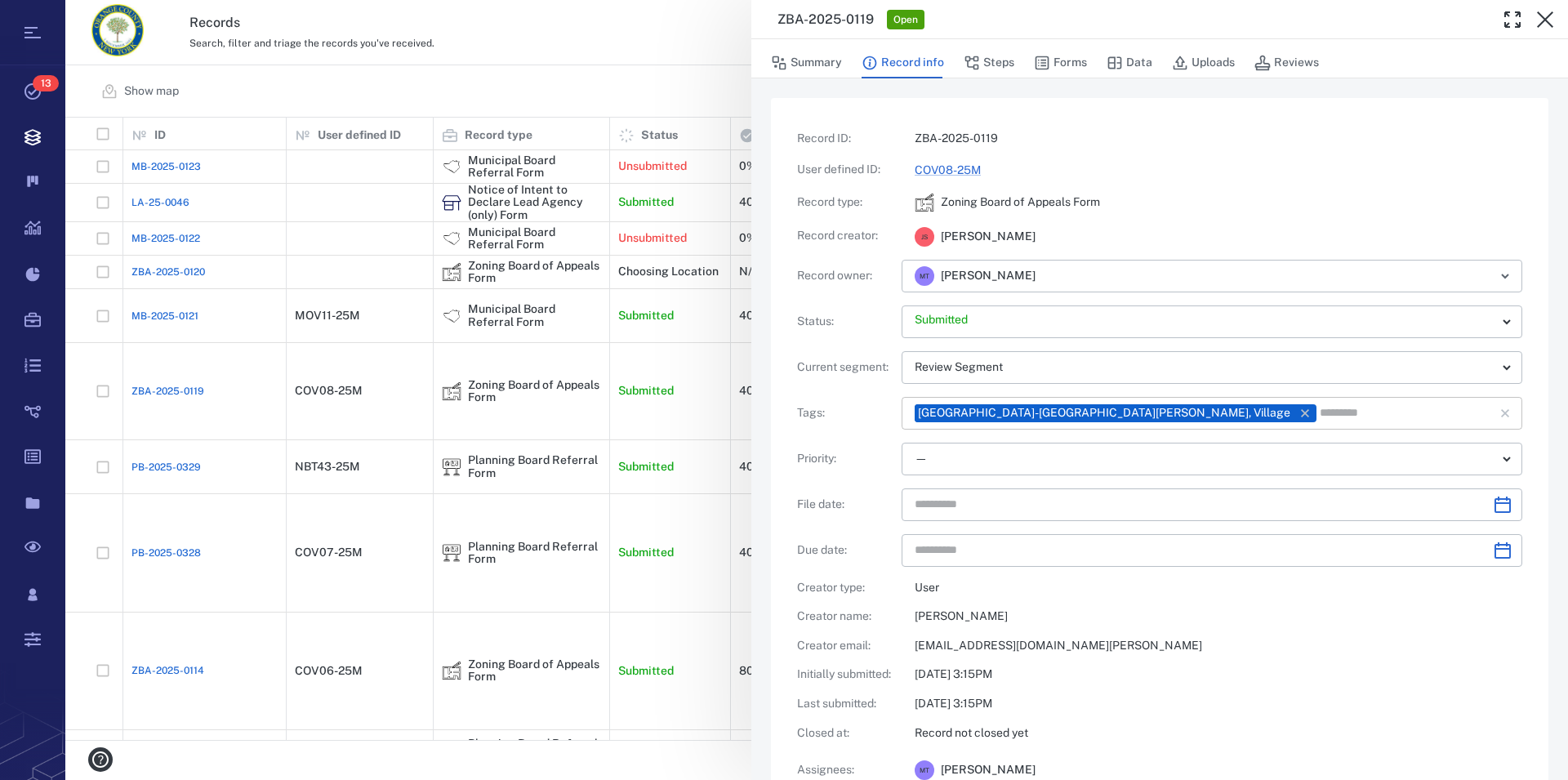
click at [1318, 412] on input "text" at bounding box center [1395, 413] width 155 height 23
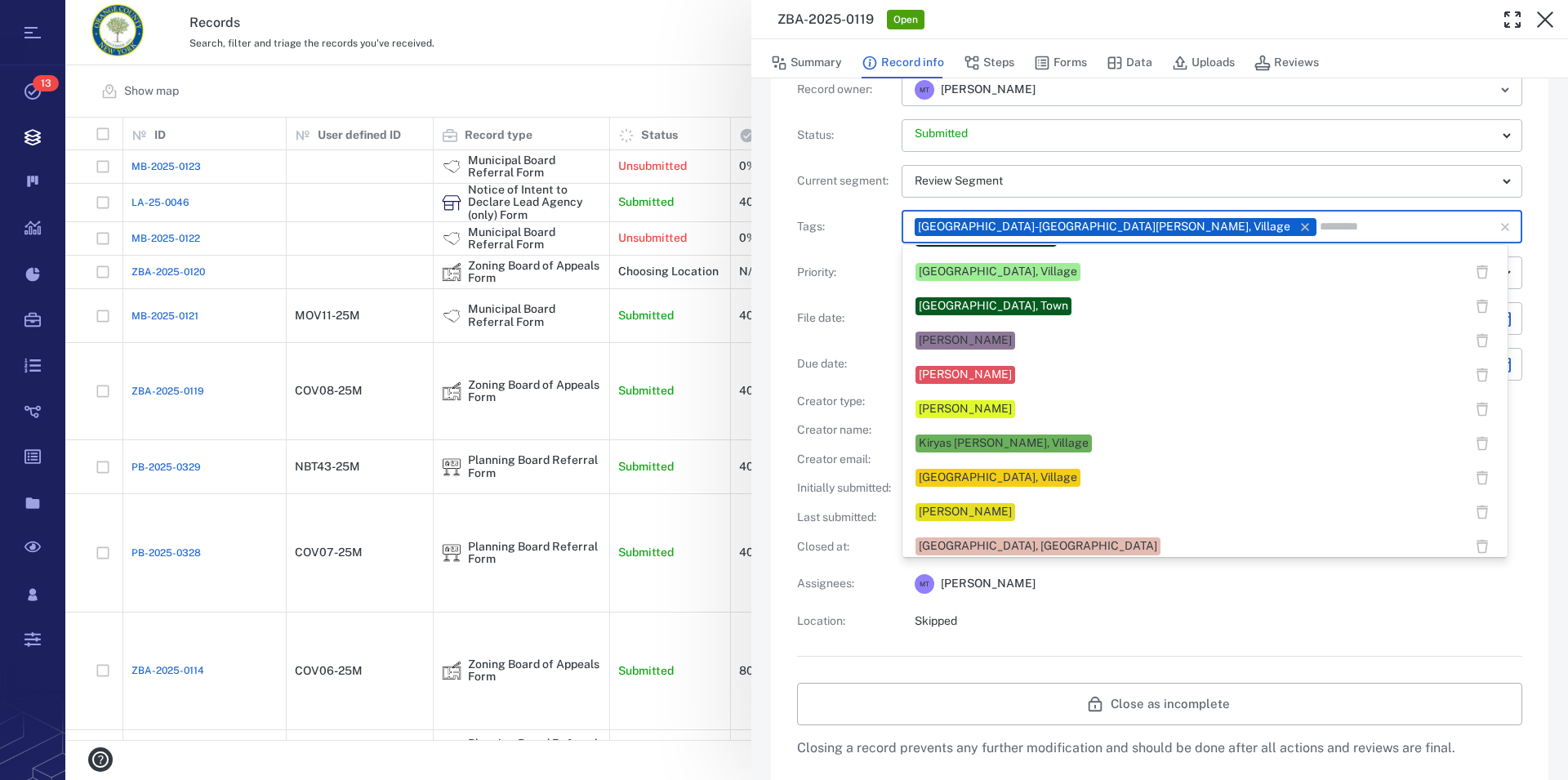
scroll to position [549, 0]
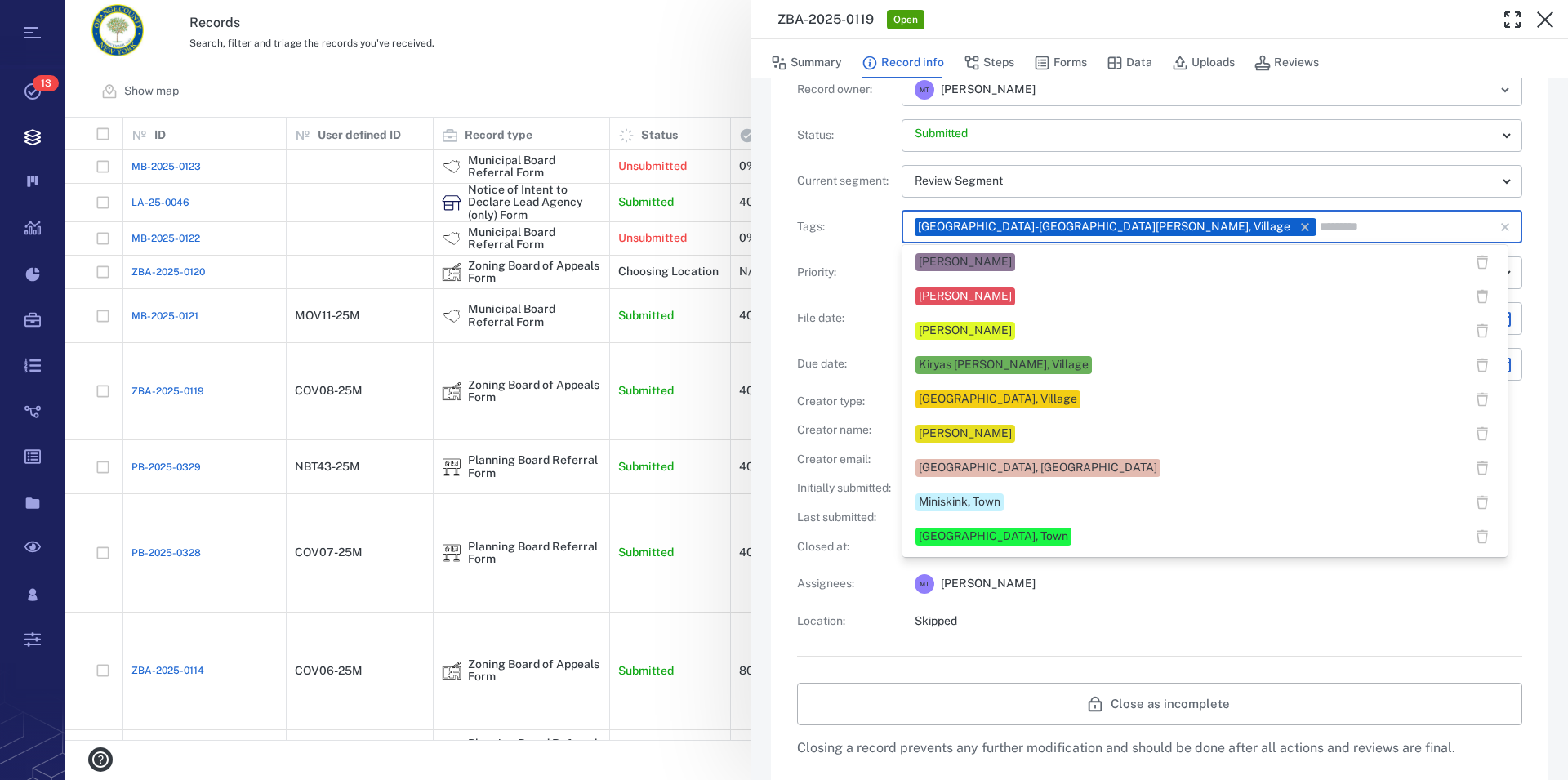
click at [1028, 433] on div "[PERSON_NAME]" at bounding box center [1190, 434] width 548 height 18
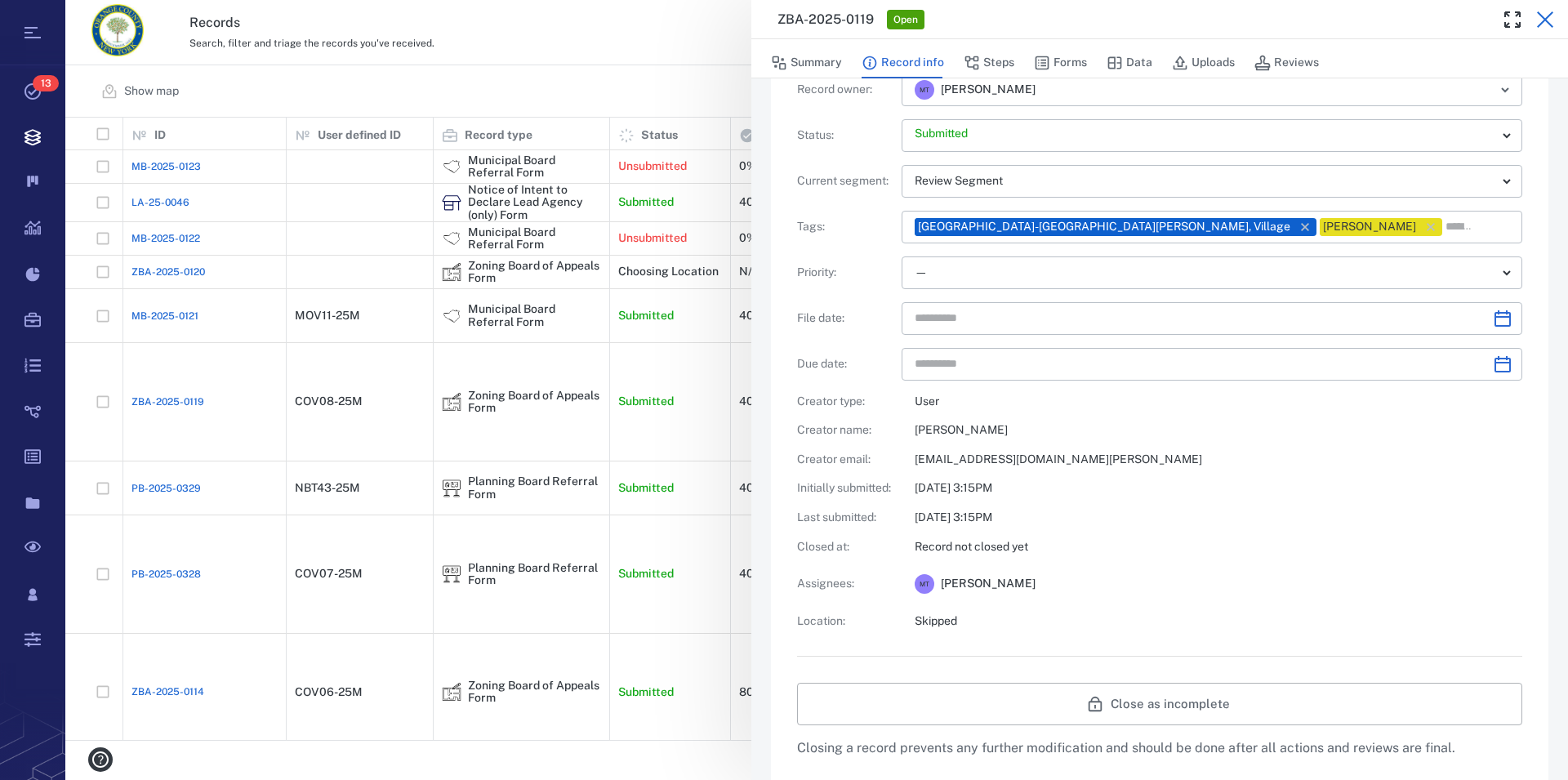
click at [1546, 10] on icon "button" at bounding box center [1545, 20] width 20 height 20
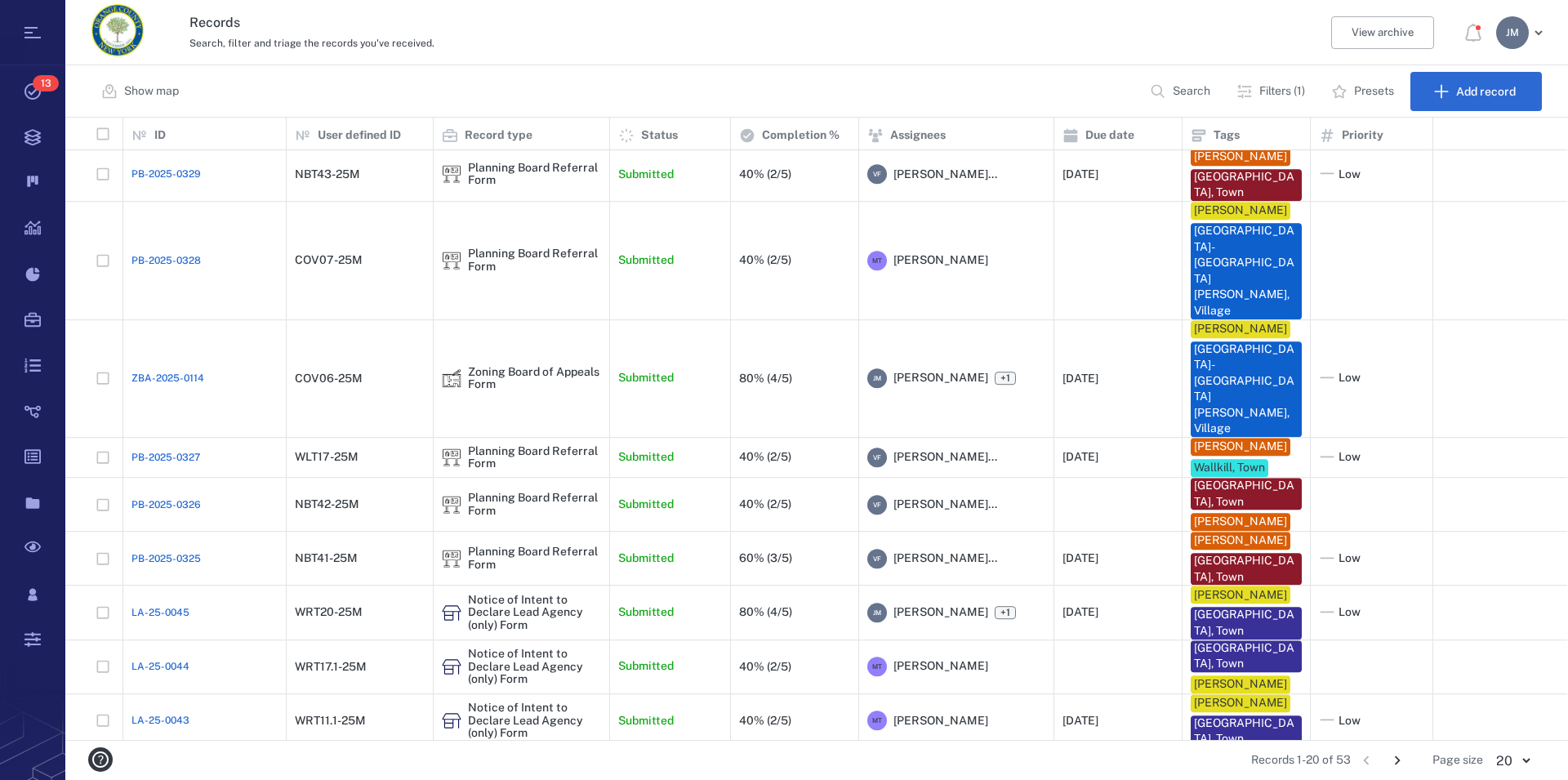
scroll to position [456, 0]
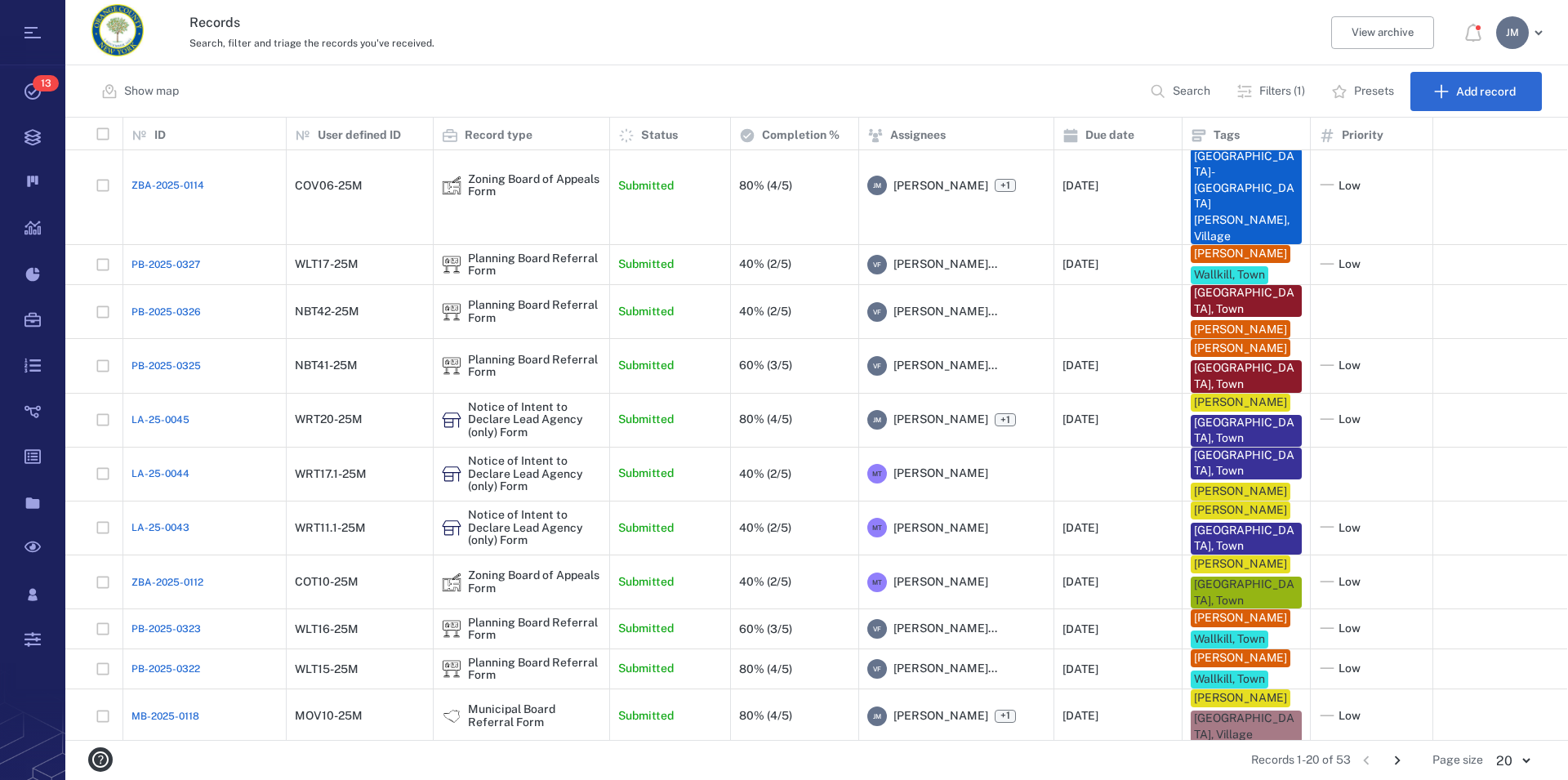
click at [1394, 754] on icon "Go to next page" at bounding box center [1397, 760] width 18 height 18
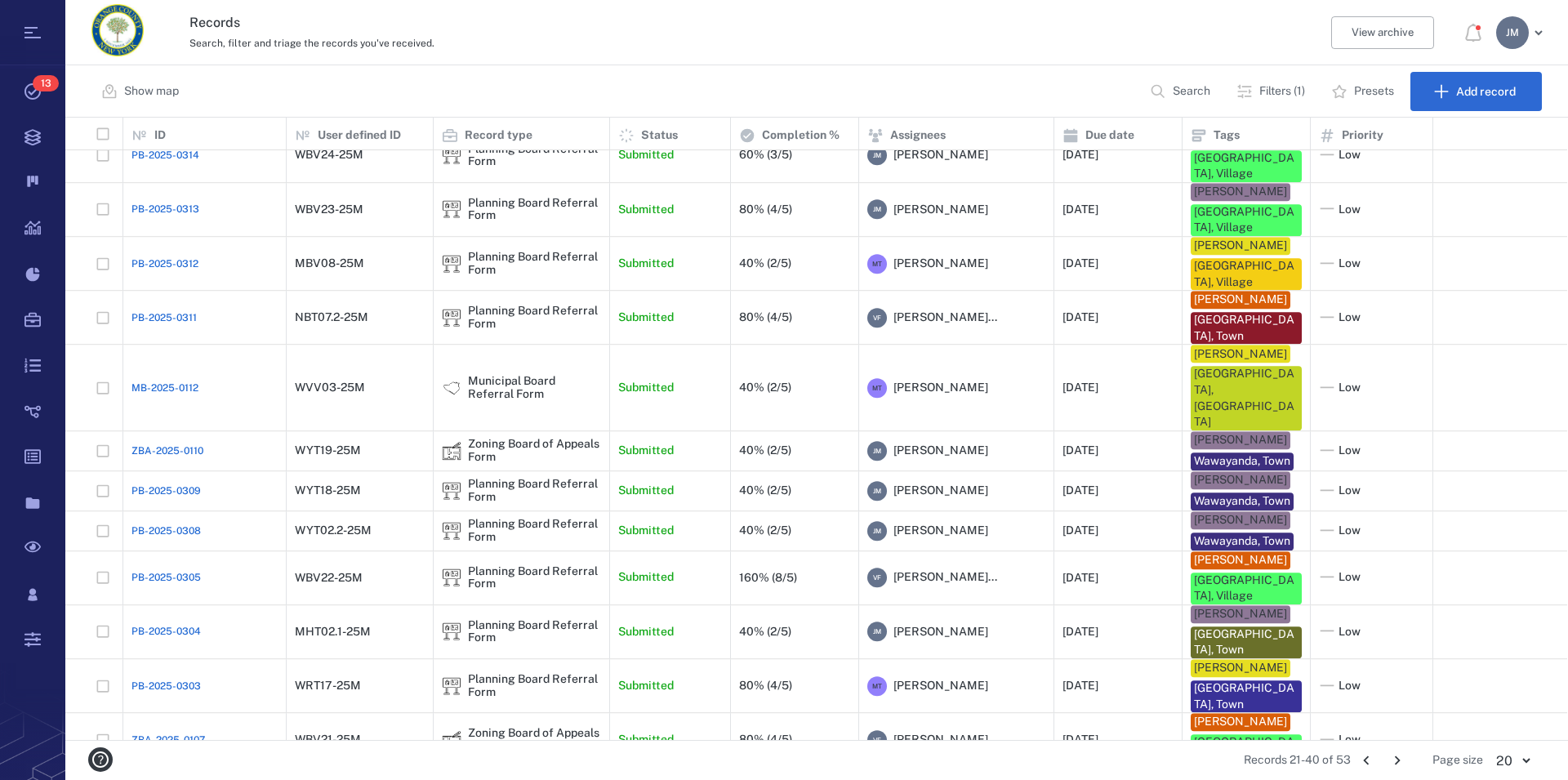
scroll to position [373, 0]
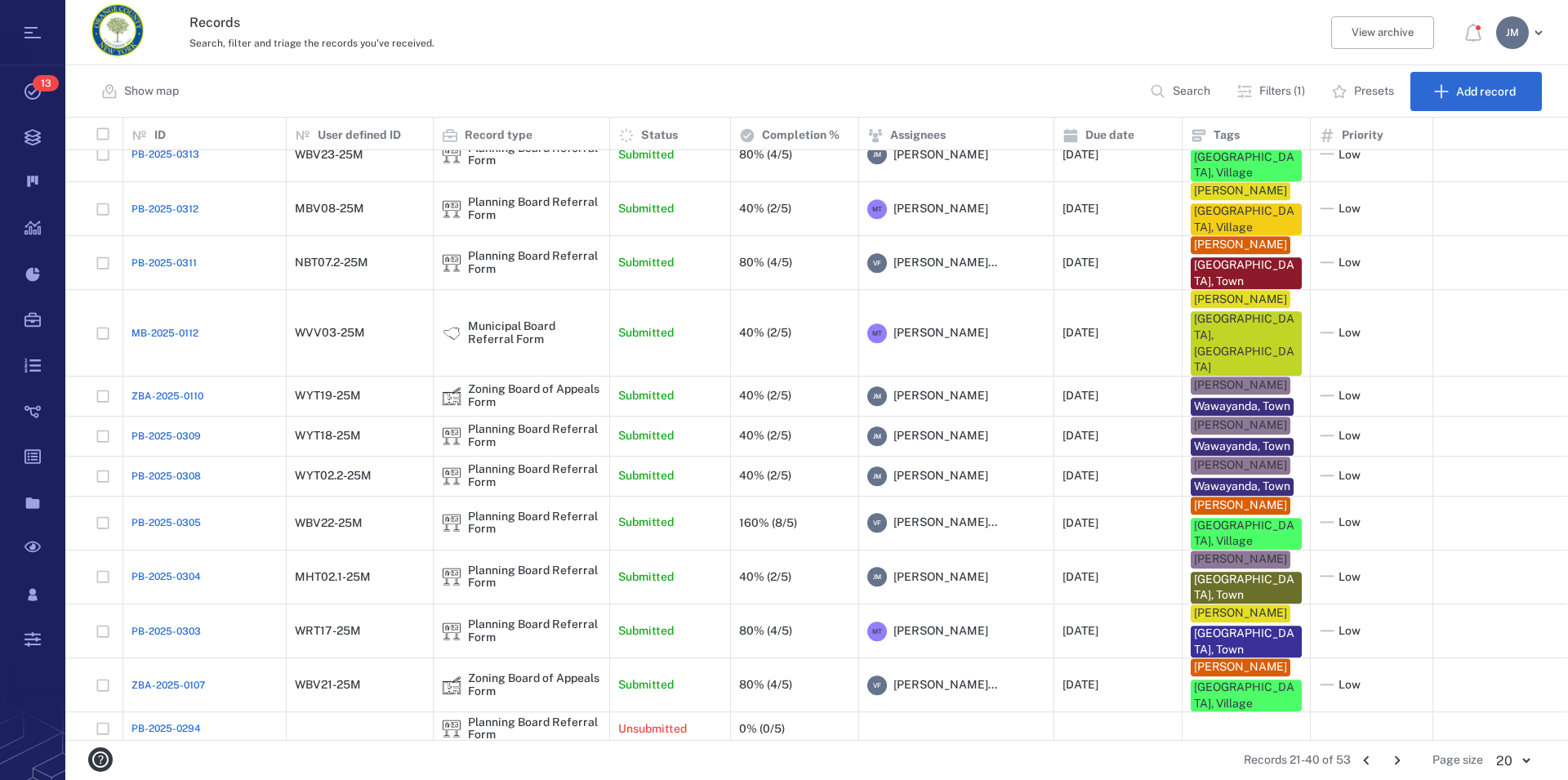
click at [1396, 755] on icon "Go to next page" at bounding box center [1397, 760] width 18 height 18
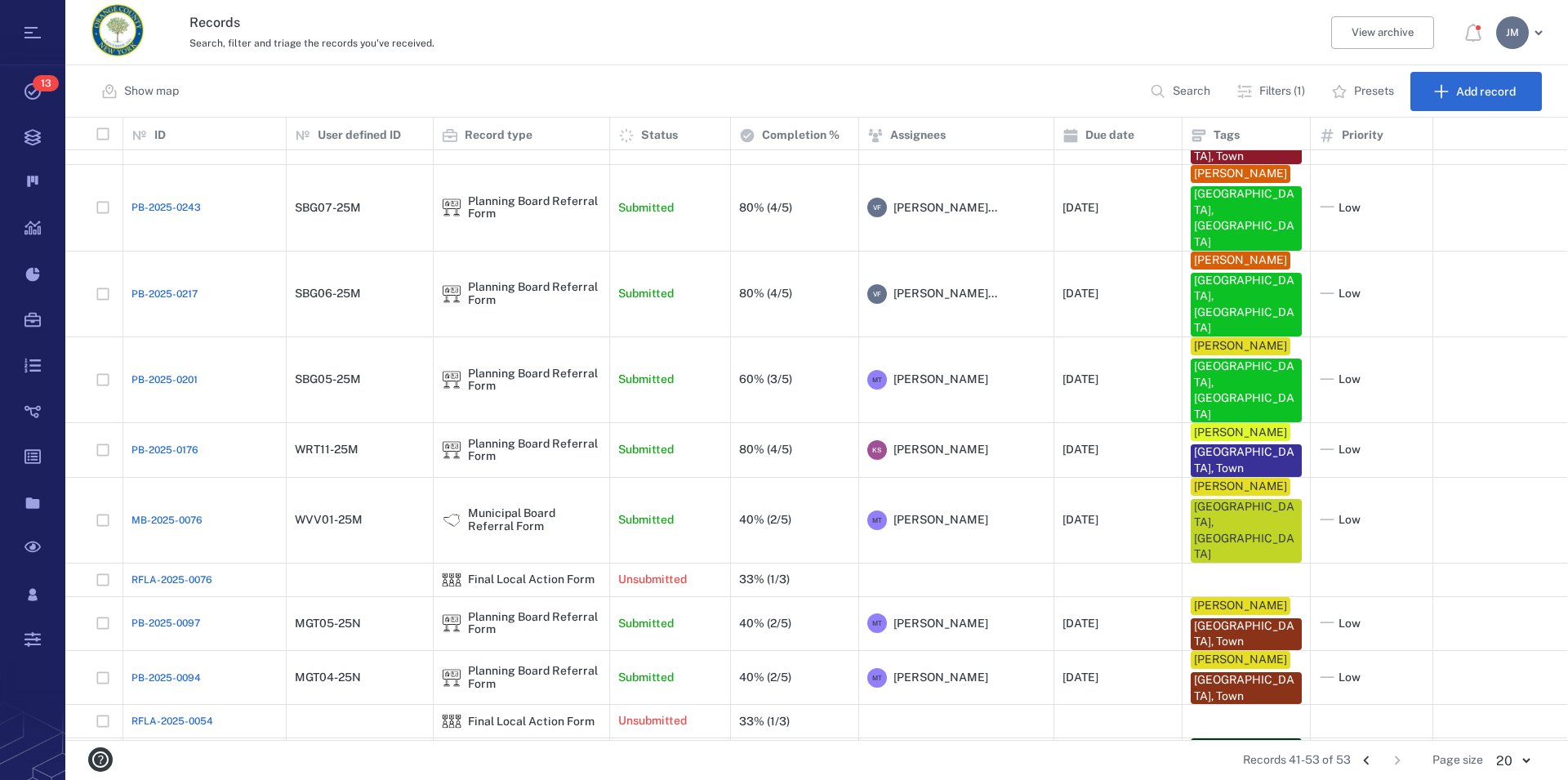
scroll to position [0, 0]
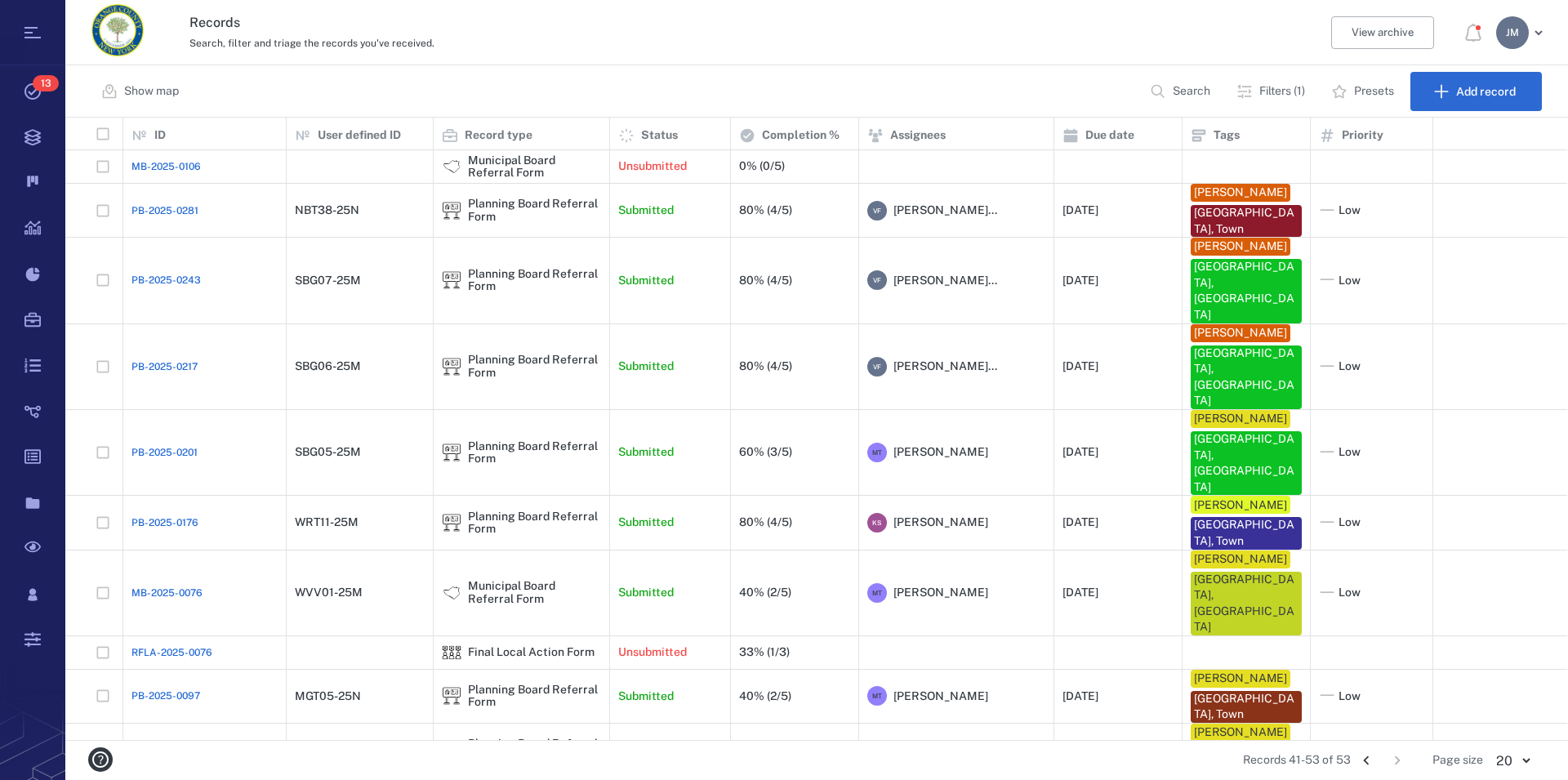
click at [1367, 760] on icon "Go to previous page" at bounding box center [1366, 760] width 18 height 18
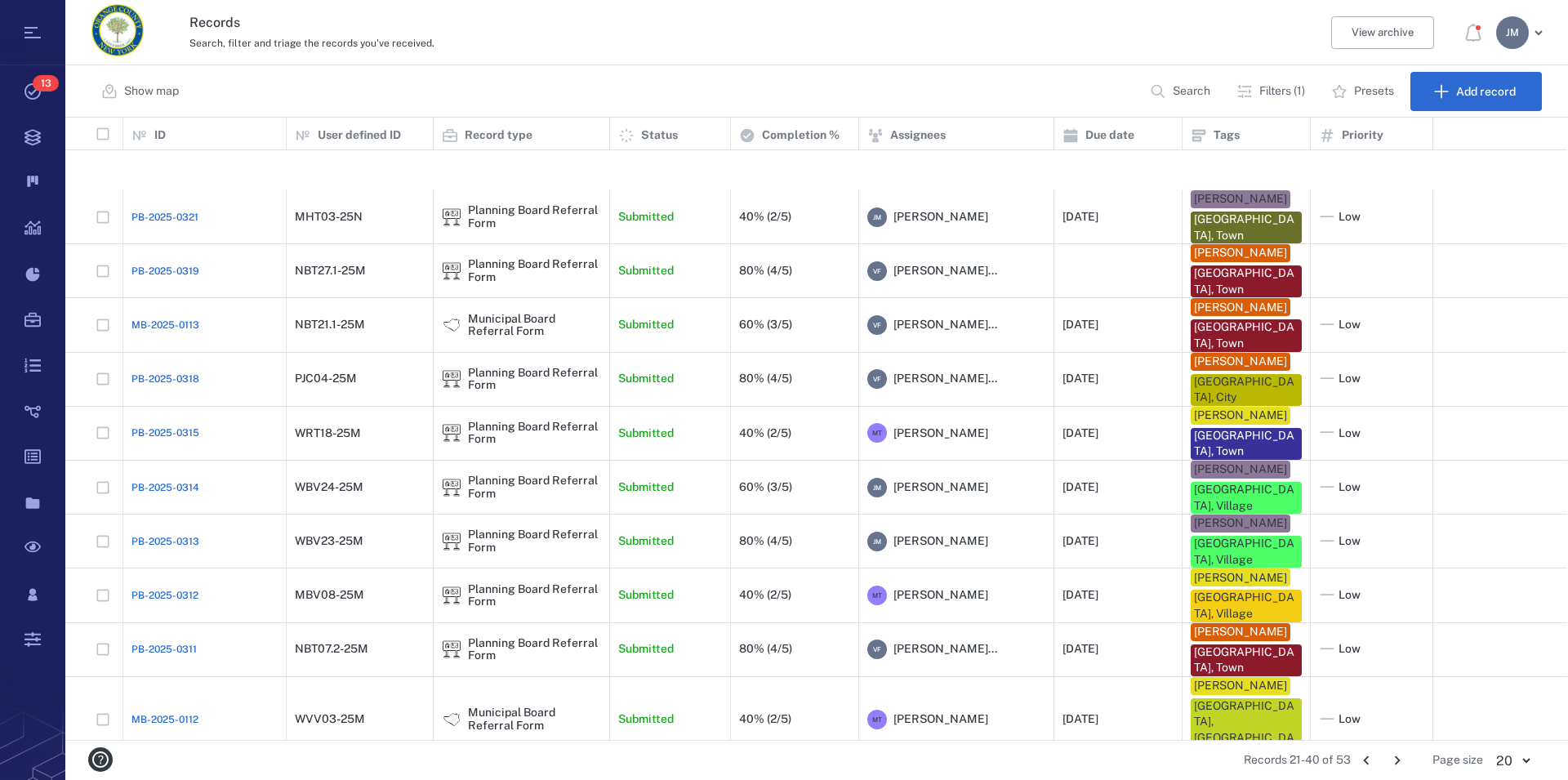
scroll to position [373, 0]
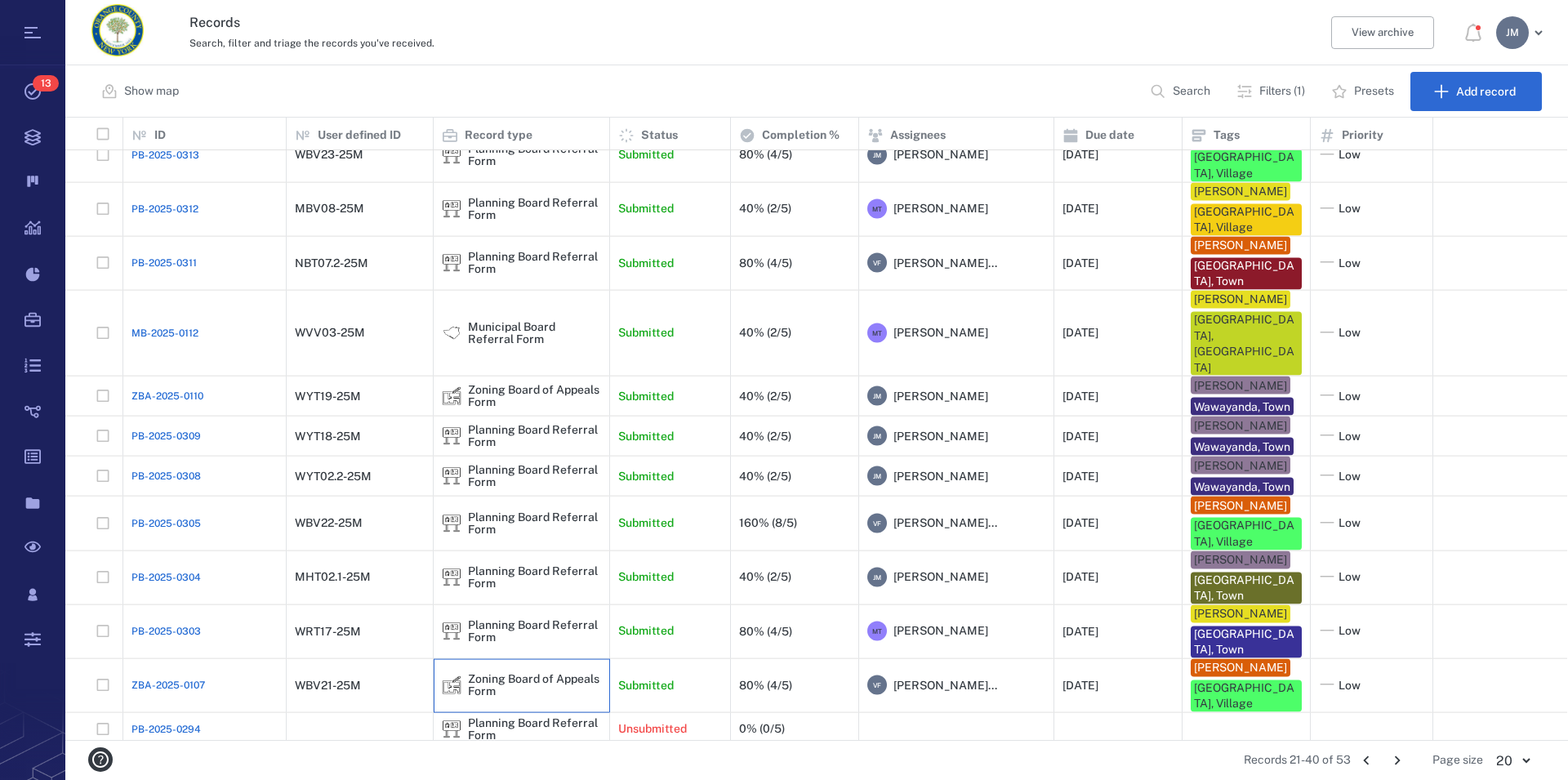
click at [509, 673] on div "Zoning Board of Appeals Form" at bounding box center [534, 686] width 134 height 25
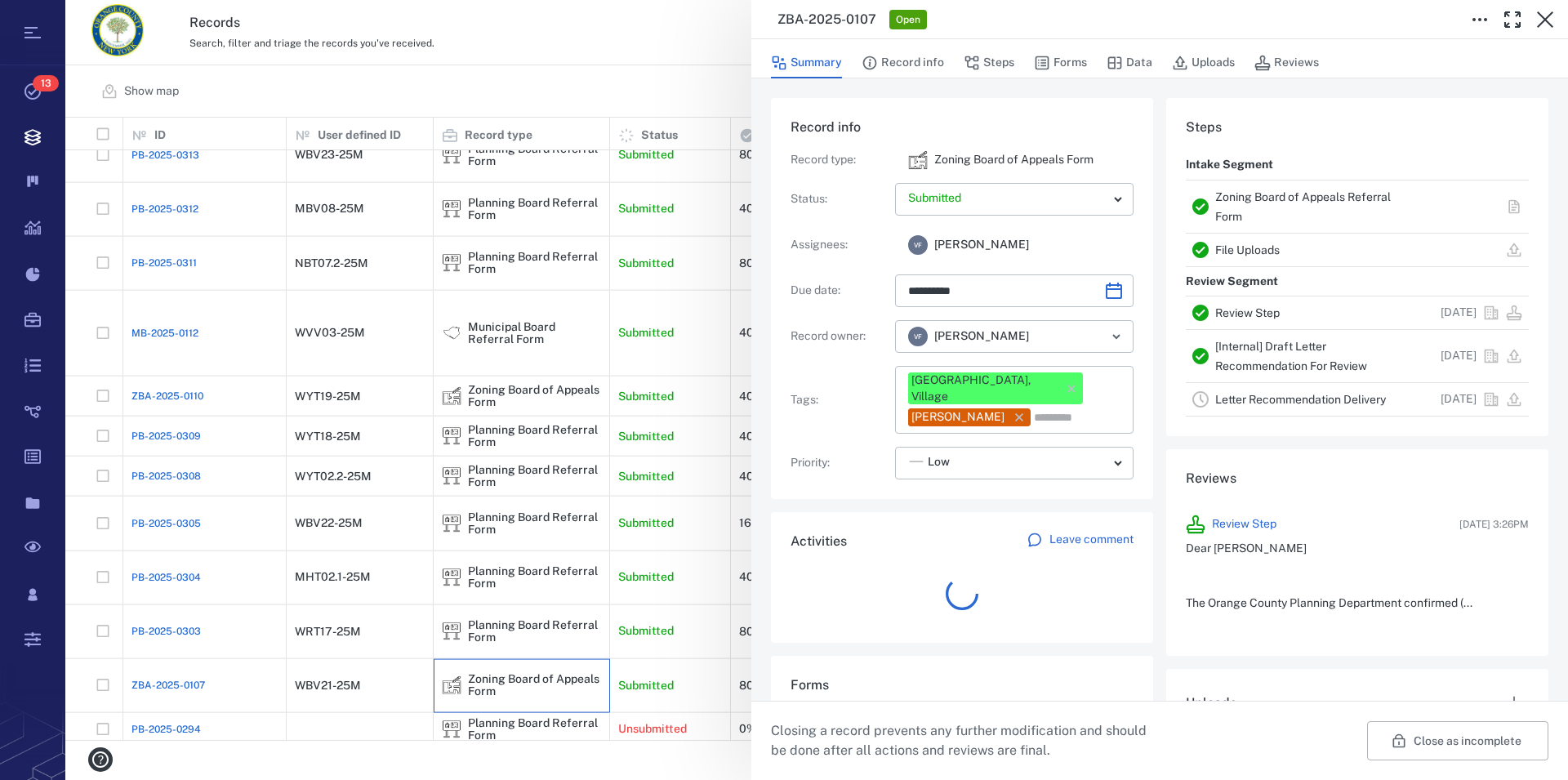
scroll to position [14, 14]
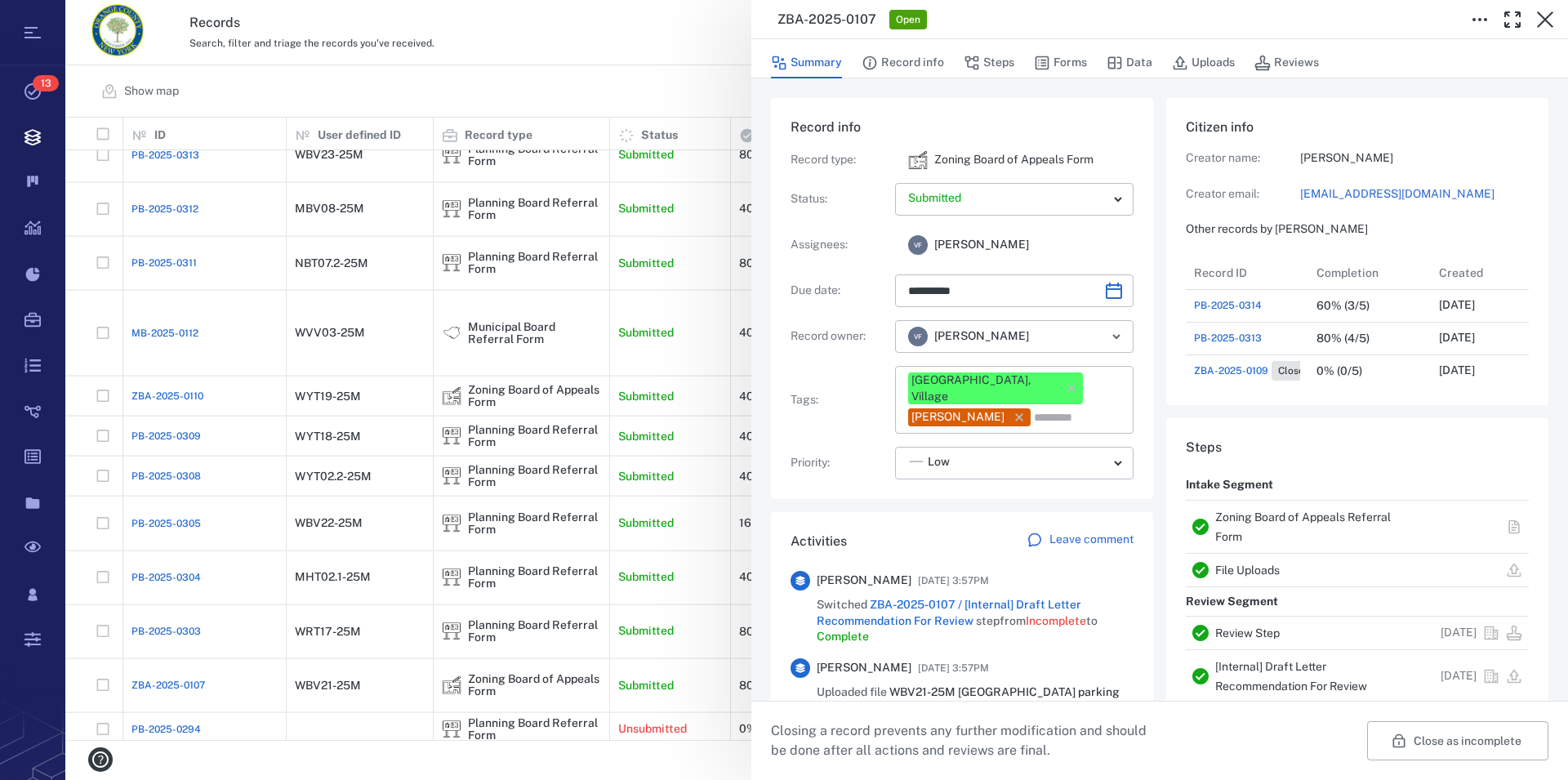
click at [1253, 516] on link "Zoning Board of Appeals Referral Form" at bounding box center [1303, 527] width 176 height 32
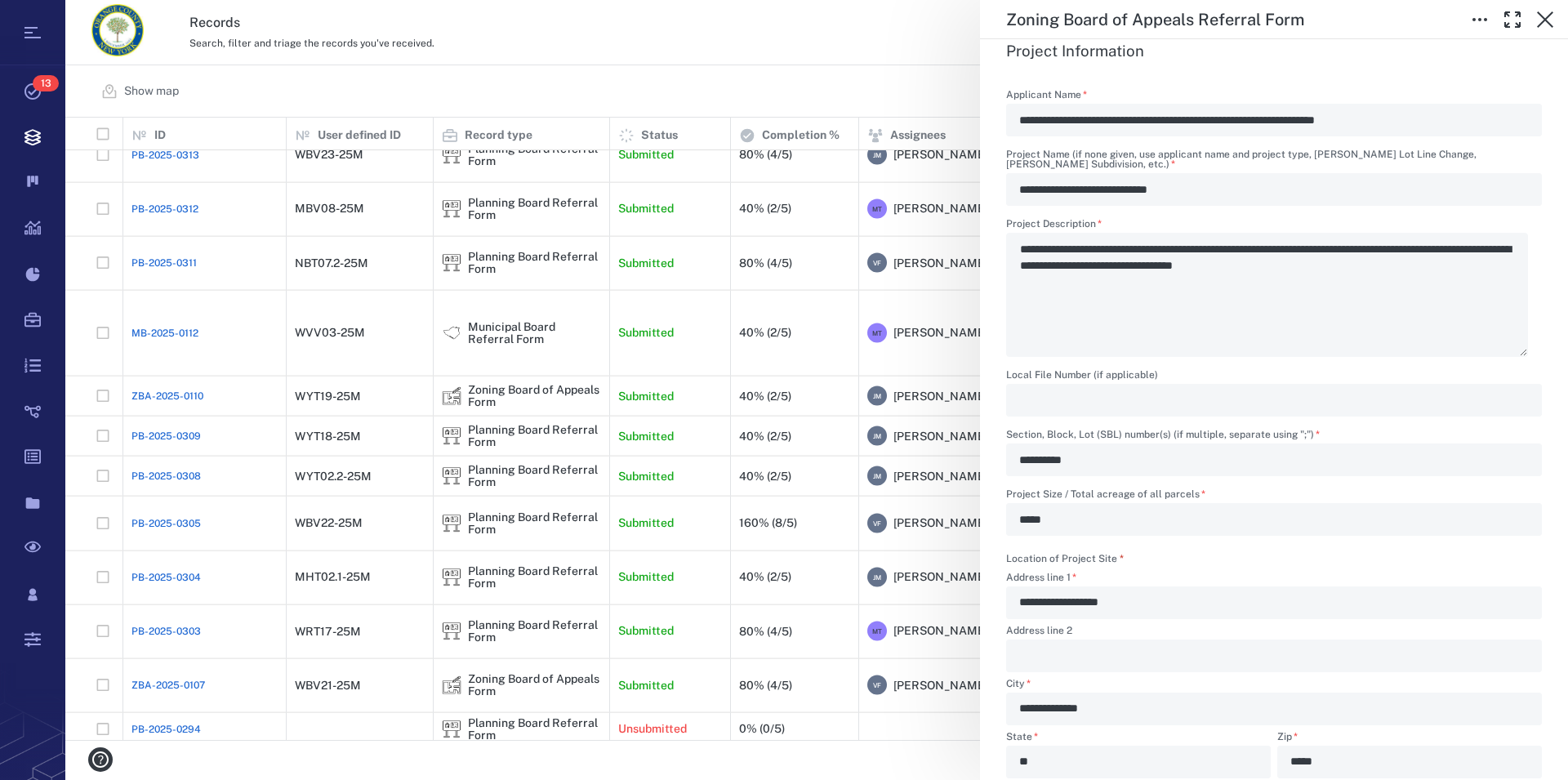
scroll to position [838, 0]
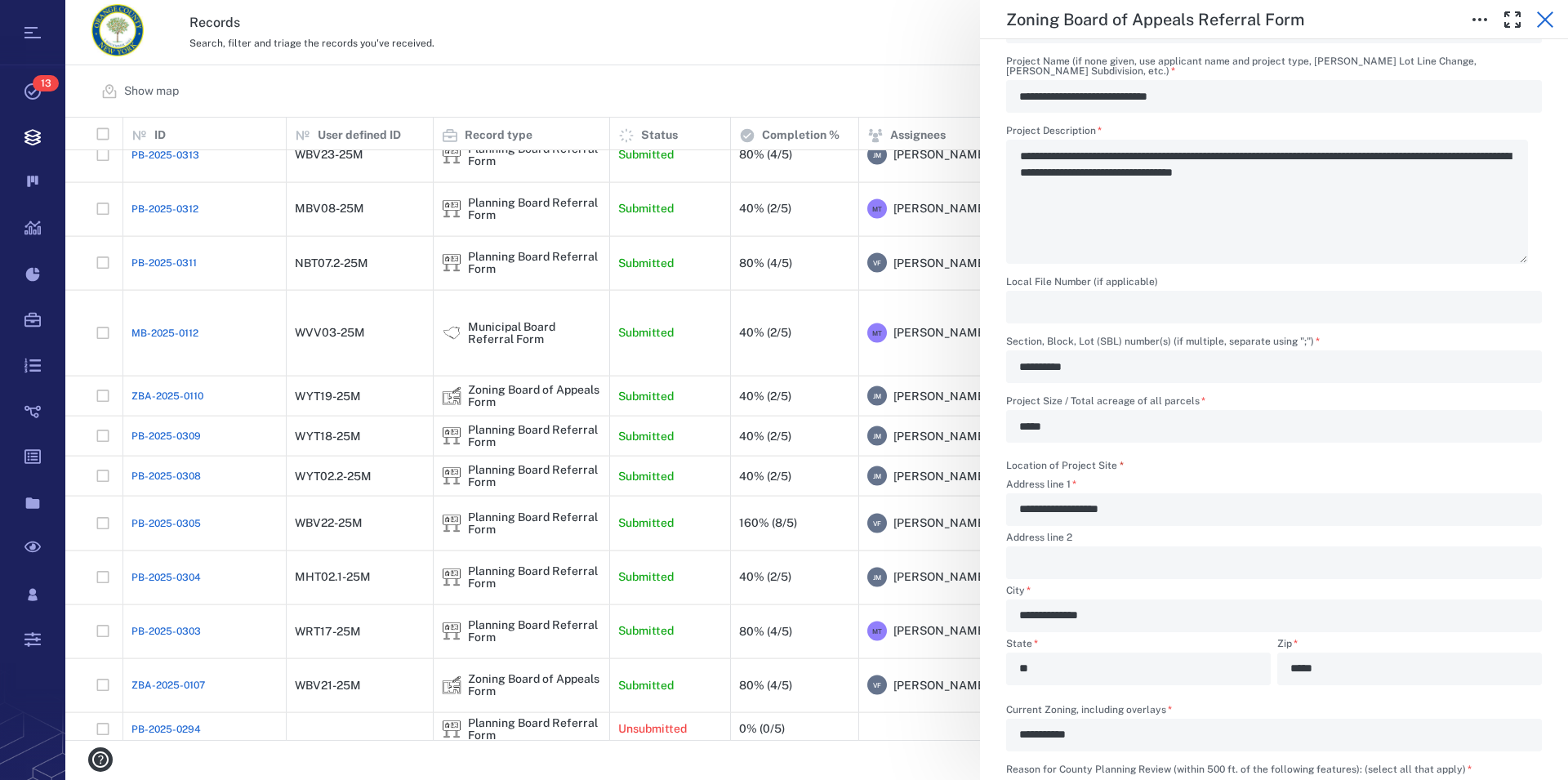
click at [1551, 13] on icon "button" at bounding box center [1545, 20] width 16 height 16
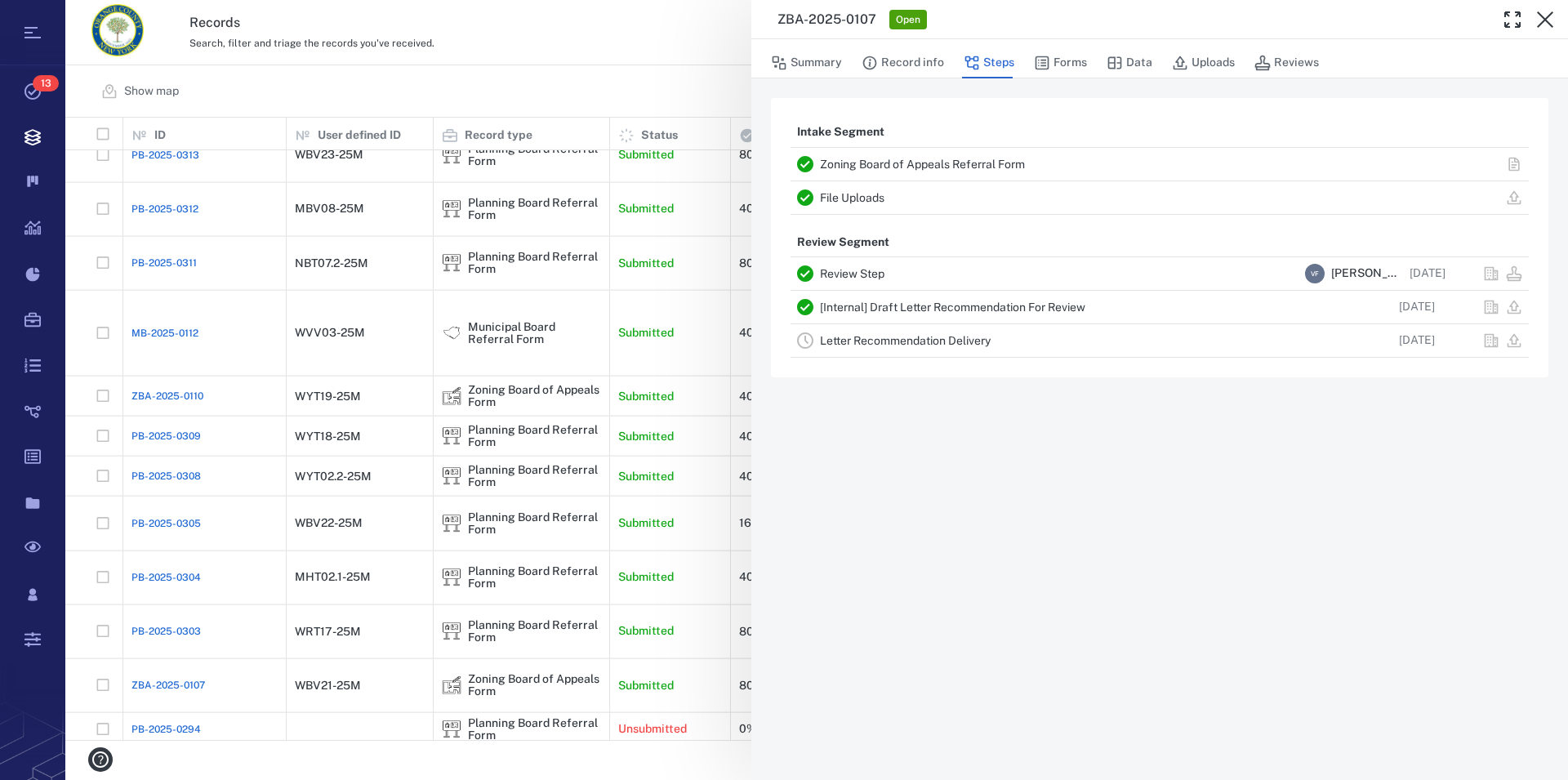
click at [1551, 13] on icon "button" at bounding box center [1545, 20] width 16 height 16
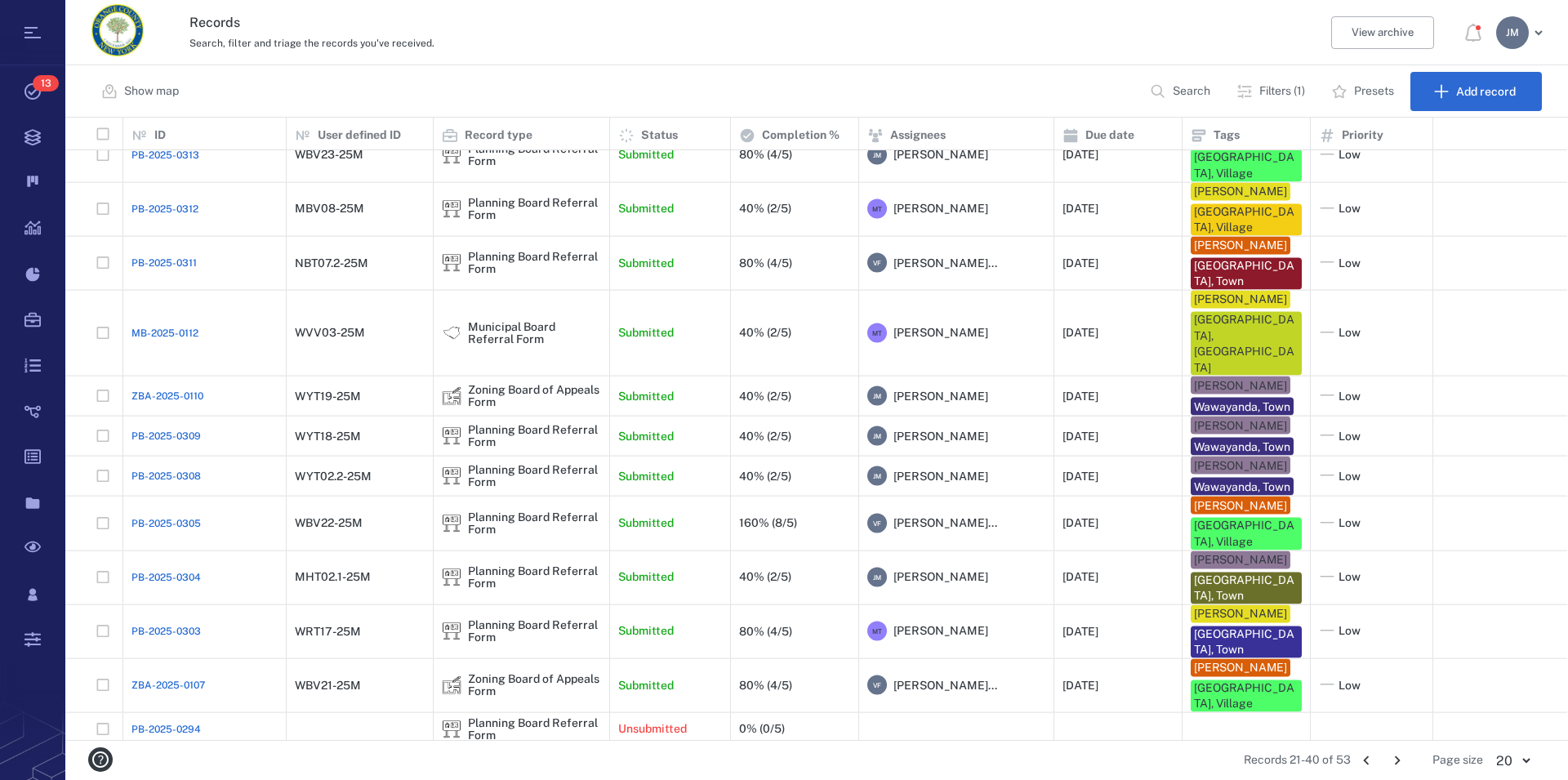
click at [1505, 35] on div "J M" at bounding box center [1512, 32] width 32 height 32
click at [1449, 140] on li "Log out" at bounding box center [1460, 143] width 174 height 39
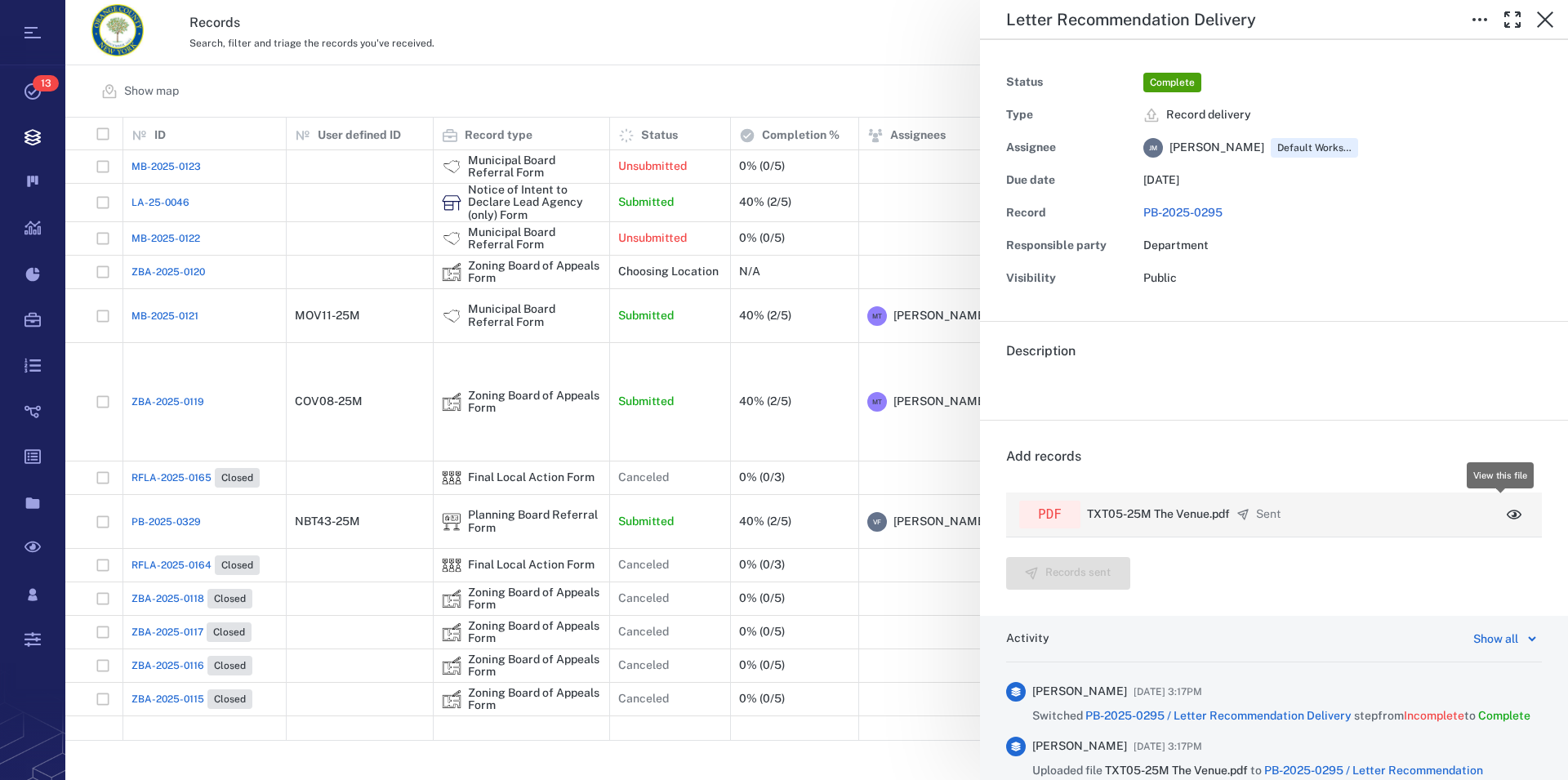
click at [1506, 510] on icon "button" at bounding box center [1514, 515] width 16 height 16
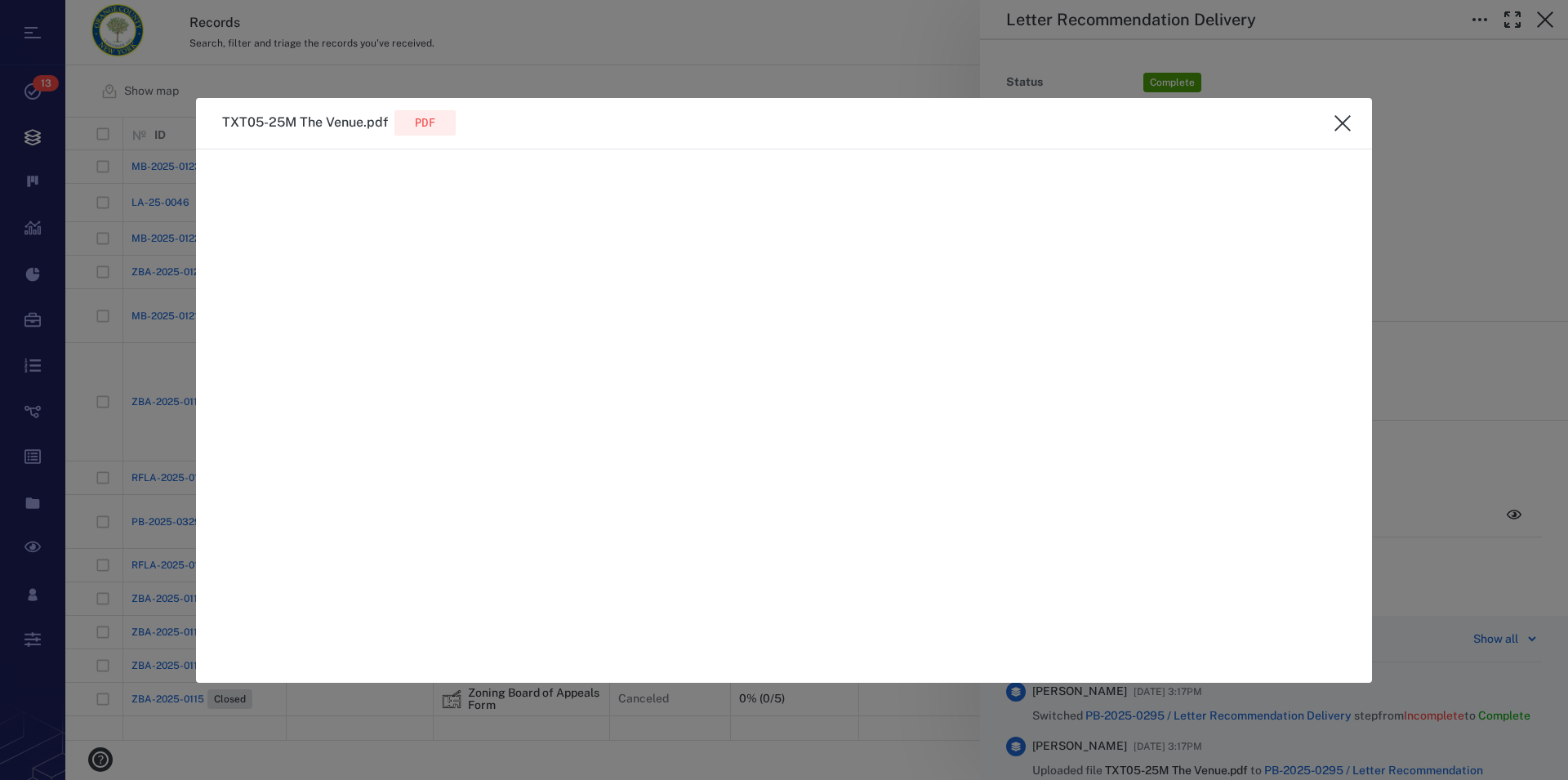
click at [1340, 129] on icon "close" at bounding box center [1342, 124] width 20 height 20
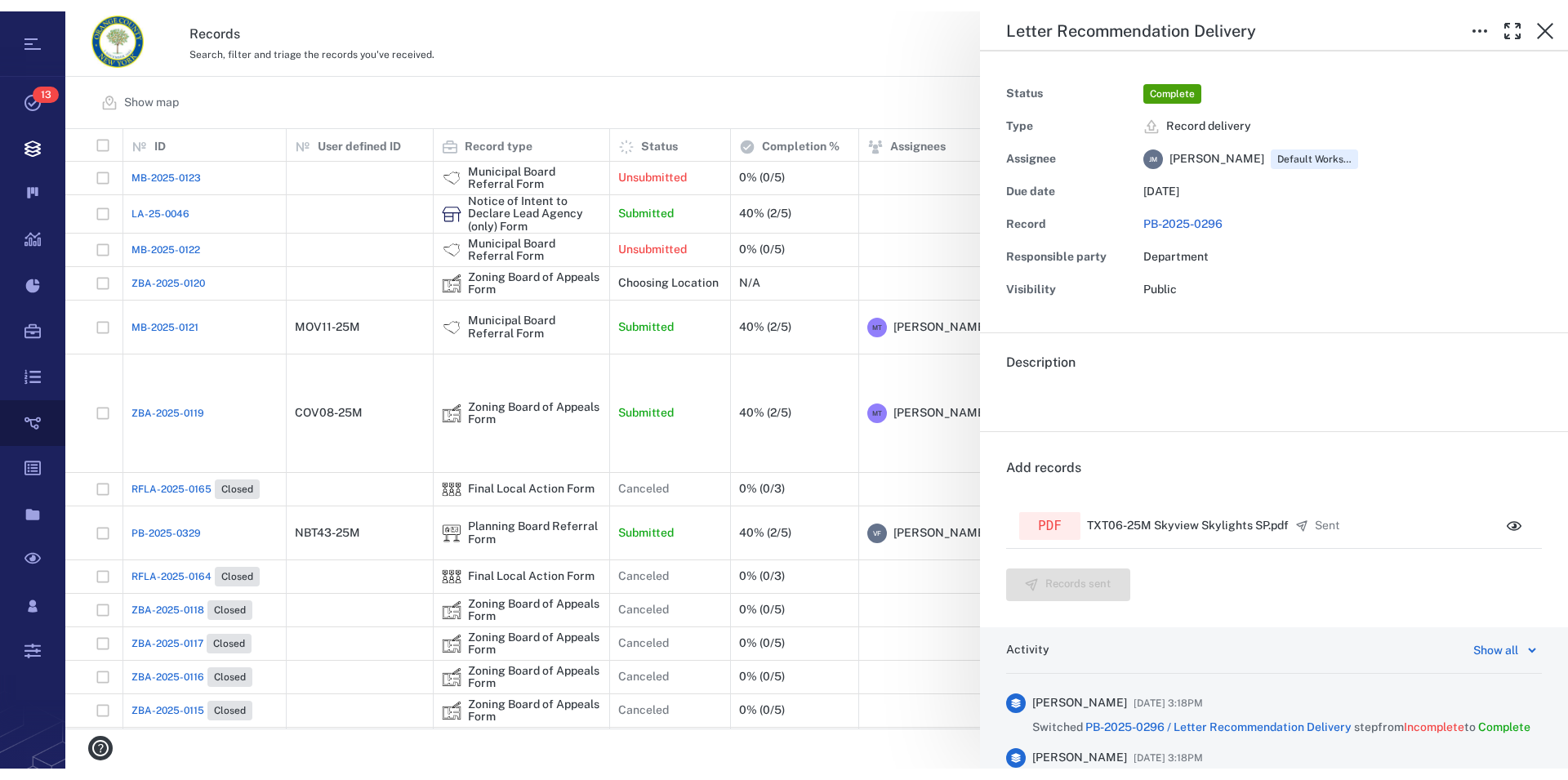
scroll to position [609, 1488]
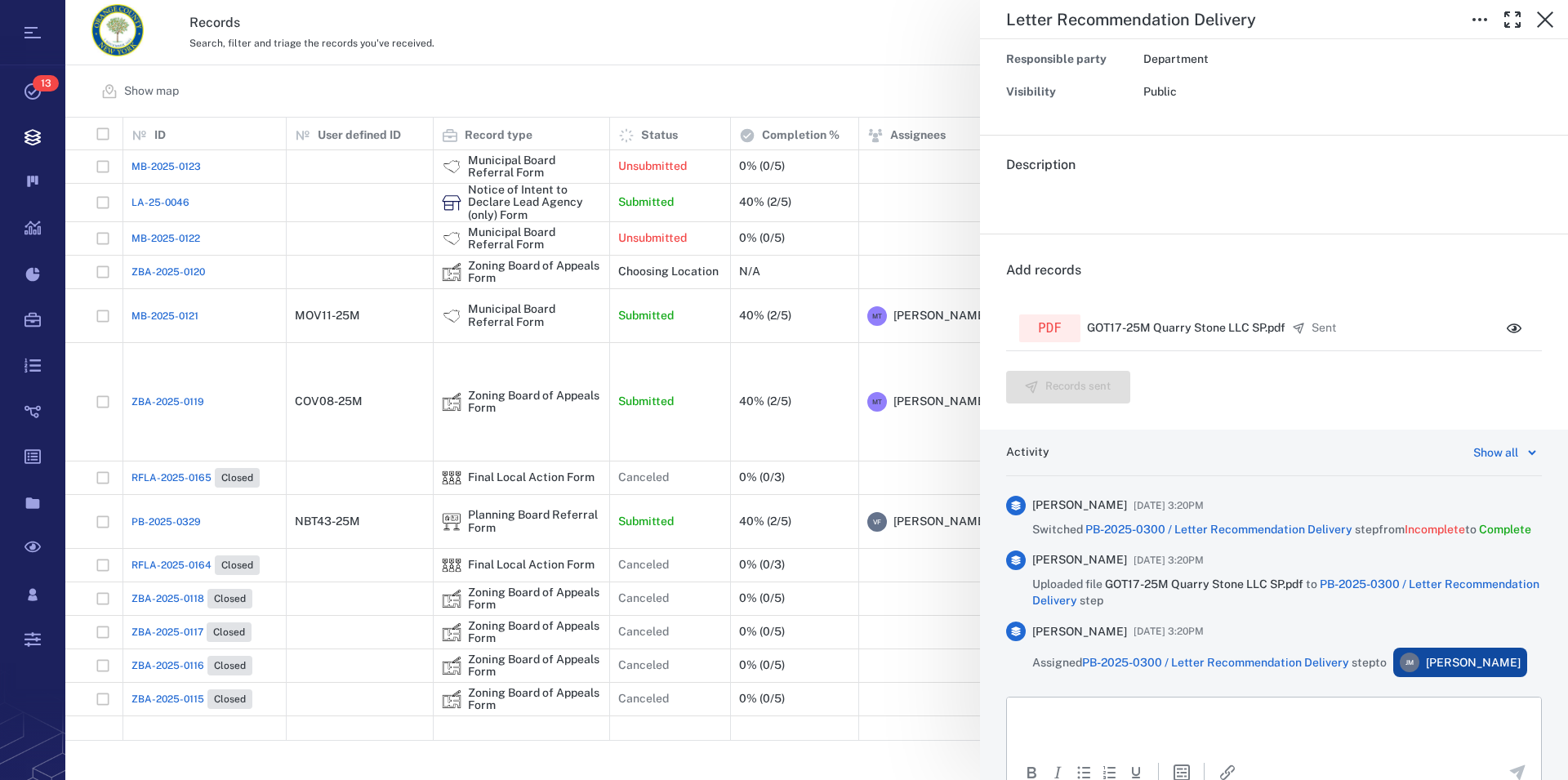
scroll to position [93, 0]
